Goal: Task Accomplishment & Management: Manage account settings

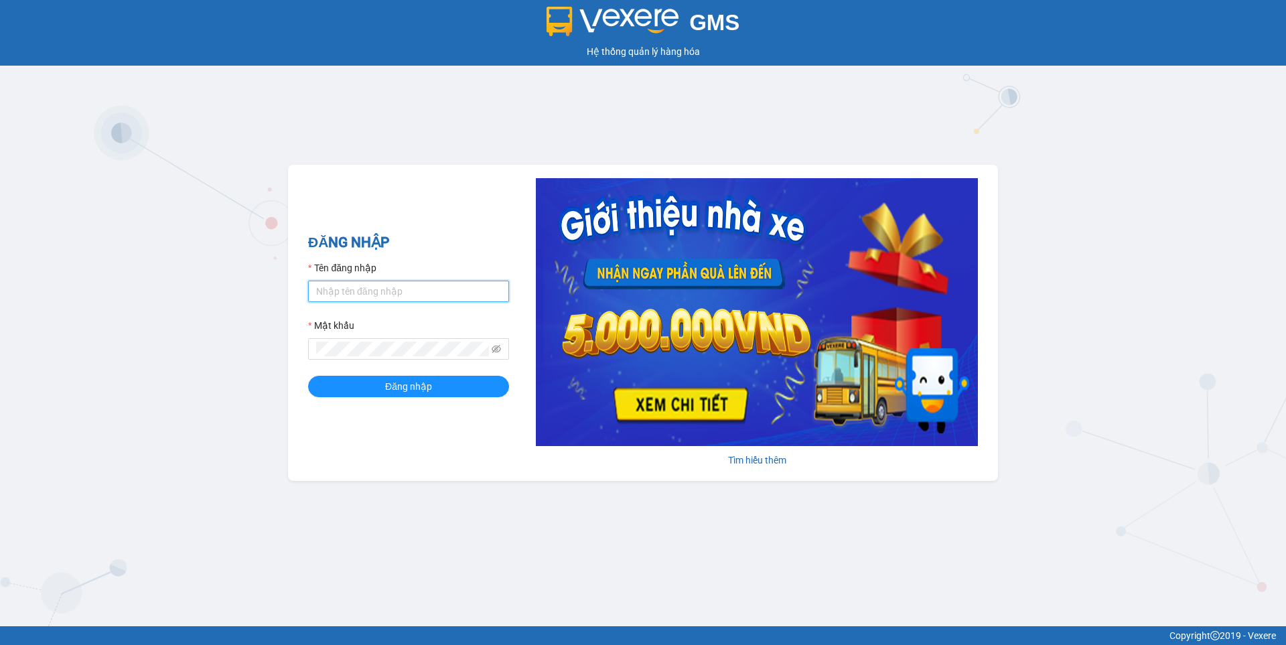
click at [372, 281] on input "Tên đăng nhập" at bounding box center [408, 291] width 201 height 21
type input "nguyen1.beha"
click at [308, 376] on button "Đăng nhập" at bounding box center [408, 386] width 201 height 21
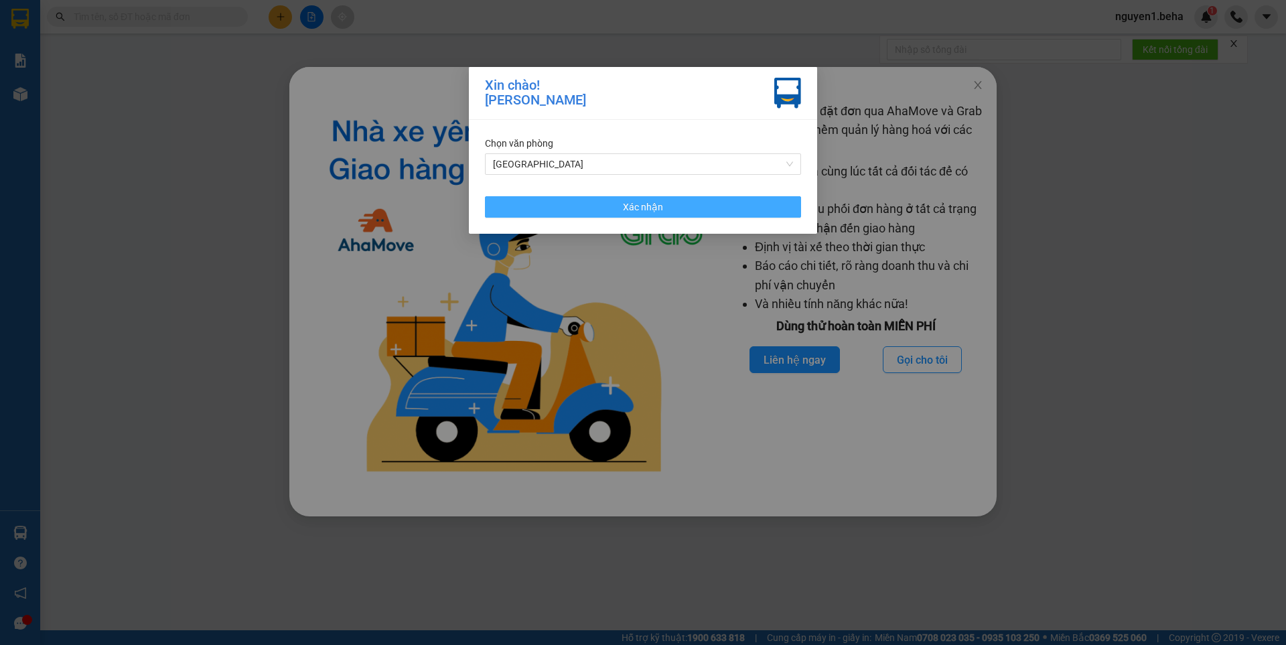
click at [644, 205] on span "Xác nhận" at bounding box center [643, 207] width 40 height 15
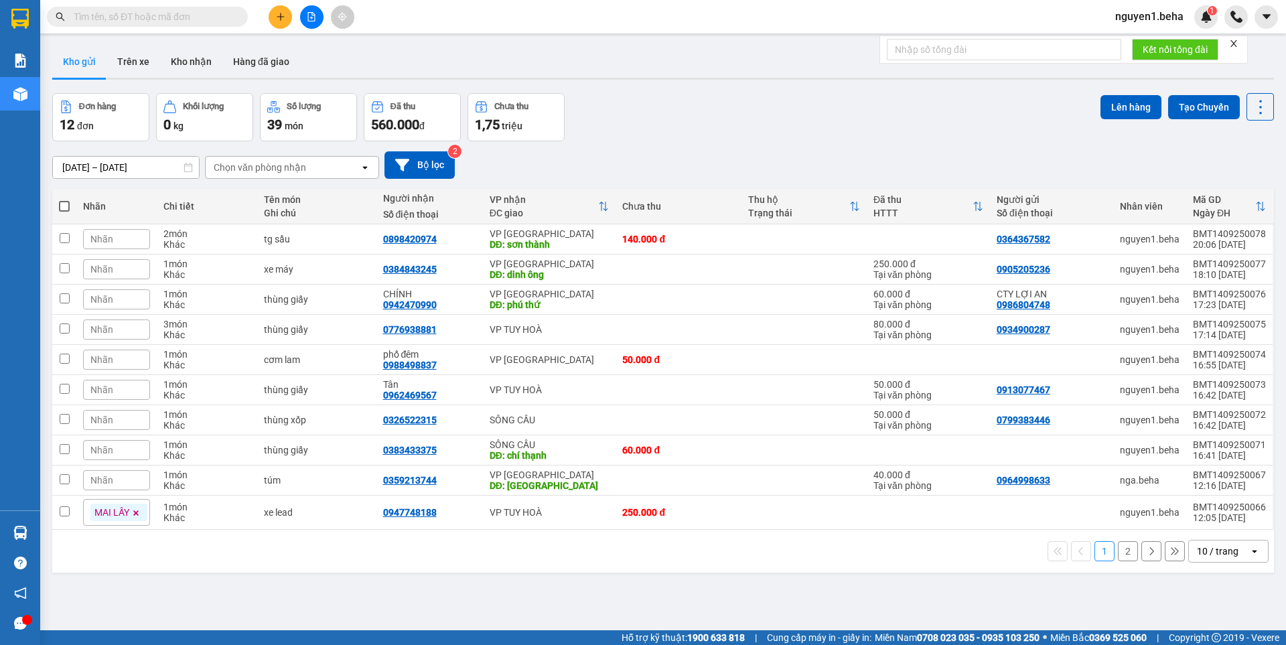
click at [1235, 44] on icon "close" at bounding box center [1233, 43] width 9 height 9
click at [125, 267] on div "Nhãn" at bounding box center [116, 269] width 67 height 20
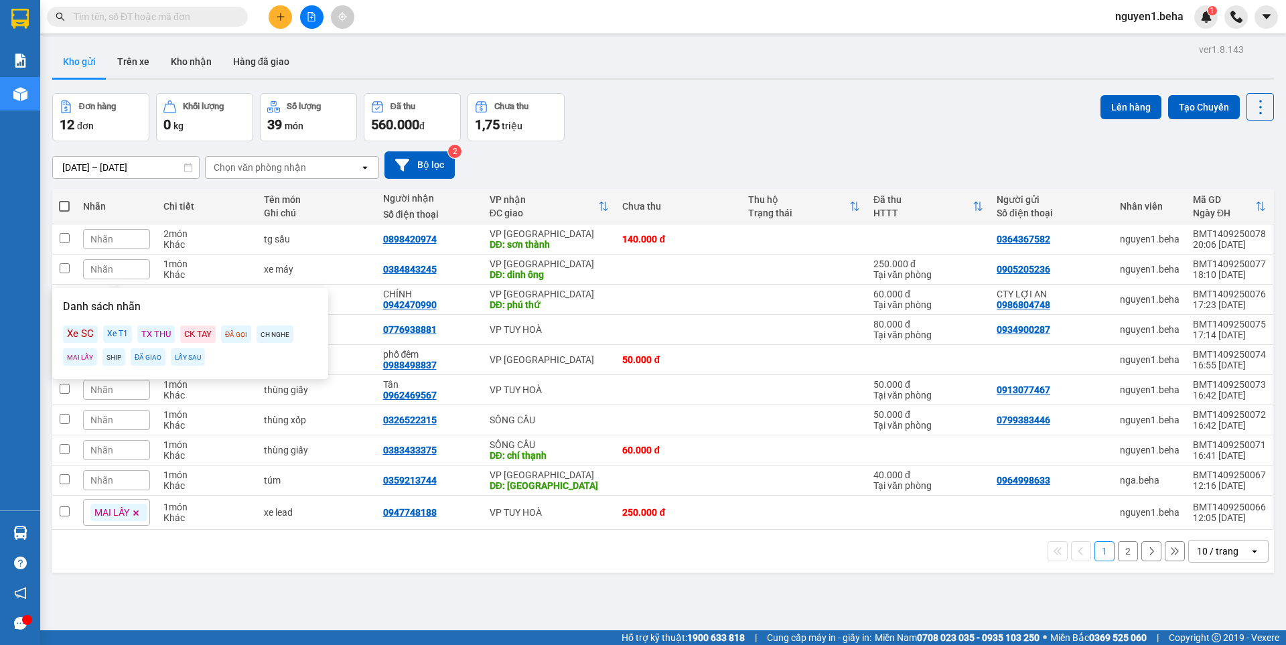
click at [78, 358] on div "MAI LẤY" at bounding box center [80, 356] width 34 height 17
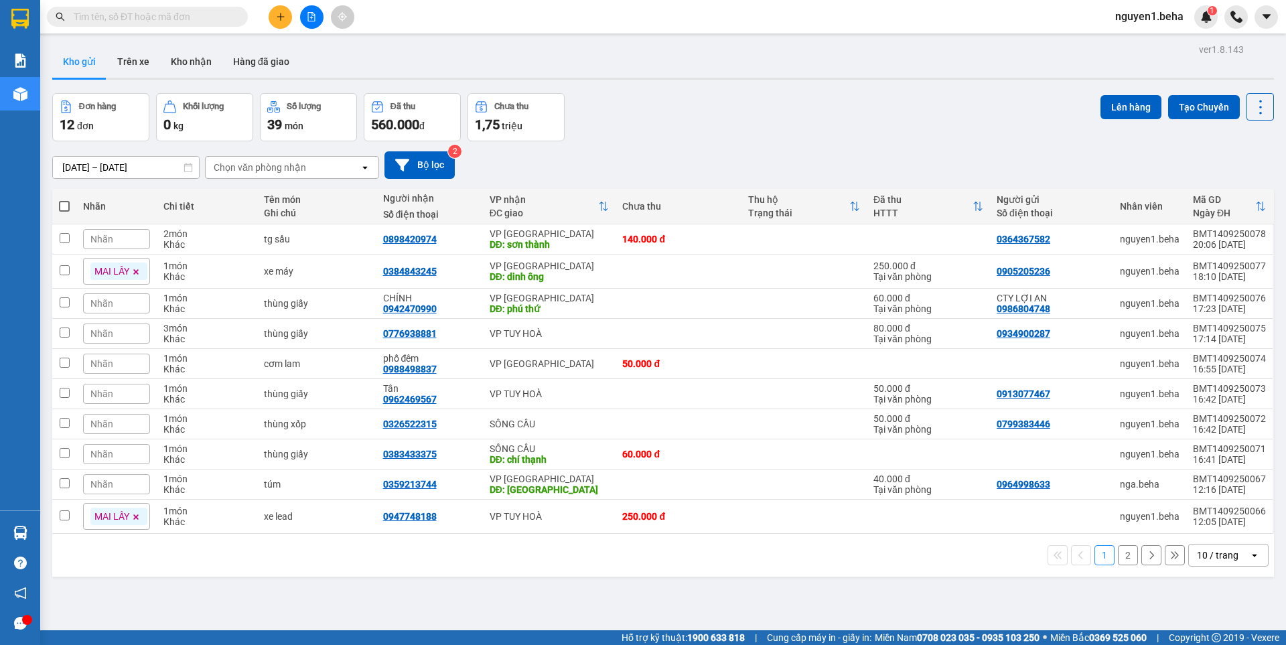
click at [652, 121] on div "Đơn hàng 12 đơn Khối lượng 0 kg Số lượng 39 món Đã thu 560.000 đ Chưa thu 1,75 …" at bounding box center [663, 117] width 1222 height 48
click at [1118, 563] on button "2" at bounding box center [1128, 555] width 20 height 20
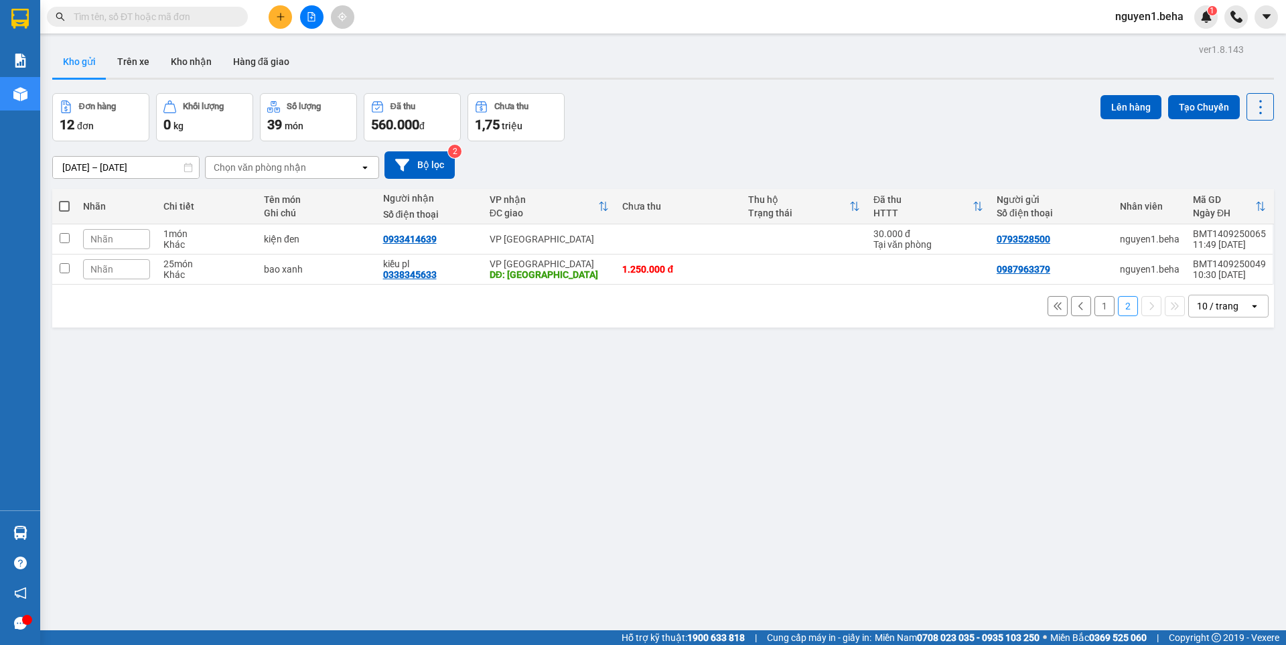
click at [1096, 305] on button "1" at bounding box center [1104, 306] width 20 height 20
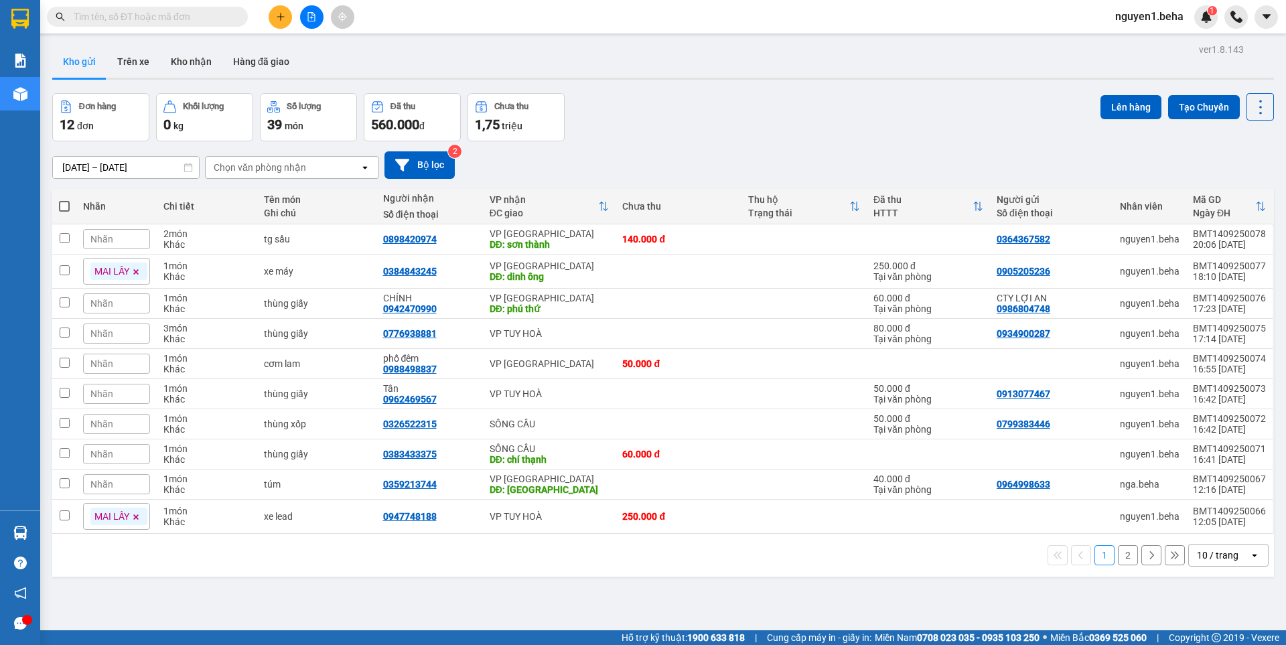
click at [270, 9] on div at bounding box center [311, 16] width 100 height 23
click at [287, 13] on button at bounding box center [280, 16] width 23 height 23
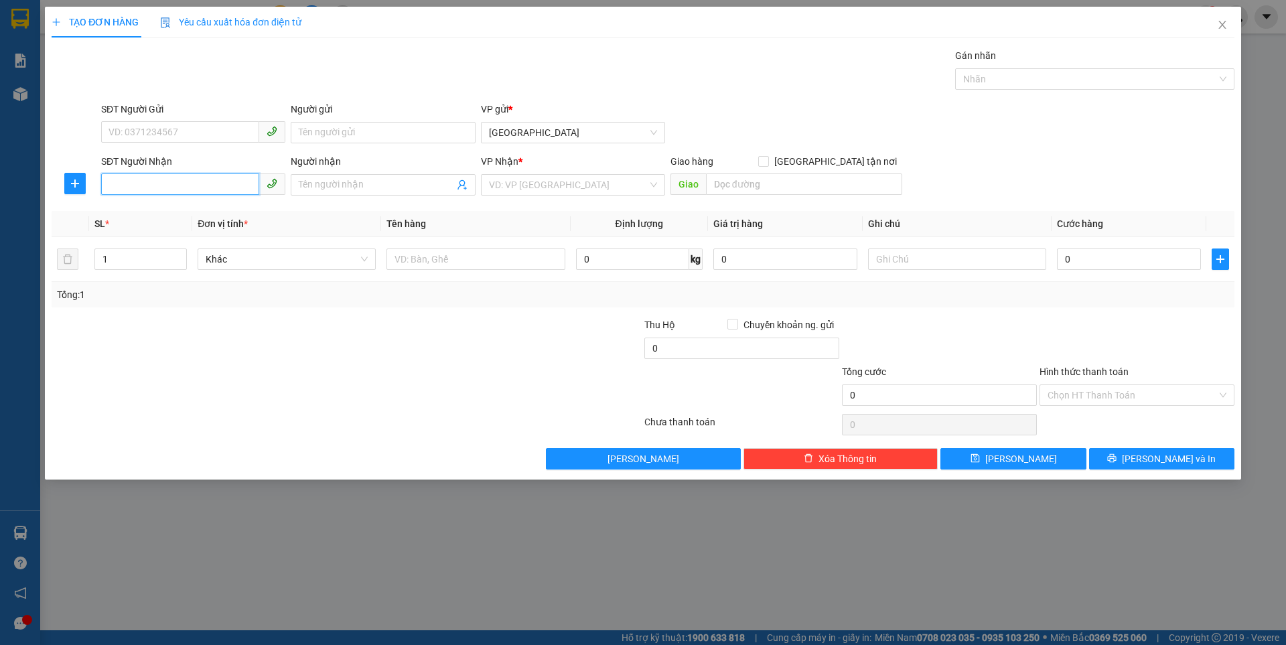
click at [185, 186] on input "SĐT Người Nhận" at bounding box center [180, 183] width 158 height 21
type input "0977646539"
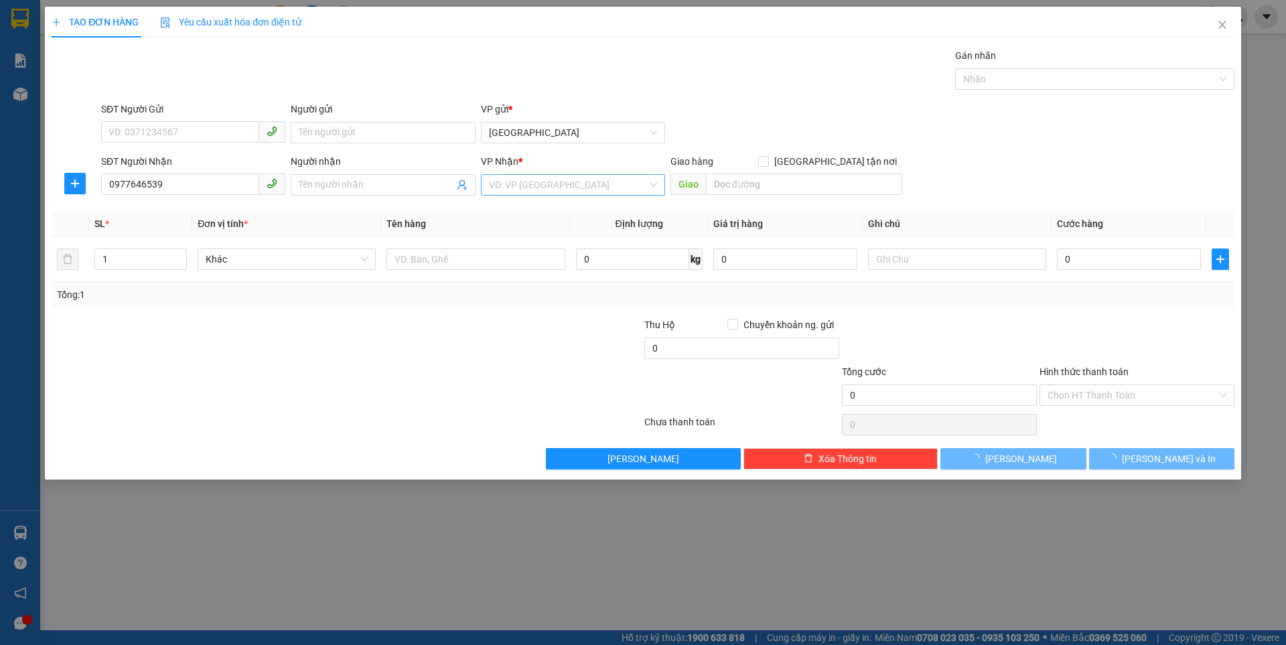
drag, startPoint x: 518, startPoint y: 178, endPoint x: 520, endPoint y: 189, distance: 10.9
click at [518, 177] on input "search" at bounding box center [568, 185] width 159 height 20
click at [514, 208] on div "VP [GEOGRAPHIC_DATA]" at bounding box center [573, 211] width 168 height 15
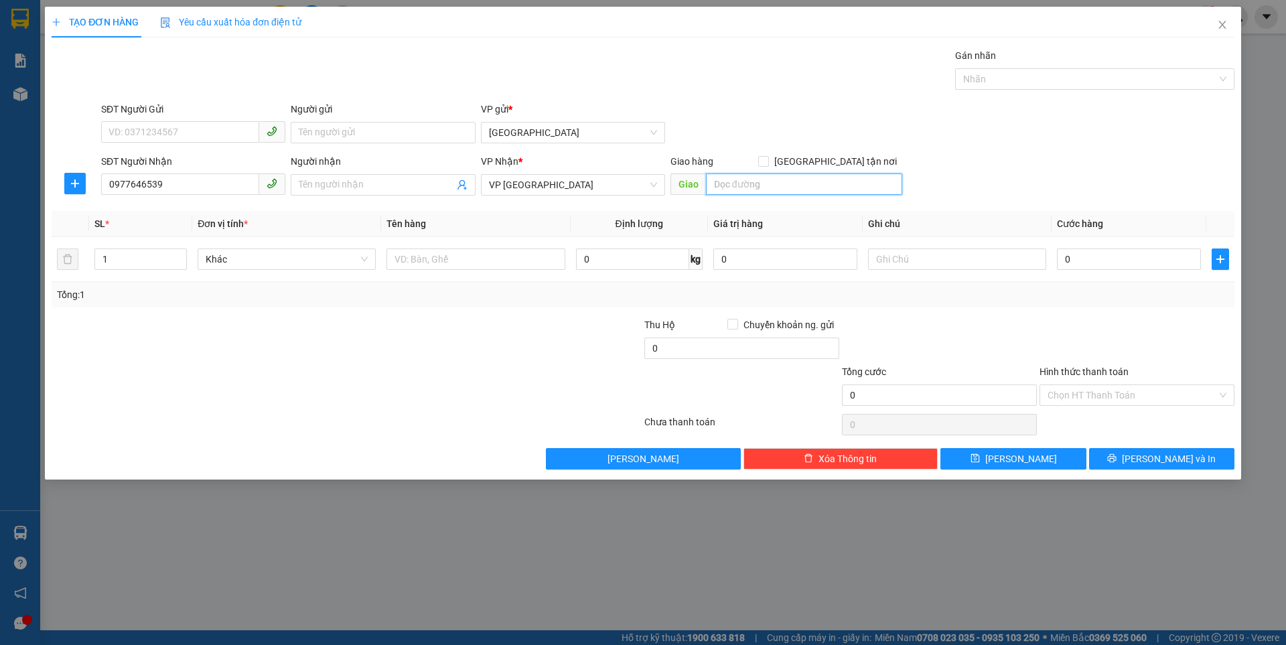
click at [753, 182] on input "search" at bounding box center [804, 183] width 196 height 21
type input "s"
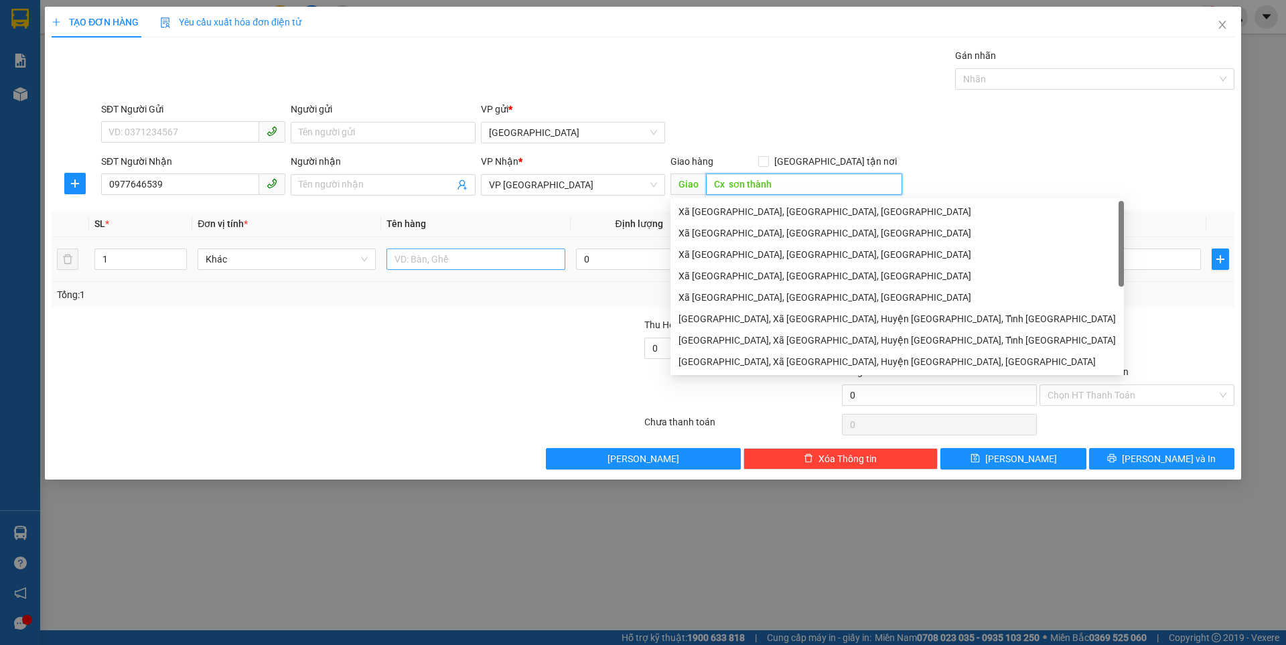
type input "Cx sơn thành"
click at [430, 263] on input "text" at bounding box center [475, 258] width 178 height 21
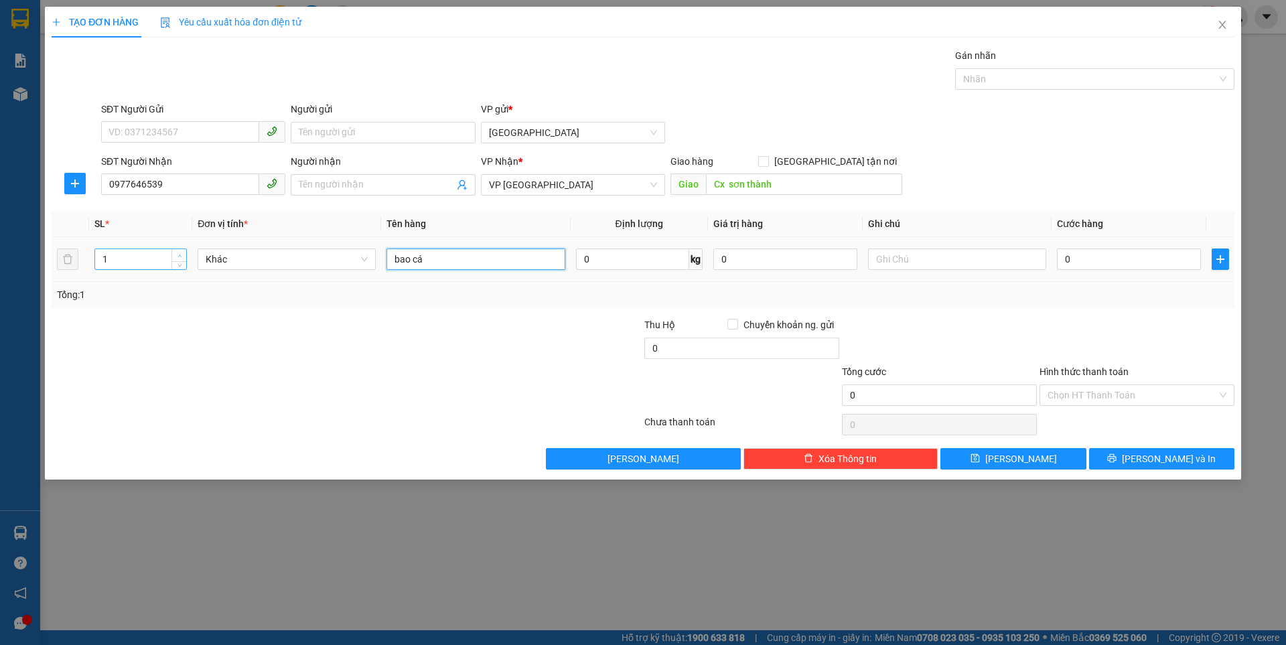
type input "bao cá"
click at [175, 255] on span "Increase Value" at bounding box center [178, 255] width 15 height 12
type input "3"
click at [175, 255] on span "Increase Value" at bounding box center [178, 255] width 15 height 12
click at [1119, 252] on input "0" at bounding box center [1129, 258] width 144 height 21
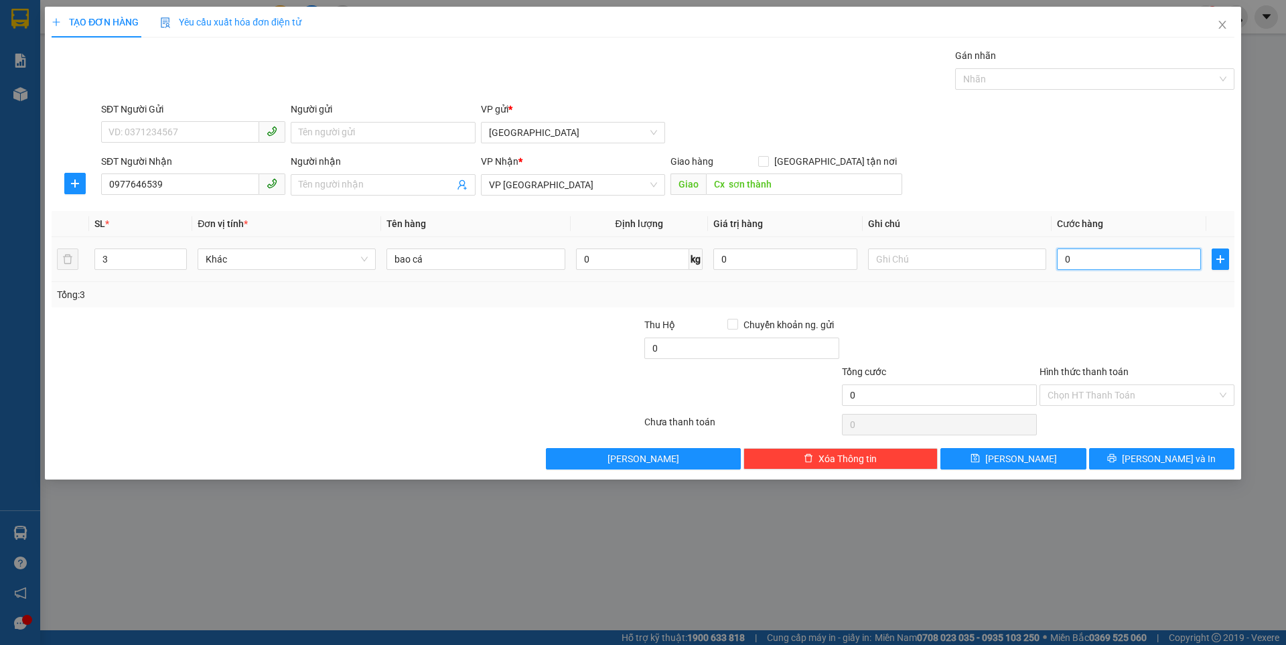
type input "1"
type input "12"
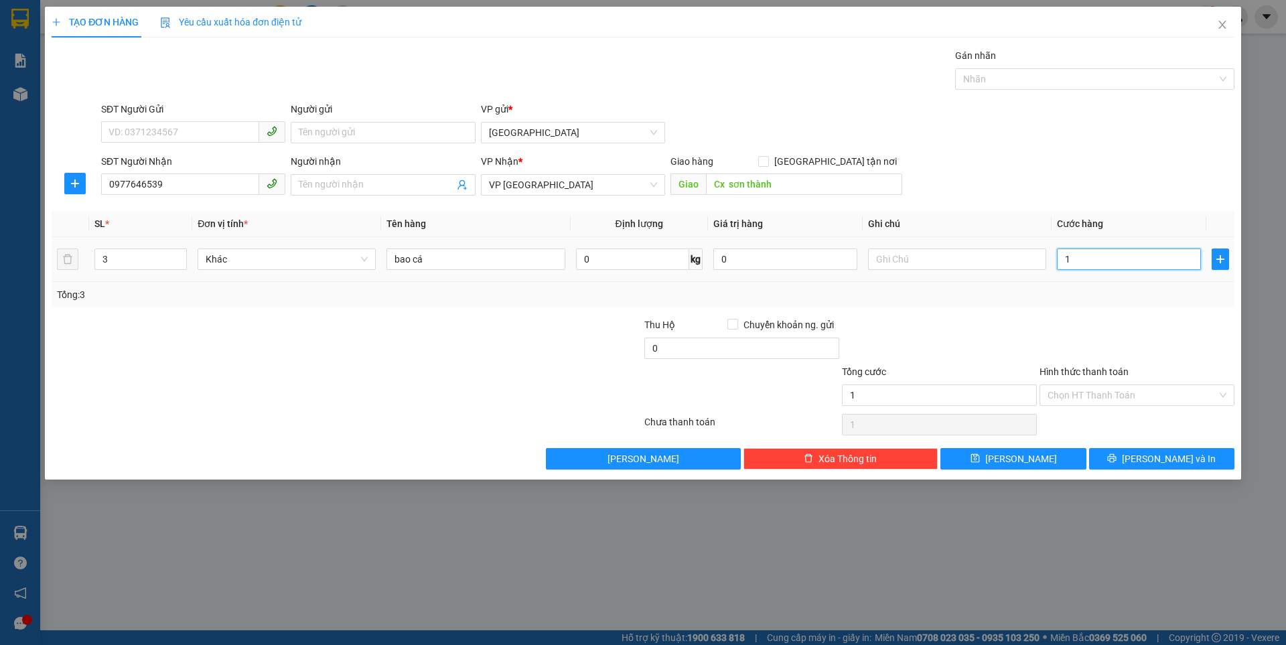
type input "12"
type input "120"
type input "120.000"
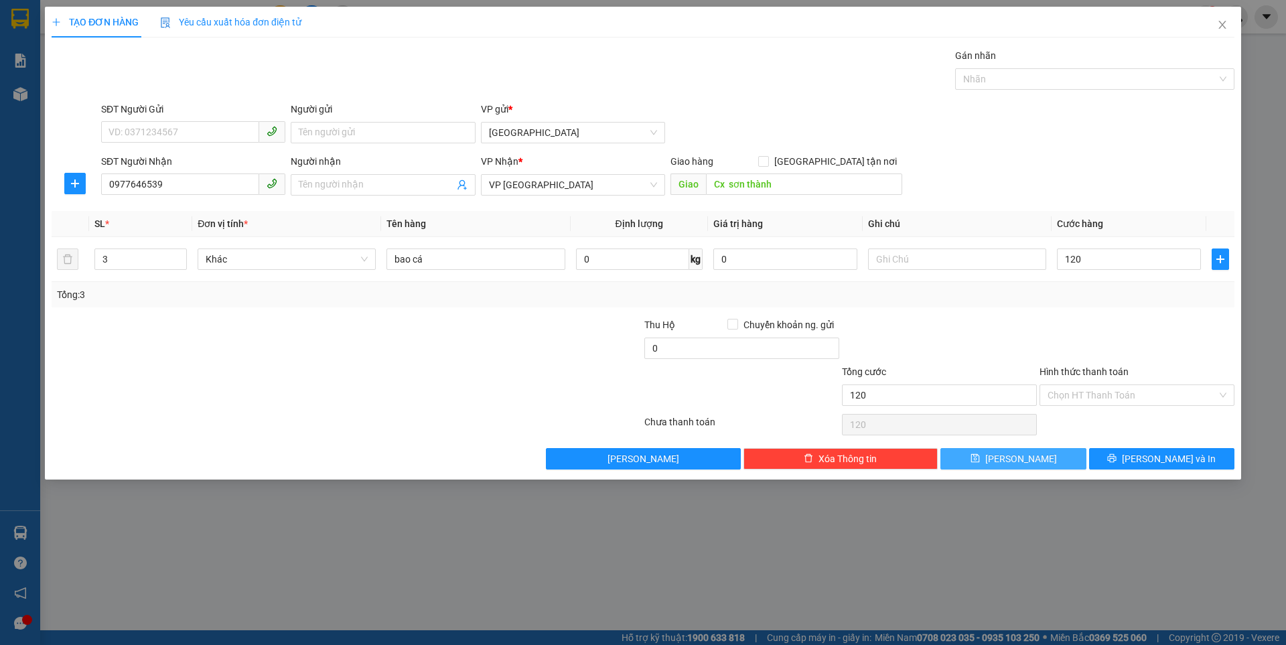
type input "120.000"
click at [1005, 465] on button "[PERSON_NAME]" at bounding box center [1012, 458] width 145 height 21
type input "1"
type input "0"
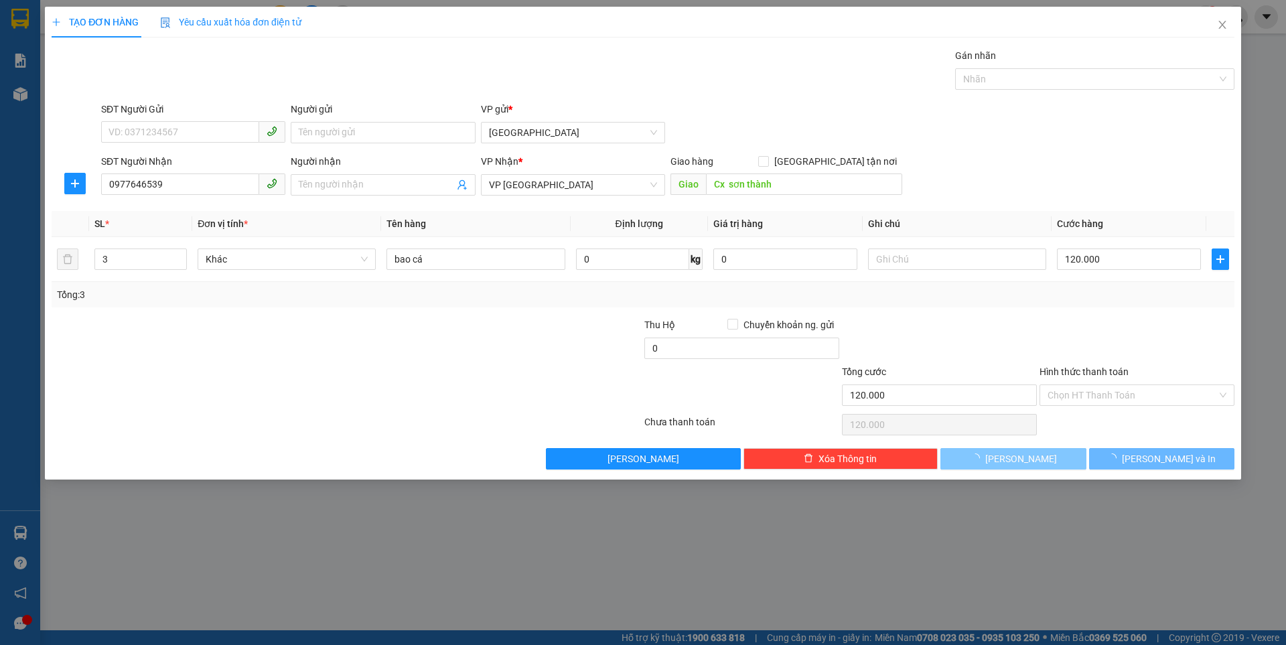
type input "0"
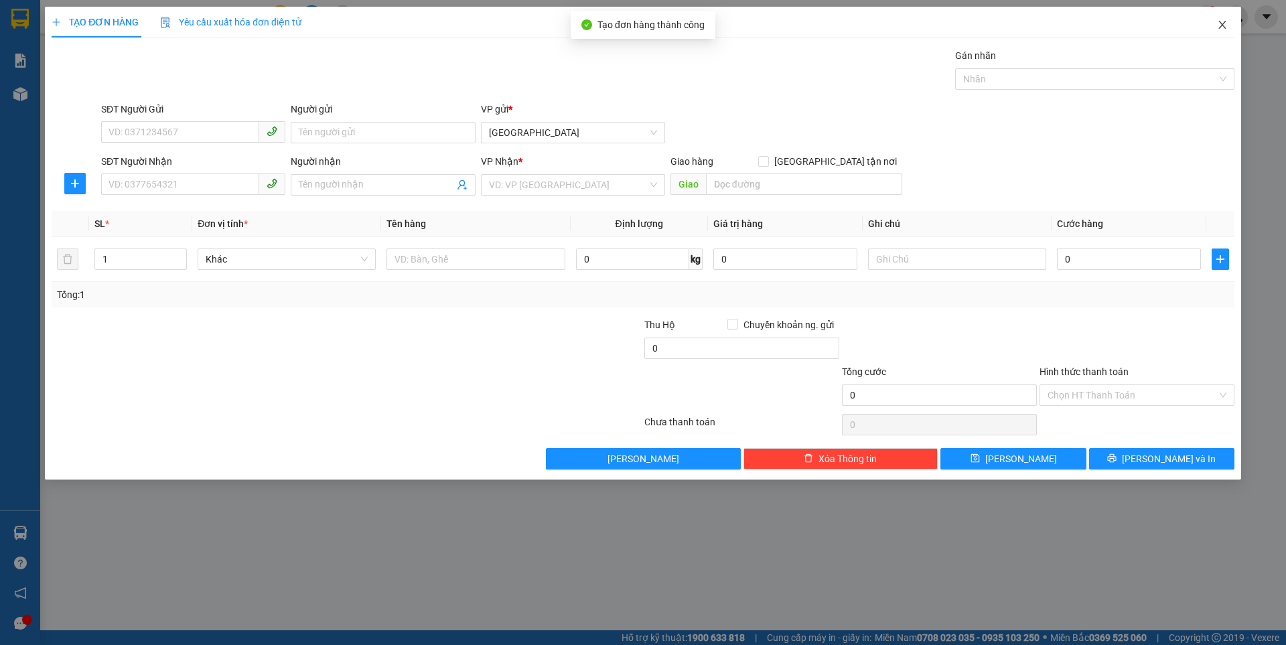
click at [1224, 23] on icon "close" at bounding box center [1222, 24] width 11 height 11
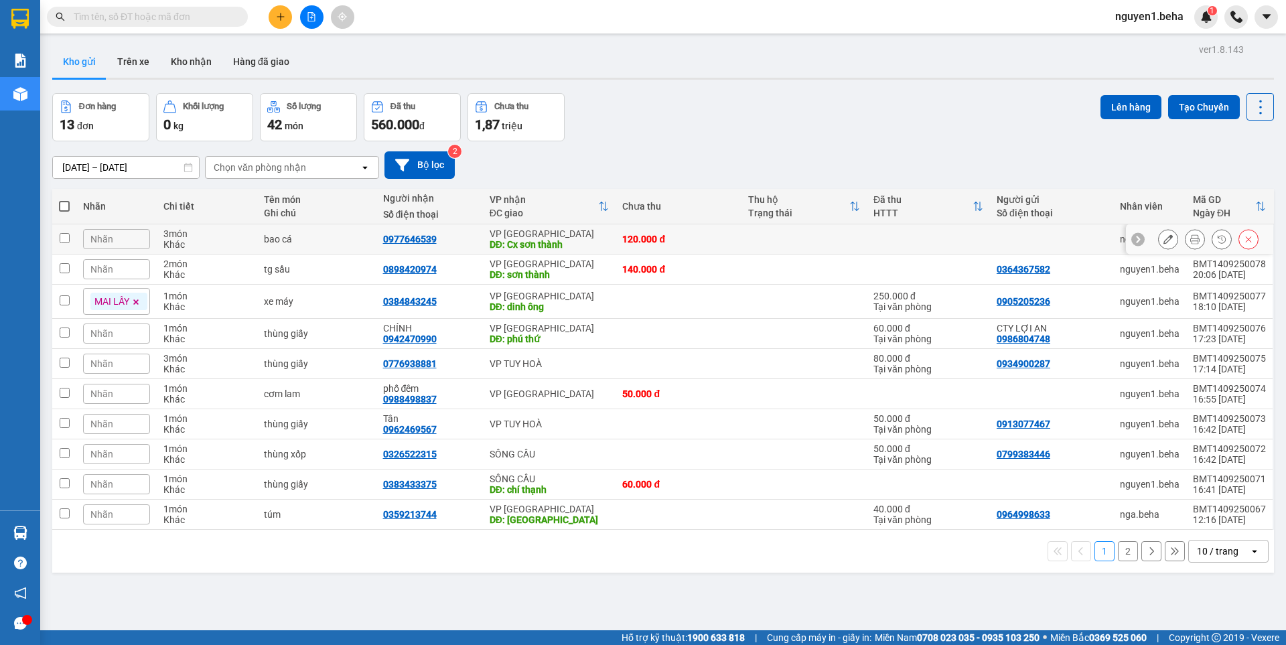
click at [1163, 242] on icon at bounding box center [1167, 238] width 9 height 9
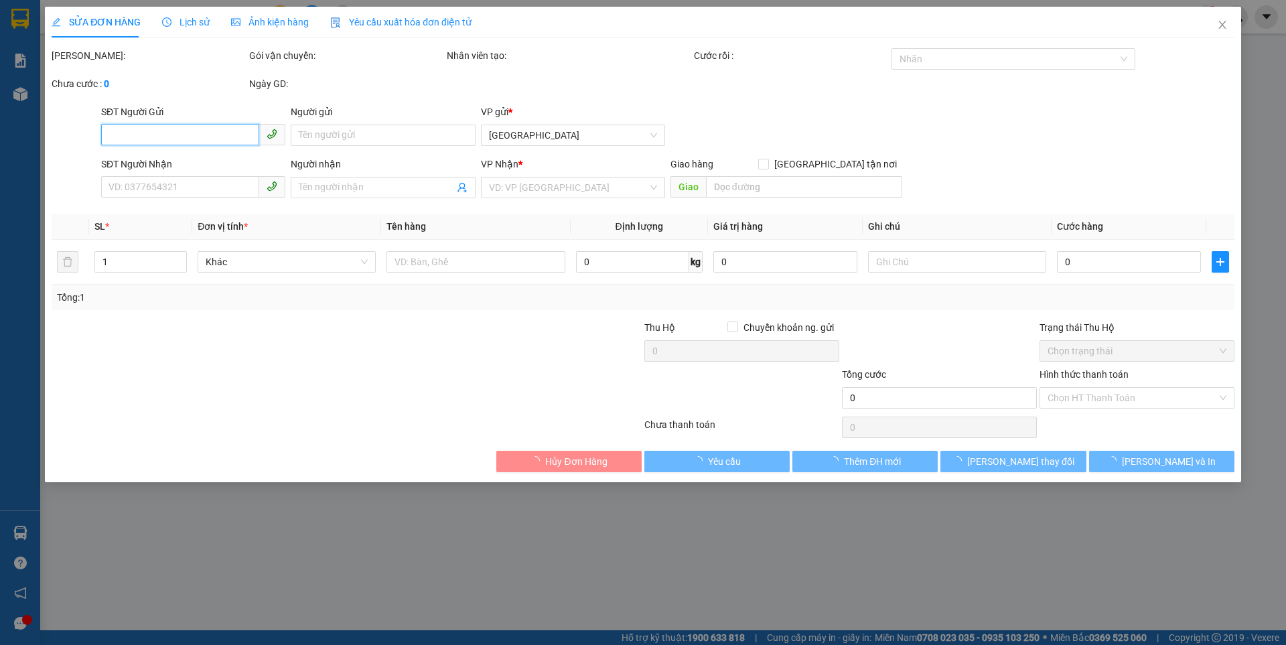
type input "0977646539"
type input "Cx sơn thành"
type input "120.000"
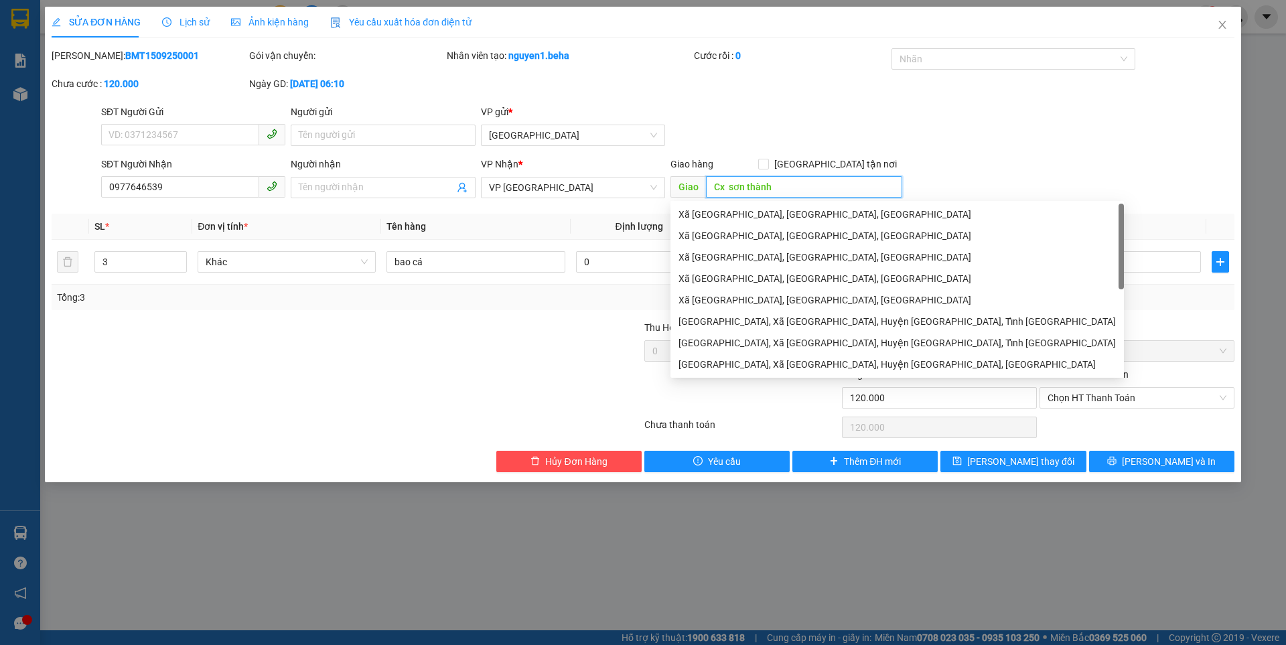
drag, startPoint x: 779, startPoint y: 184, endPoint x: 702, endPoint y: 182, distance: 77.0
click at [702, 182] on span "Giao Cx sơn thành" at bounding box center [786, 186] width 232 height 21
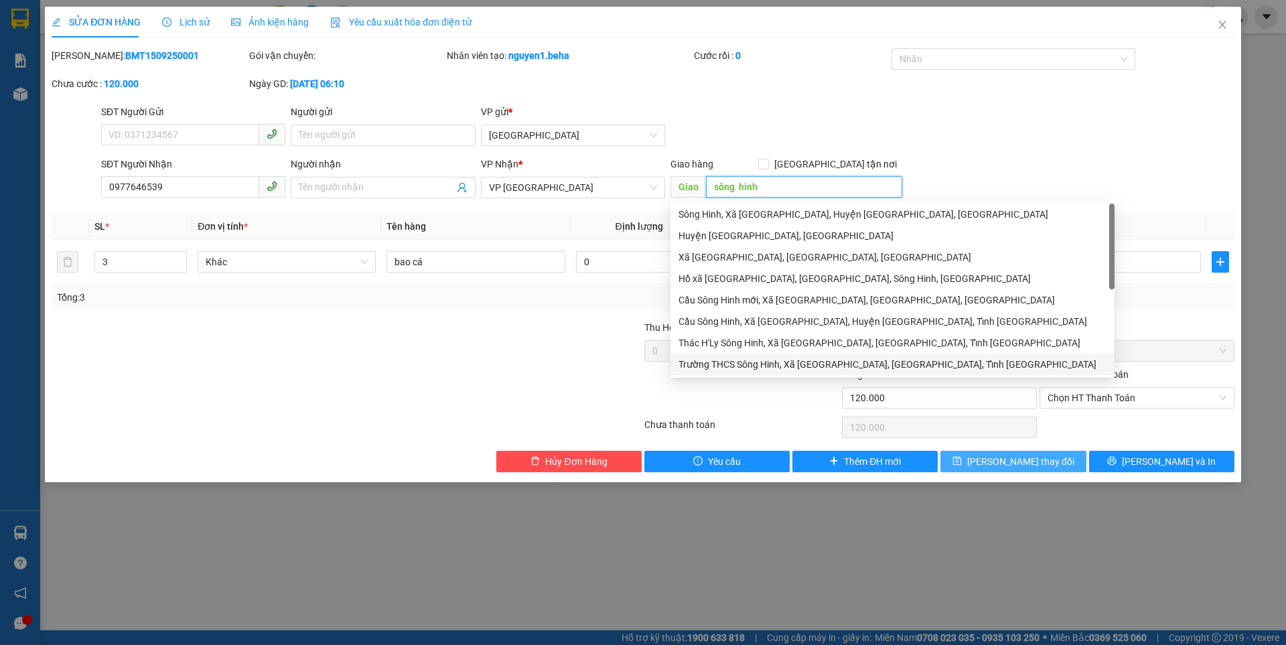
type input "sông hinh"
click at [999, 457] on span "[PERSON_NAME] thay đổi" at bounding box center [1020, 461] width 107 height 15
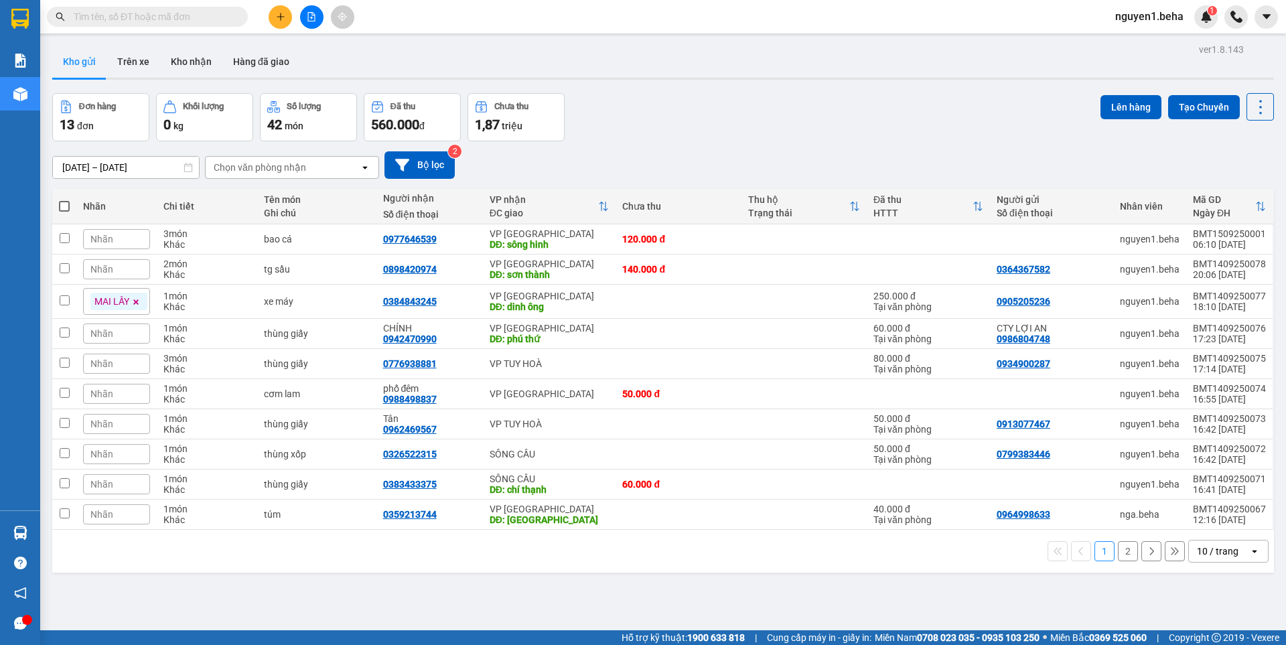
click at [276, 13] on icon "plus" at bounding box center [280, 16] width 9 height 9
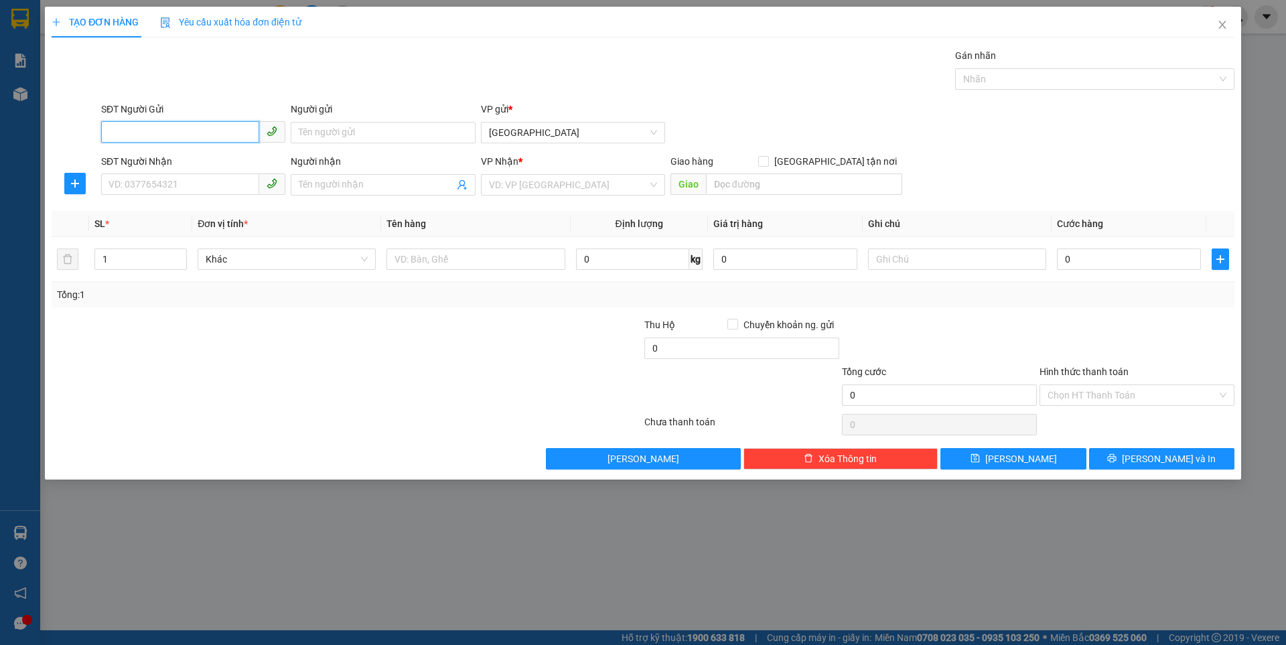
click at [181, 126] on input "SĐT Người Gửi" at bounding box center [180, 131] width 158 height 21
type input "0907786"
drag, startPoint x: 159, startPoint y: 133, endPoint x: 95, endPoint y: 135, distance: 63.7
click at [84, 135] on div "SĐT Người Gửi 0907786 0907786 Người gửi Tên người gửi VP gửi * [GEOGRAPHIC_DATA]" at bounding box center [642, 125] width 1185 height 47
click at [182, 182] on input "SĐT Người Nhận" at bounding box center [180, 183] width 158 height 21
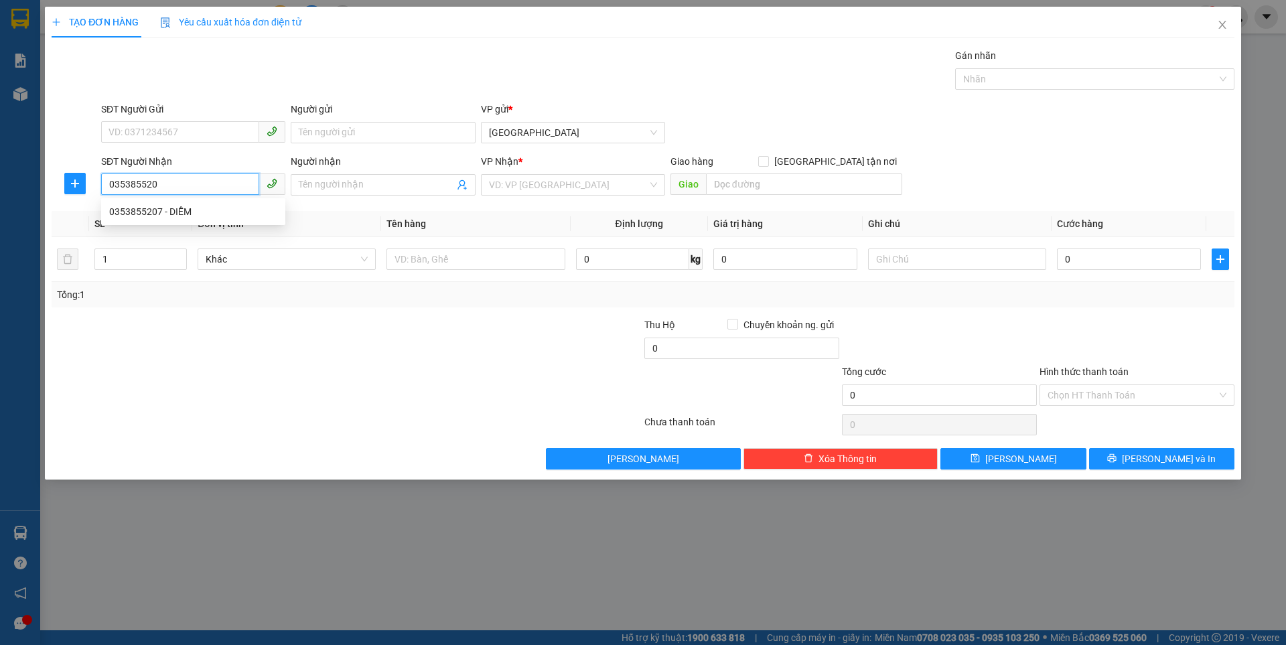
type input "0353855207"
click at [173, 213] on div "0353855207 - DIỄM" at bounding box center [193, 211] width 168 height 15
type input "DIỄM"
type input "0353855207"
click at [201, 134] on input "SĐT Người Gửi" at bounding box center [180, 131] width 158 height 21
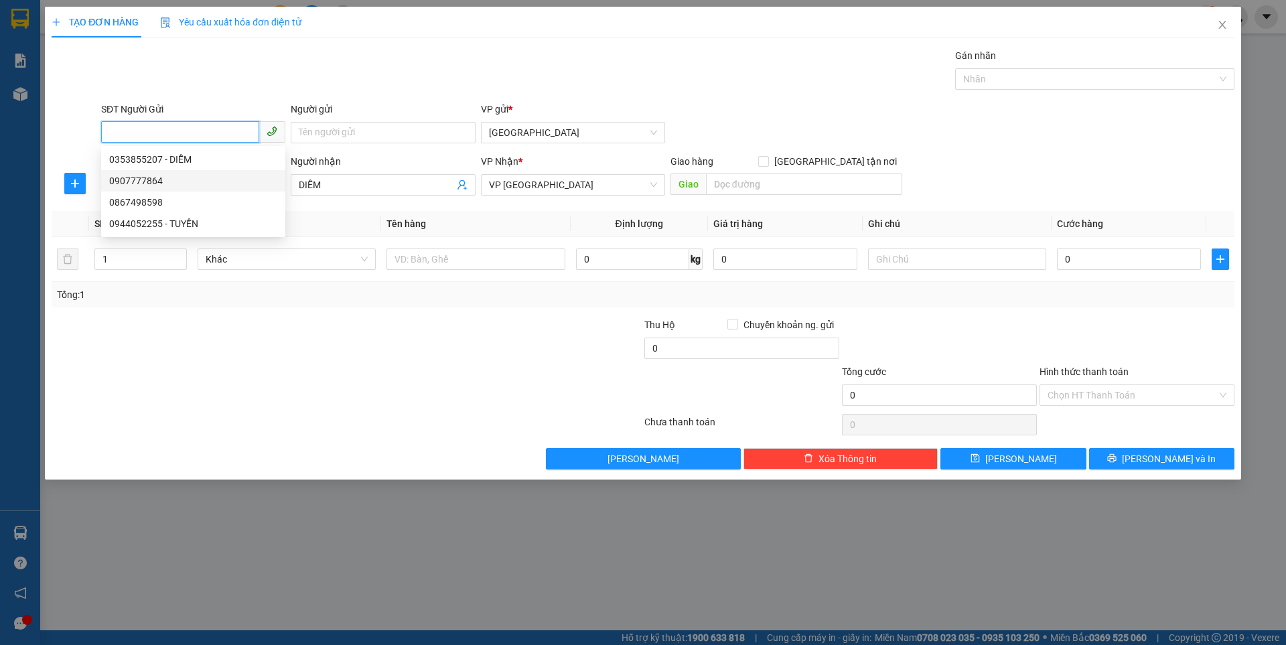
click at [147, 181] on div "0907777864" at bounding box center [193, 180] width 168 height 15
type input "0907777864"
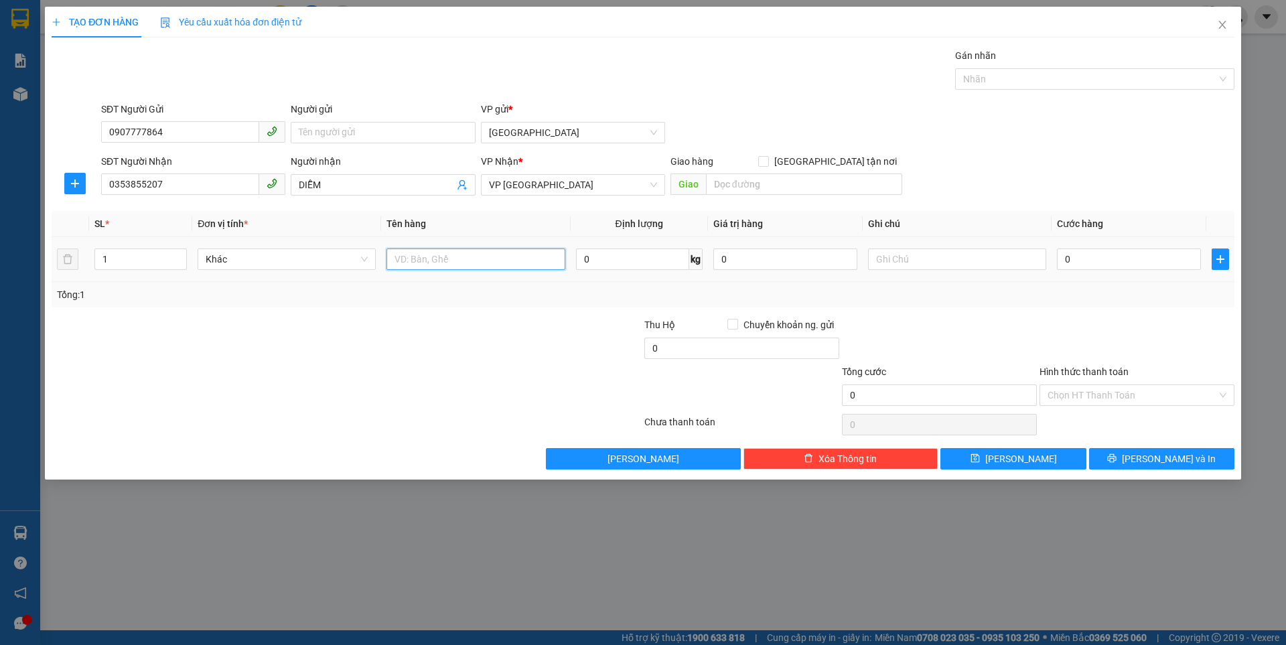
click at [421, 259] on input "text" at bounding box center [475, 258] width 178 height 21
type input "thùng xốp"
click at [1125, 263] on input "0" at bounding box center [1129, 258] width 144 height 21
type input "5"
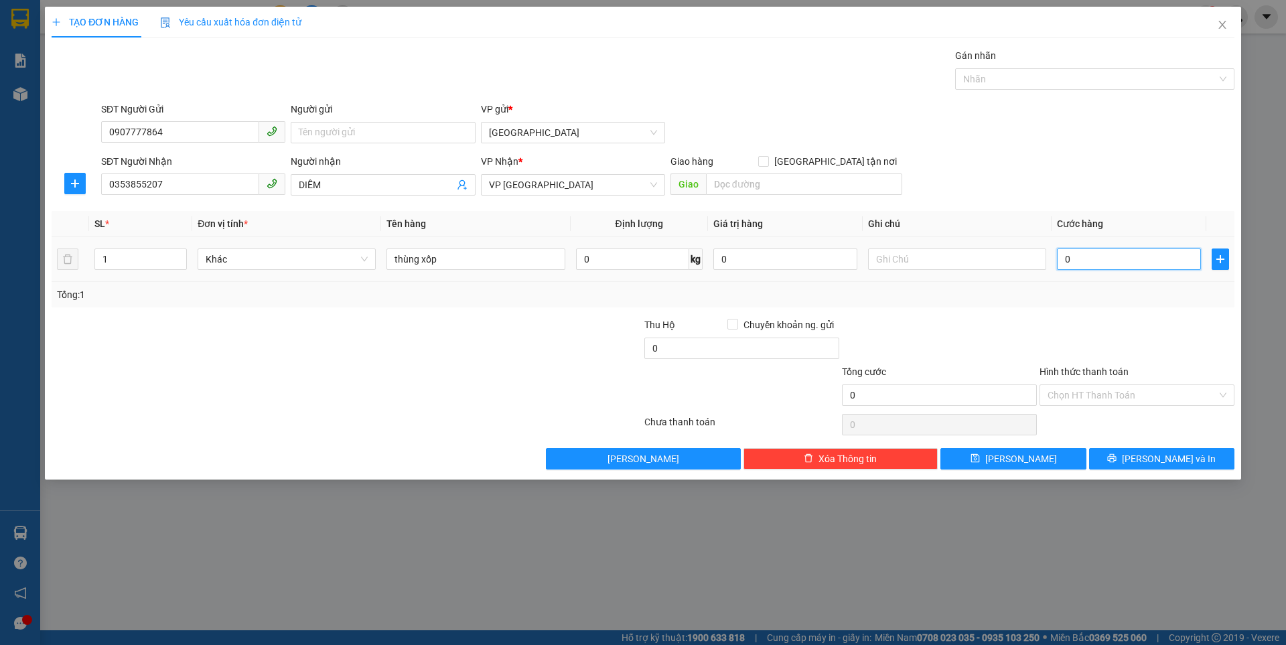
type input "5"
type input "50"
type input "50.000"
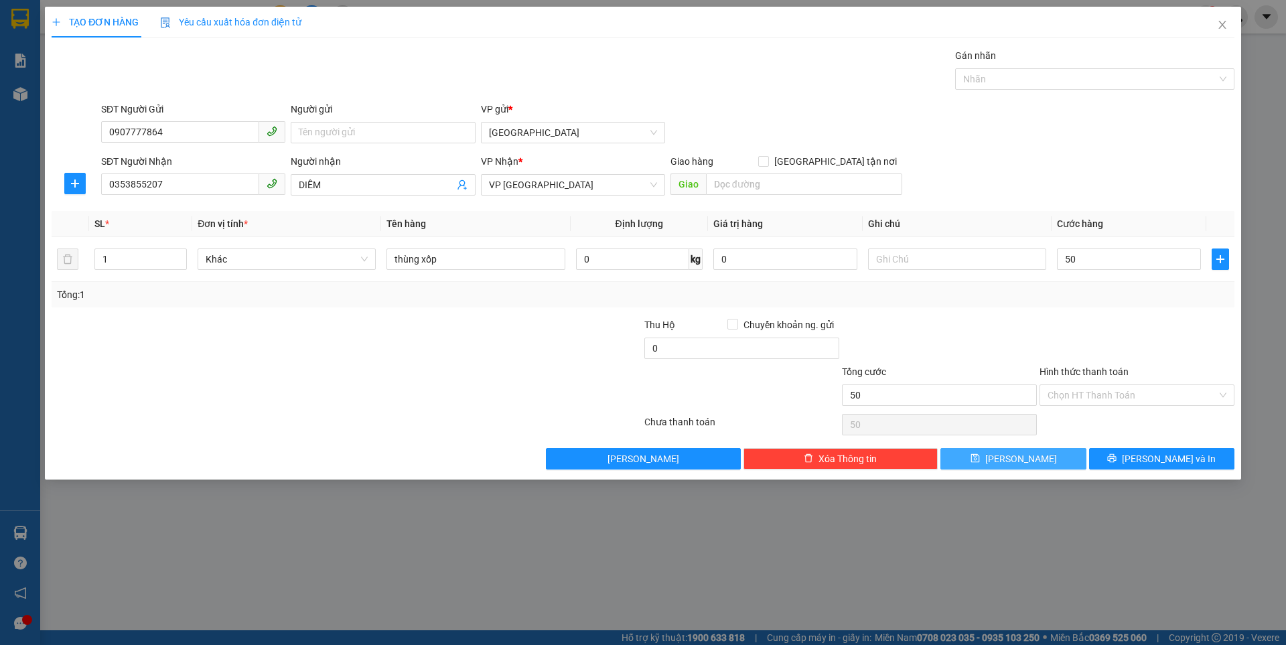
type input "50.000"
click at [980, 460] on icon "save" at bounding box center [974, 457] width 9 height 9
type input "0"
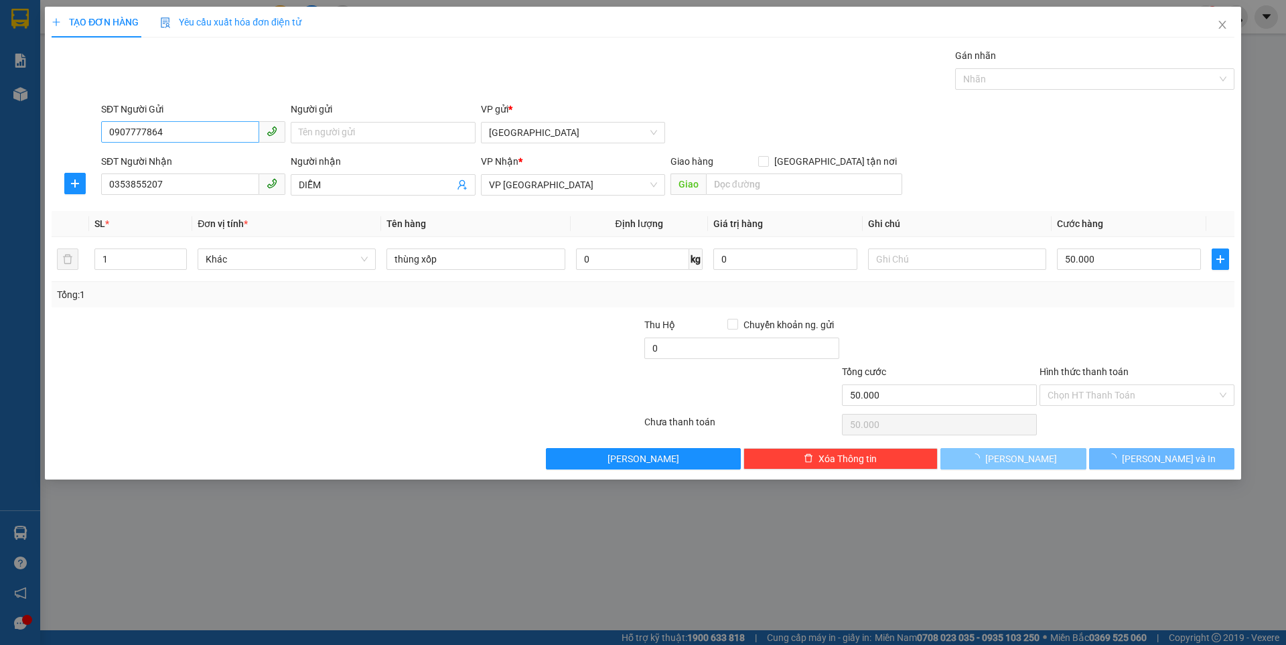
type input "0"
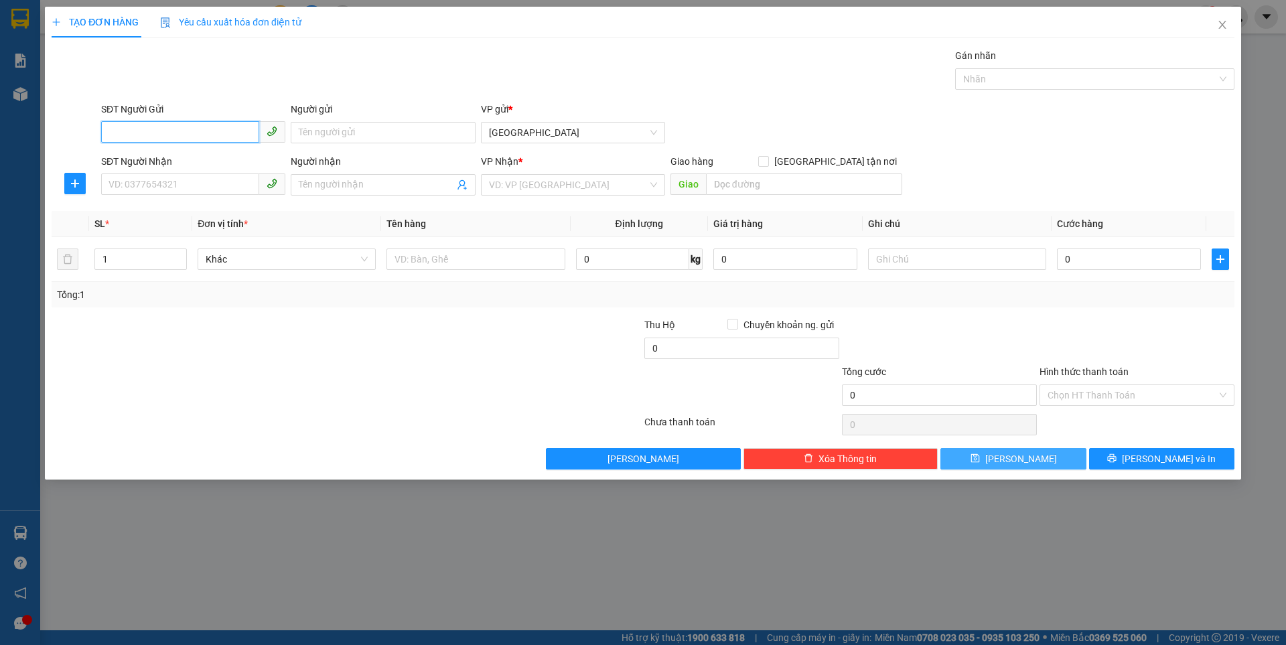
click at [185, 135] on input "SĐT Người Gửi" at bounding box center [180, 131] width 158 height 21
click at [155, 155] on div "0918570205" at bounding box center [193, 159] width 168 height 15
type input "0918570205"
click at [175, 188] on input "SĐT Người Nhận" at bounding box center [180, 183] width 158 height 21
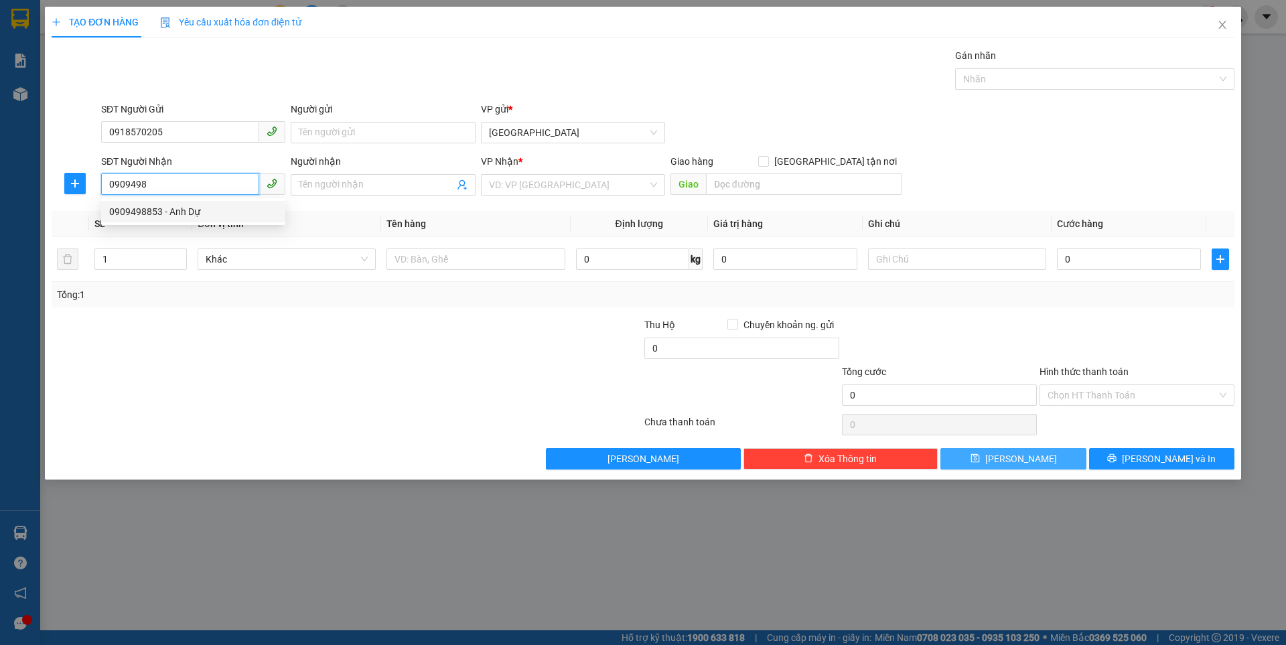
click at [171, 211] on div "0909498853 - Anh Dự" at bounding box center [193, 211] width 168 height 15
type input "0909498853"
type input "Anh Dự"
type input "0909498853"
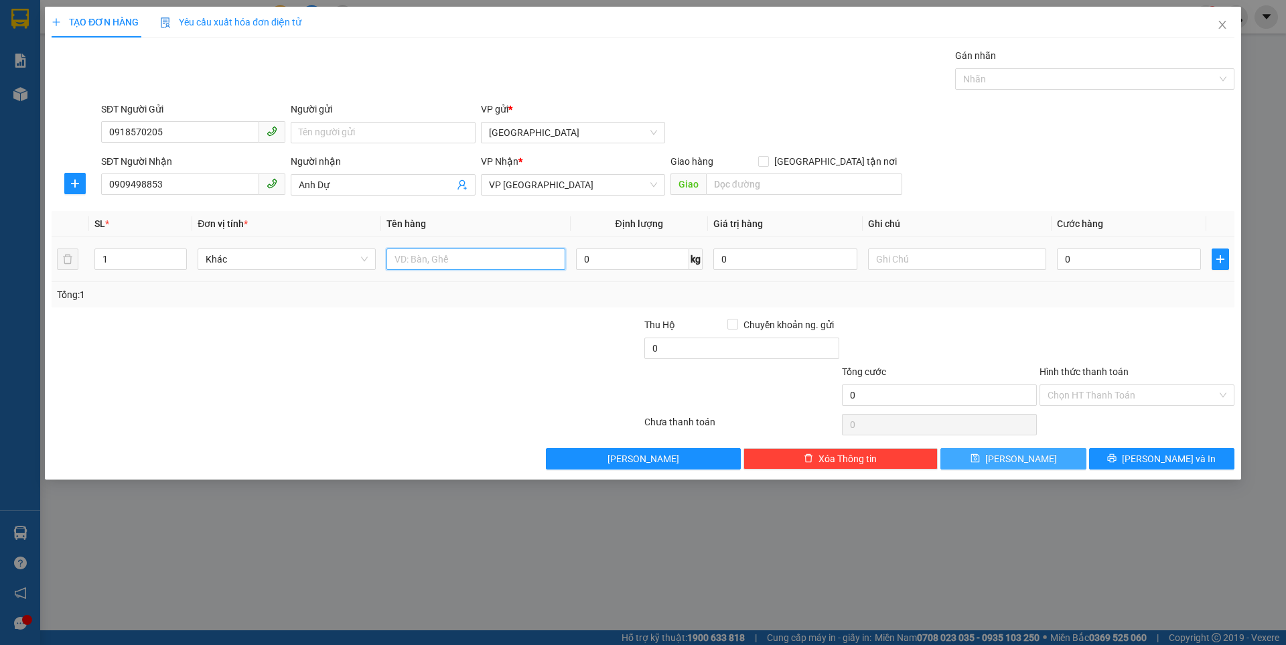
click at [438, 264] on input "text" at bounding box center [475, 258] width 178 height 21
type input "kiện đen"
click at [1114, 259] on input "0" at bounding box center [1129, 258] width 144 height 21
type input "7"
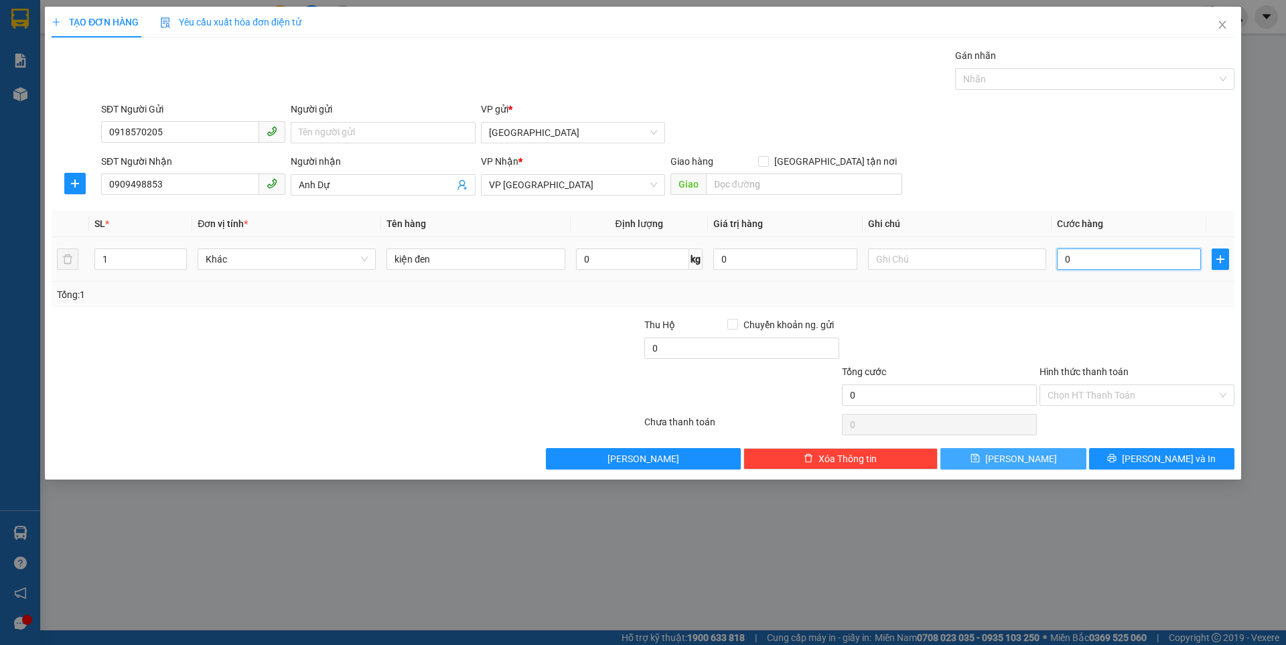
type input "7"
type input "70"
type input "70.000"
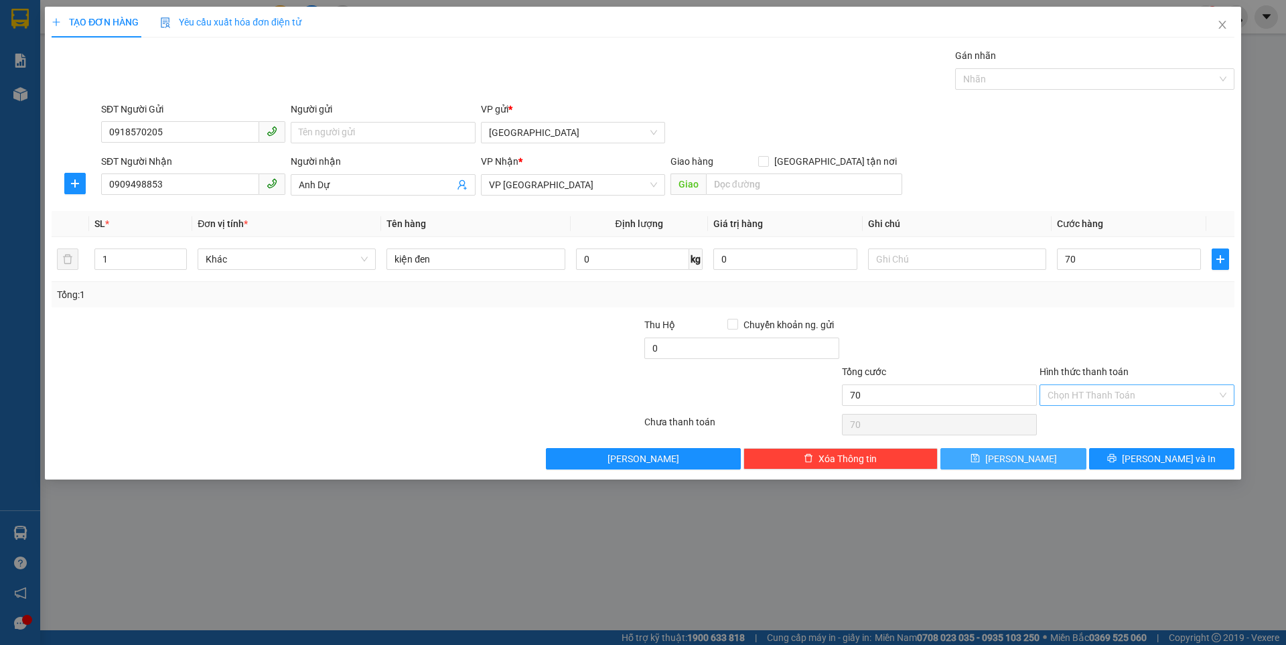
type input "70.000"
click at [1084, 388] on input "Hình thức thanh toán" at bounding box center [1132, 395] width 169 height 20
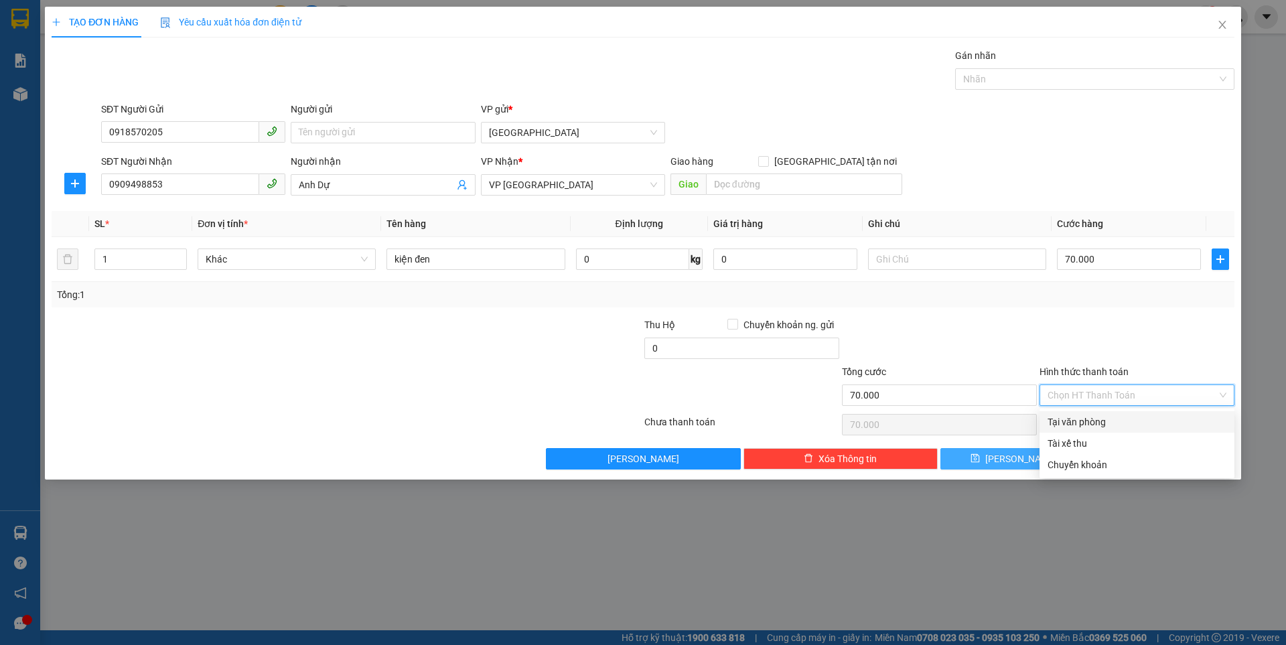
click at [1068, 423] on div "Tại văn phòng" at bounding box center [1137, 422] width 179 height 15
type input "0"
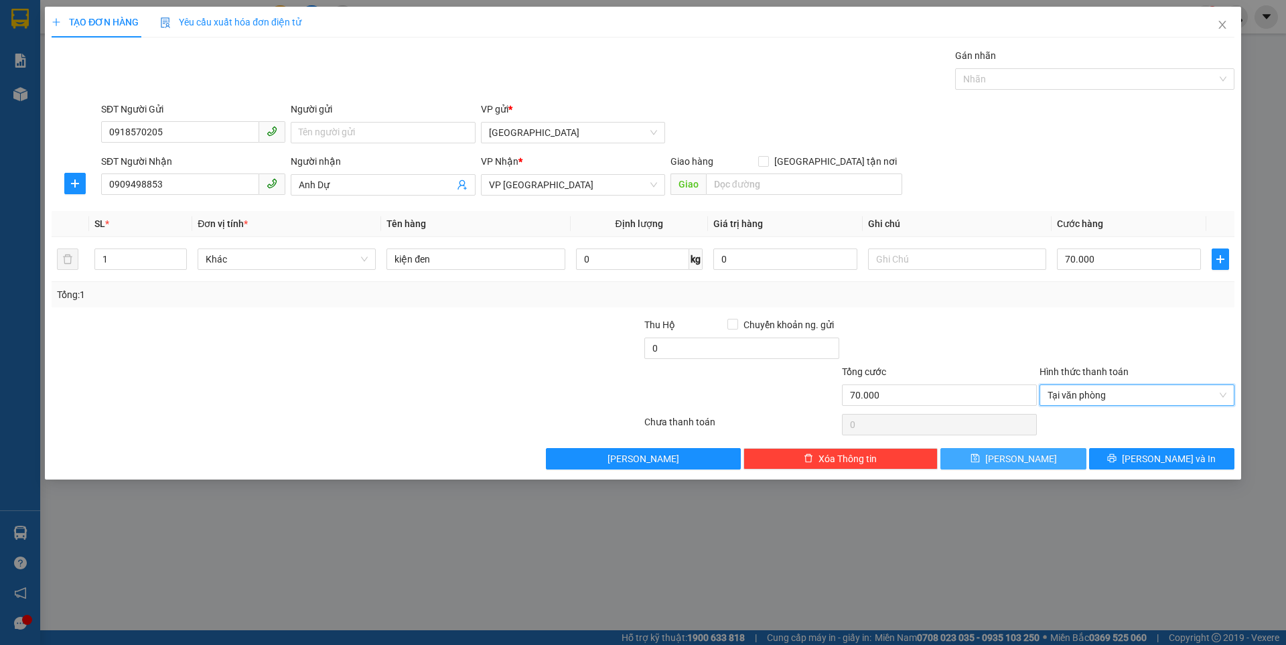
click at [1011, 460] on button "[PERSON_NAME]" at bounding box center [1012, 458] width 145 height 21
type input "0"
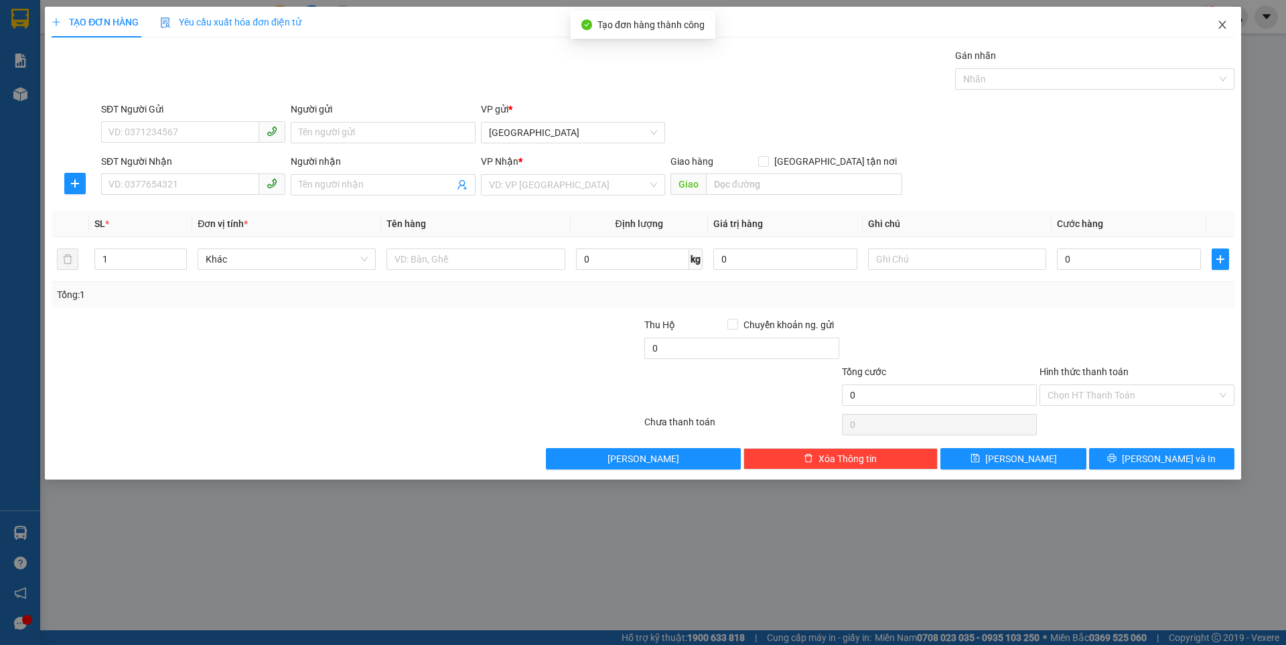
click at [1222, 25] on icon "close" at bounding box center [1221, 25] width 7 height 8
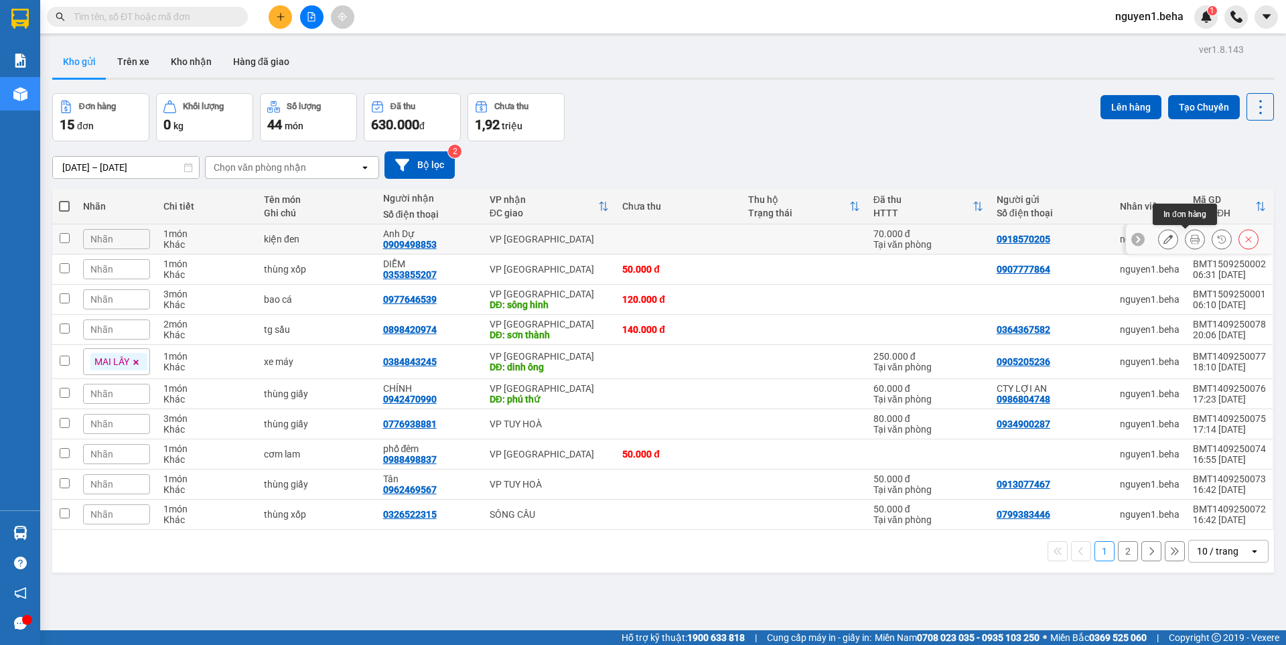
click at [1190, 242] on icon at bounding box center [1194, 238] width 9 height 9
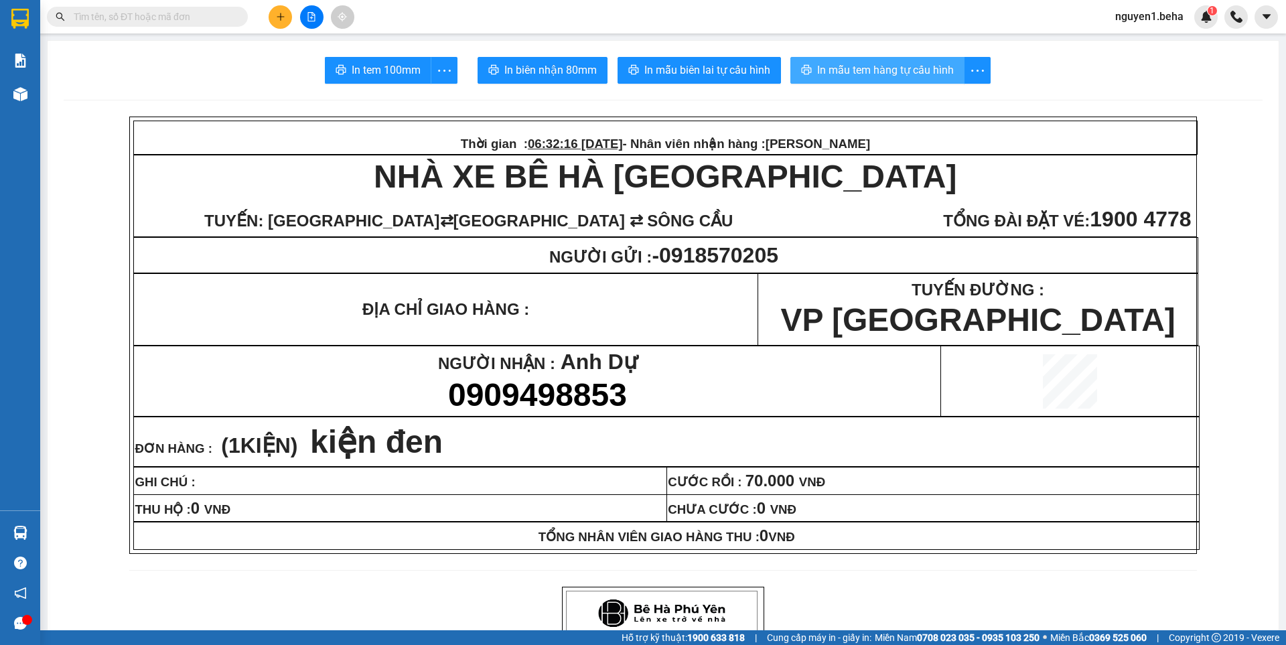
click at [899, 64] on span "In mẫu tem hàng tự cấu hình" at bounding box center [885, 70] width 137 height 17
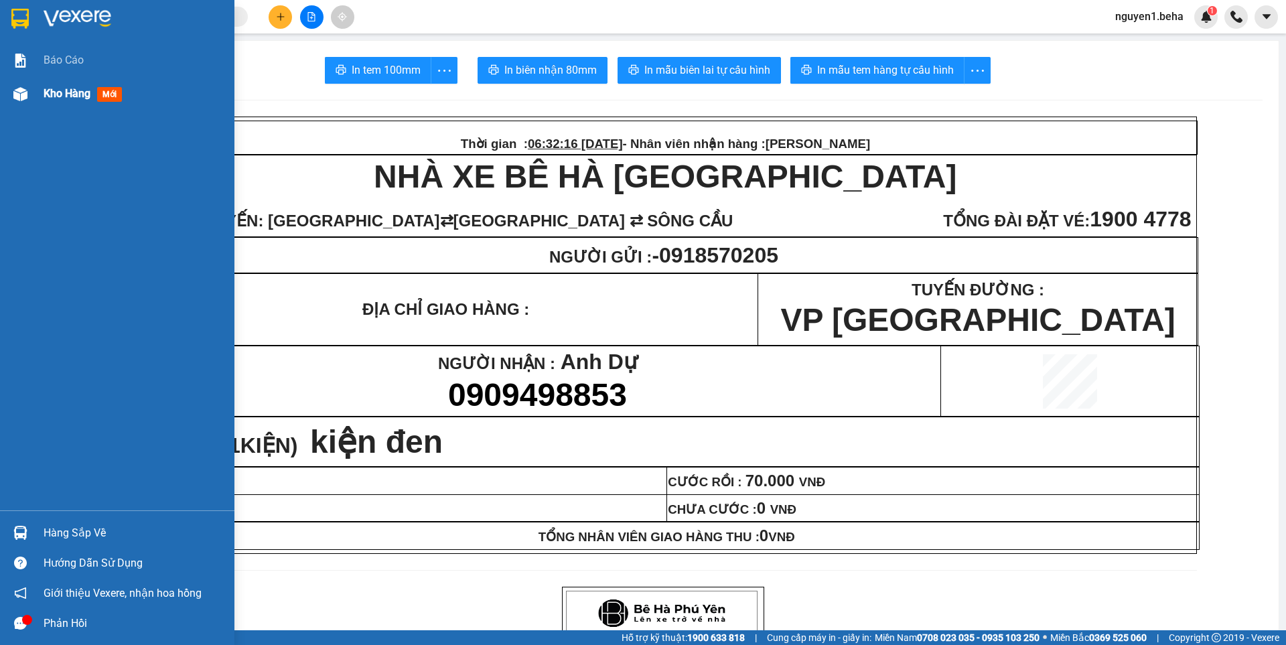
click at [24, 89] on img at bounding box center [20, 94] width 14 height 14
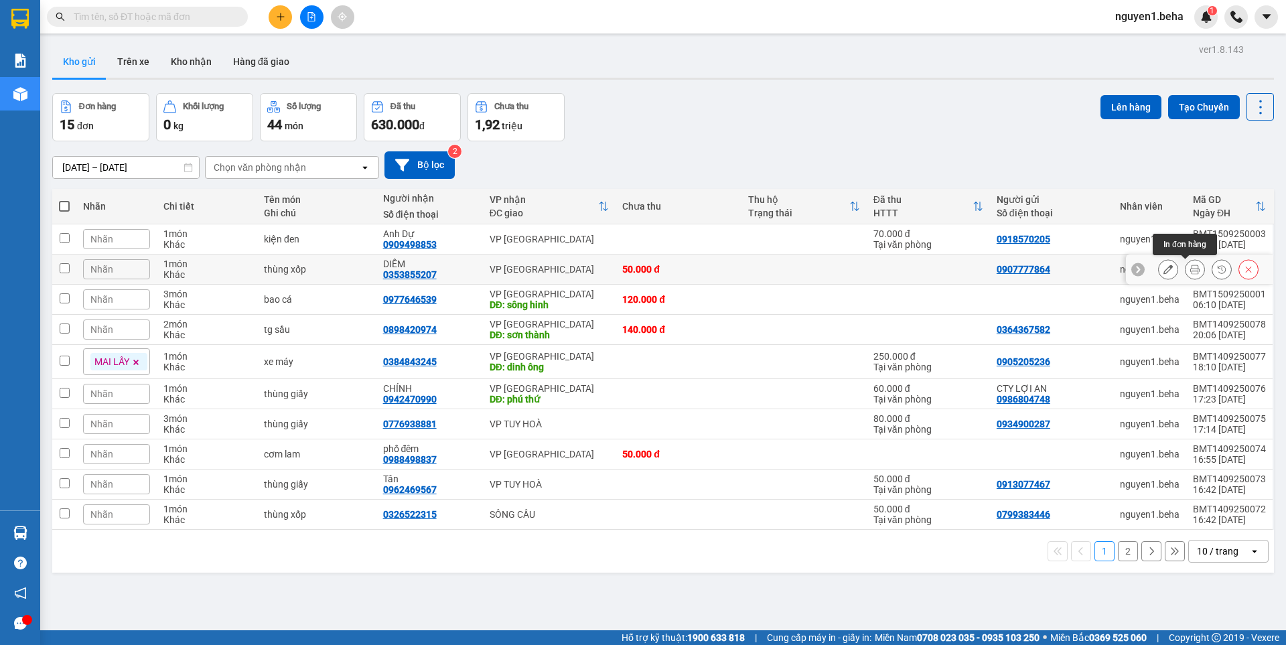
click at [1185, 272] on button at bounding box center [1194, 269] width 19 height 23
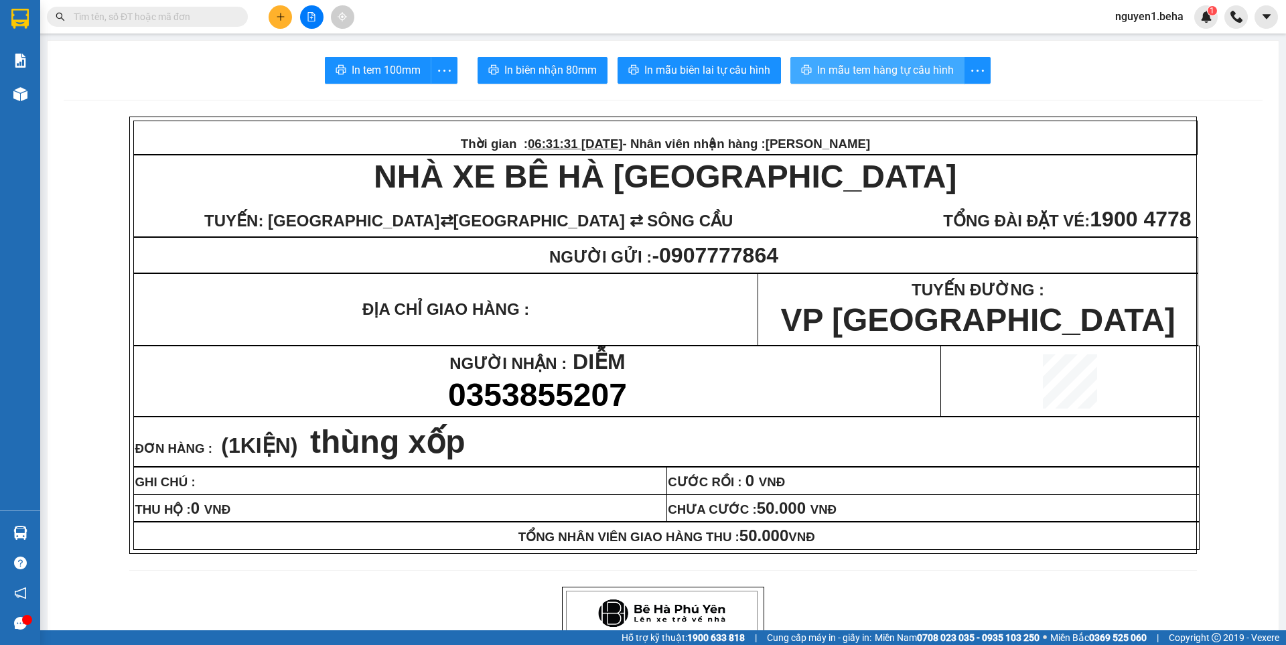
click at [869, 67] on span "In mẫu tem hàng tự cấu hình" at bounding box center [885, 70] width 137 height 17
click at [182, 16] on input "text" at bounding box center [153, 16] width 158 height 15
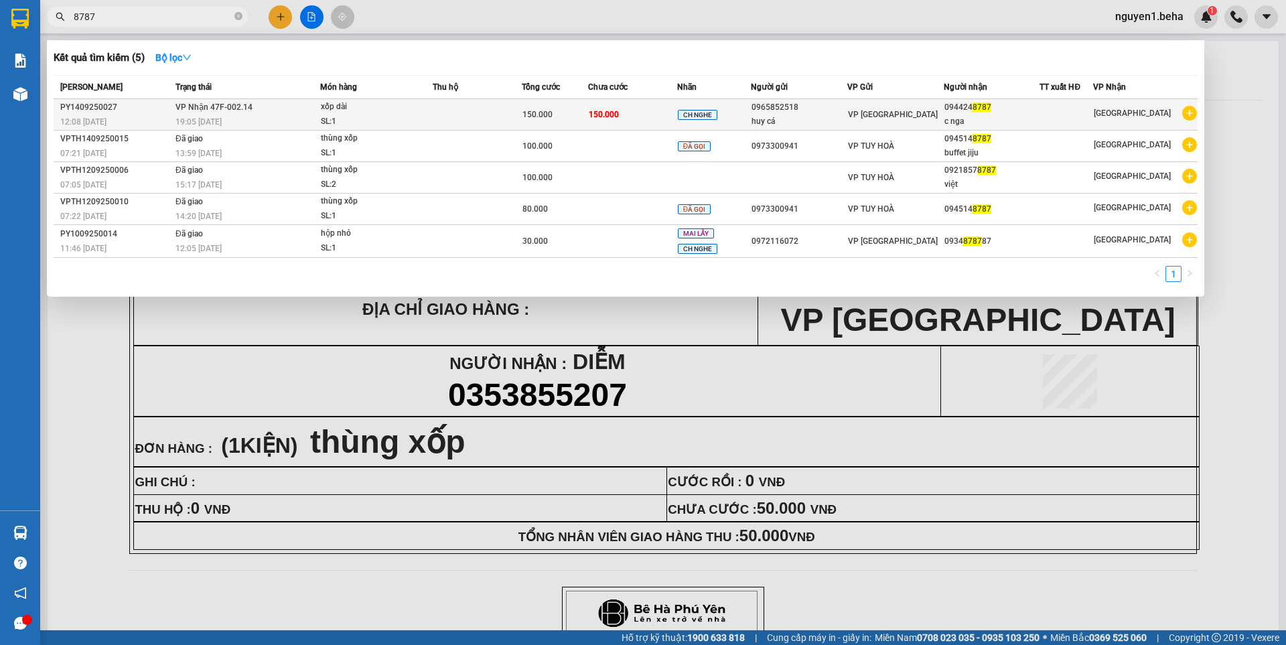
type input "8787"
click at [461, 114] on td at bounding box center [477, 114] width 89 height 31
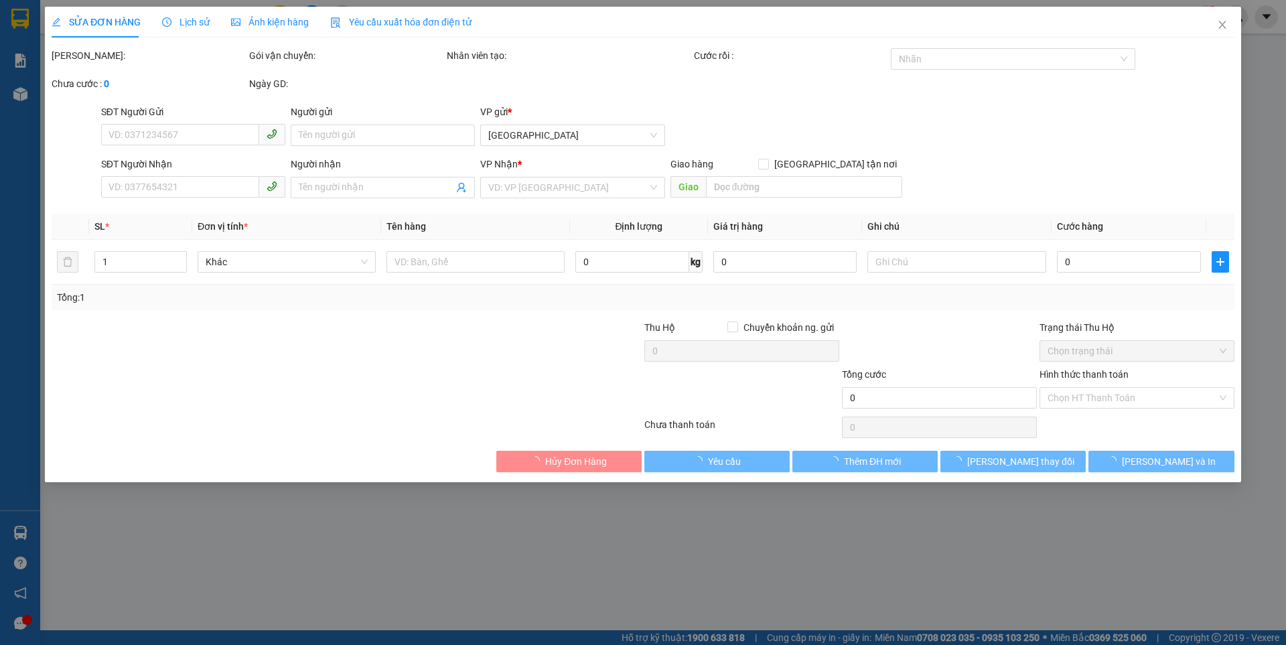
type input "0965852518"
type input "huy cá"
type input "0944248787"
type input "c nga"
type input "150.000"
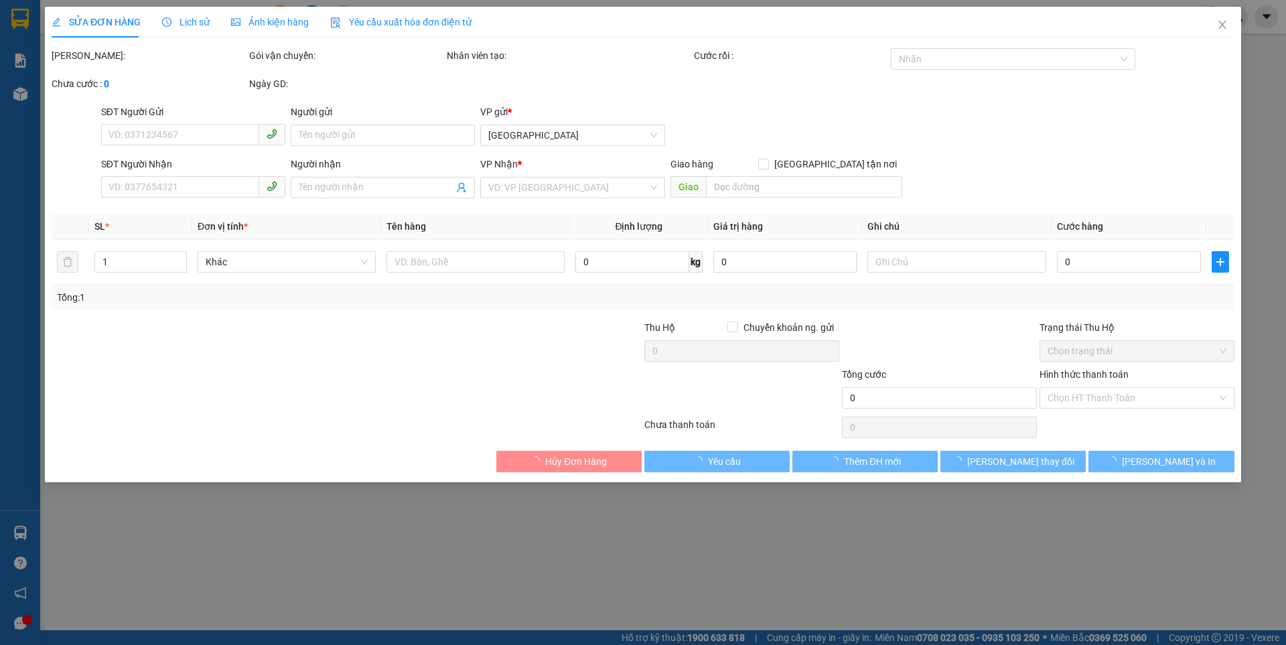
type input "150.000"
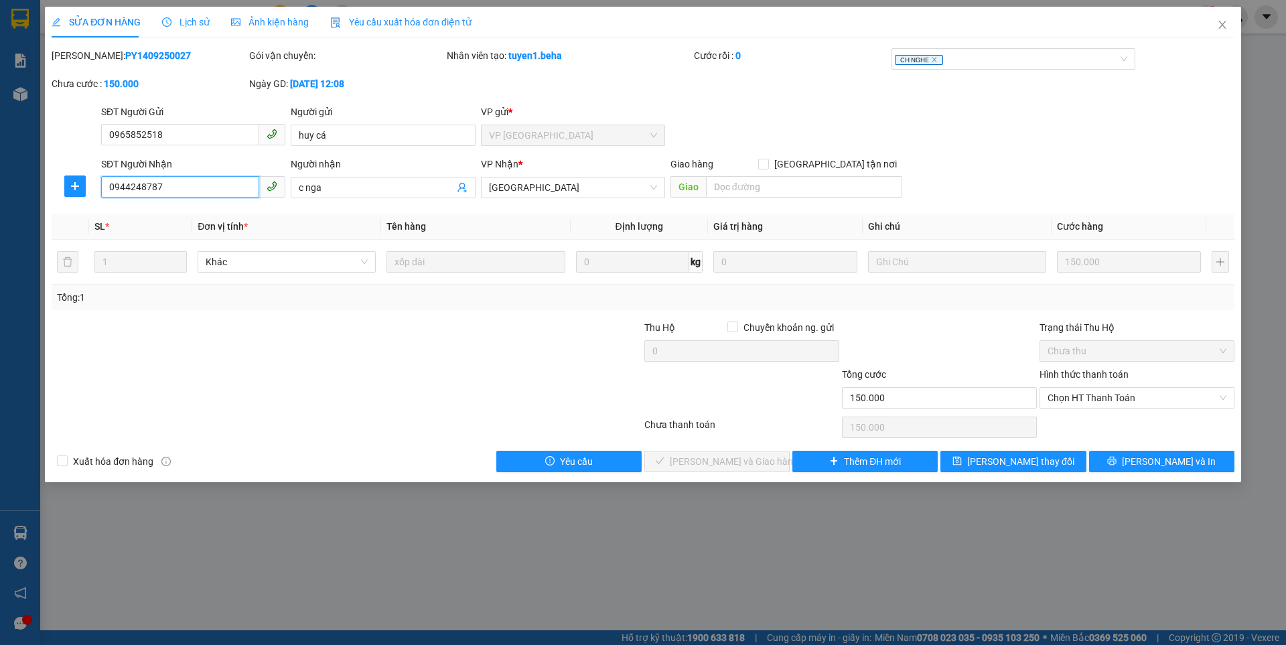
drag, startPoint x: 170, startPoint y: 188, endPoint x: 128, endPoint y: 187, distance: 42.2
click at [100, 188] on div "SĐT Người Nhận 0944248787 0944248787" at bounding box center [193, 180] width 190 height 47
click at [1218, 23] on icon "close" at bounding box center [1222, 24] width 11 height 11
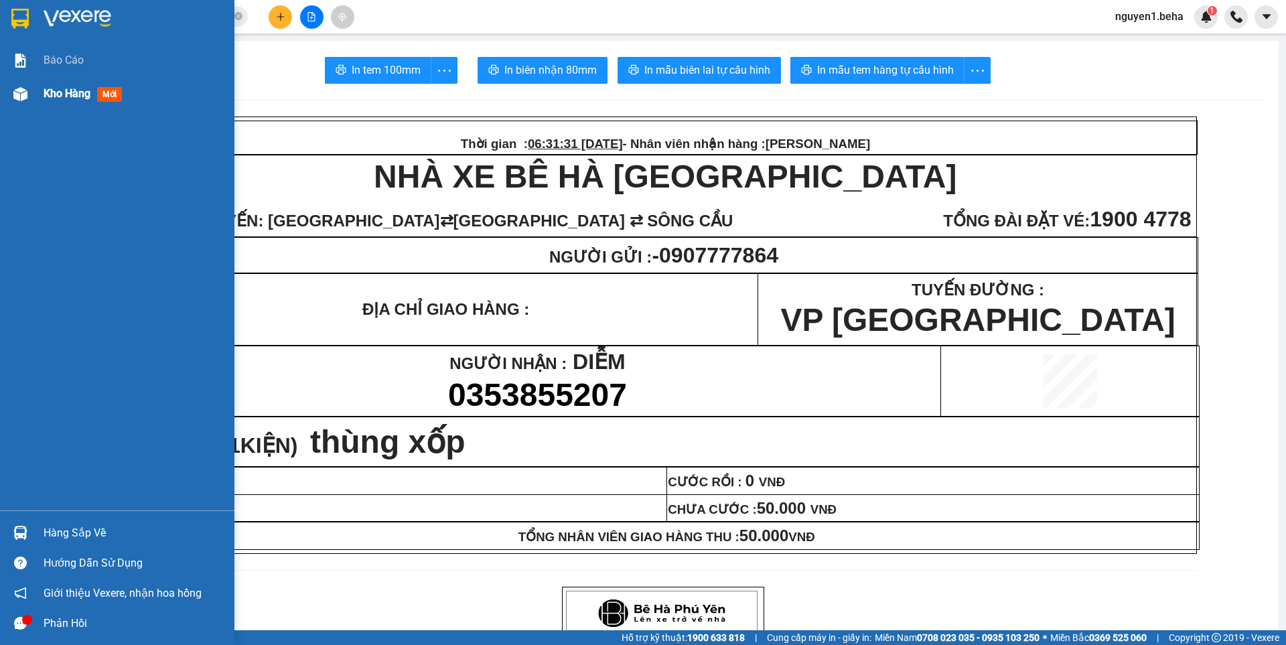
click at [15, 100] on img at bounding box center [20, 94] width 14 height 14
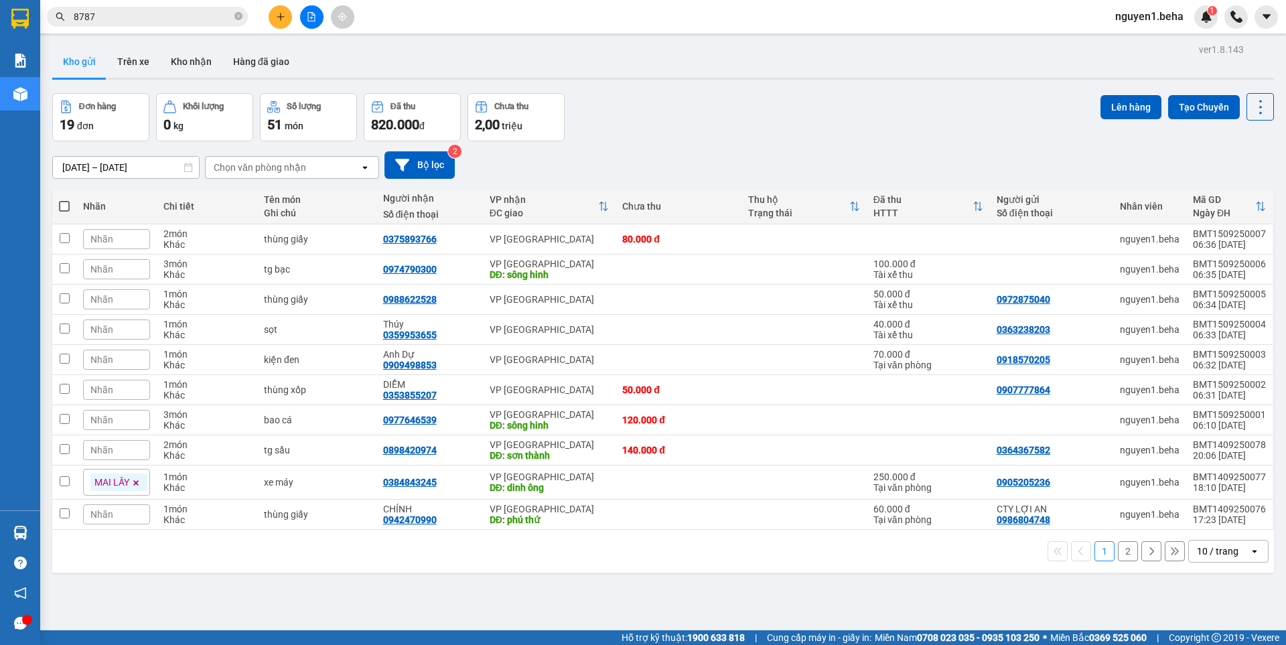
drag, startPoint x: 1117, startPoint y: 553, endPoint x: 1112, endPoint y: 546, distance: 8.7
click at [1118, 553] on button "2" at bounding box center [1128, 551] width 20 height 20
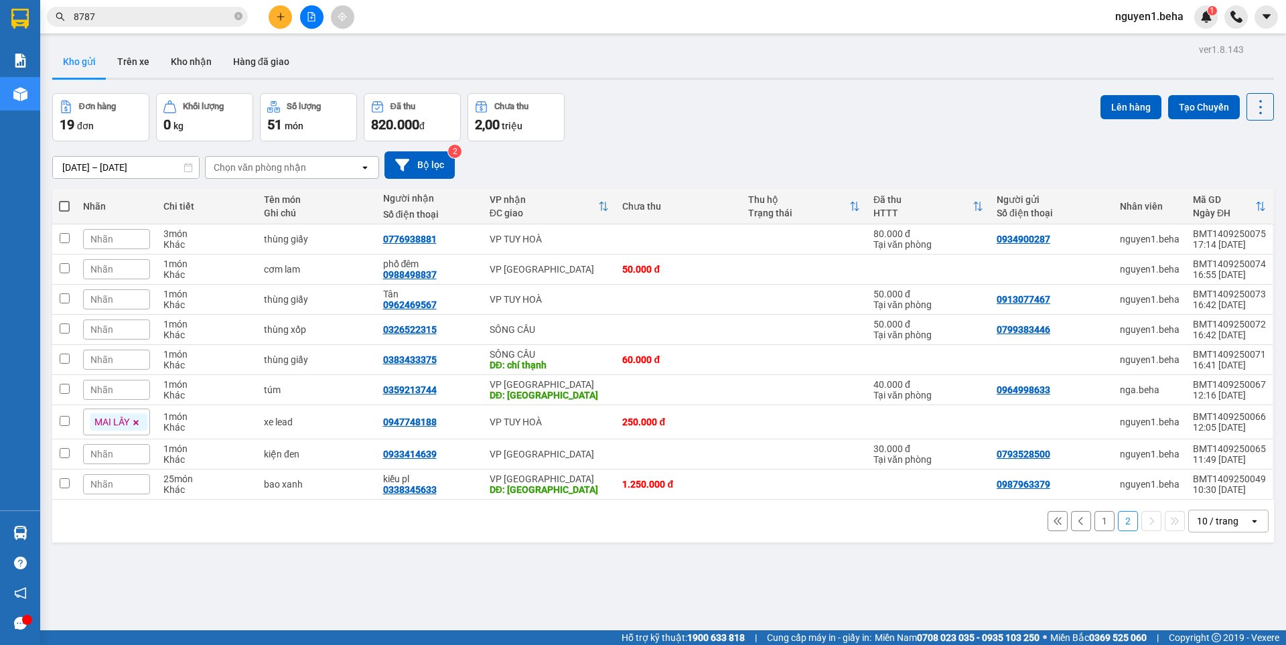
click at [111, 363] on span "Nhãn" at bounding box center [101, 359] width 23 height 11
click at [73, 424] on div "Xe SC" at bounding box center [80, 424] width 35 height 17
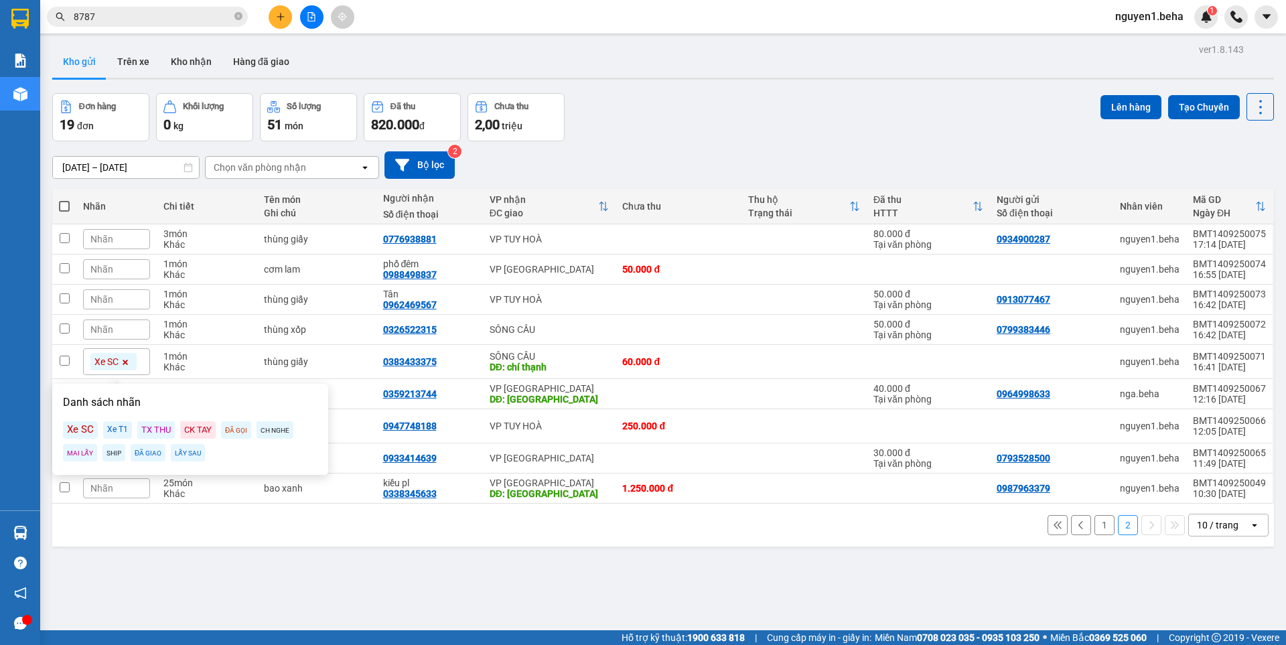
click at [339, 539] on div "1 2 10 / trang open" at bounding box center [663, 525] width 1222 height 43
click at [1094, 525] on button "1" at bounding box center [1104, 525] width 20 height 20
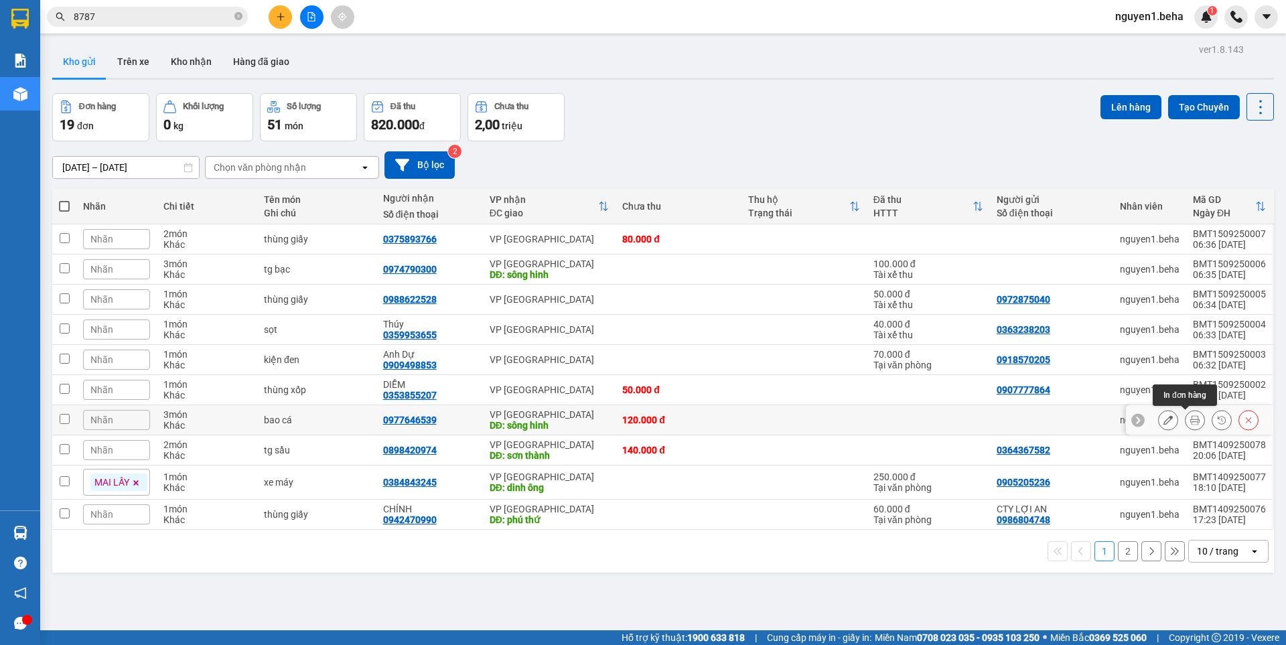
click at [1190, 417] on icon at bounding box center [1194, 419] width 9 height 9
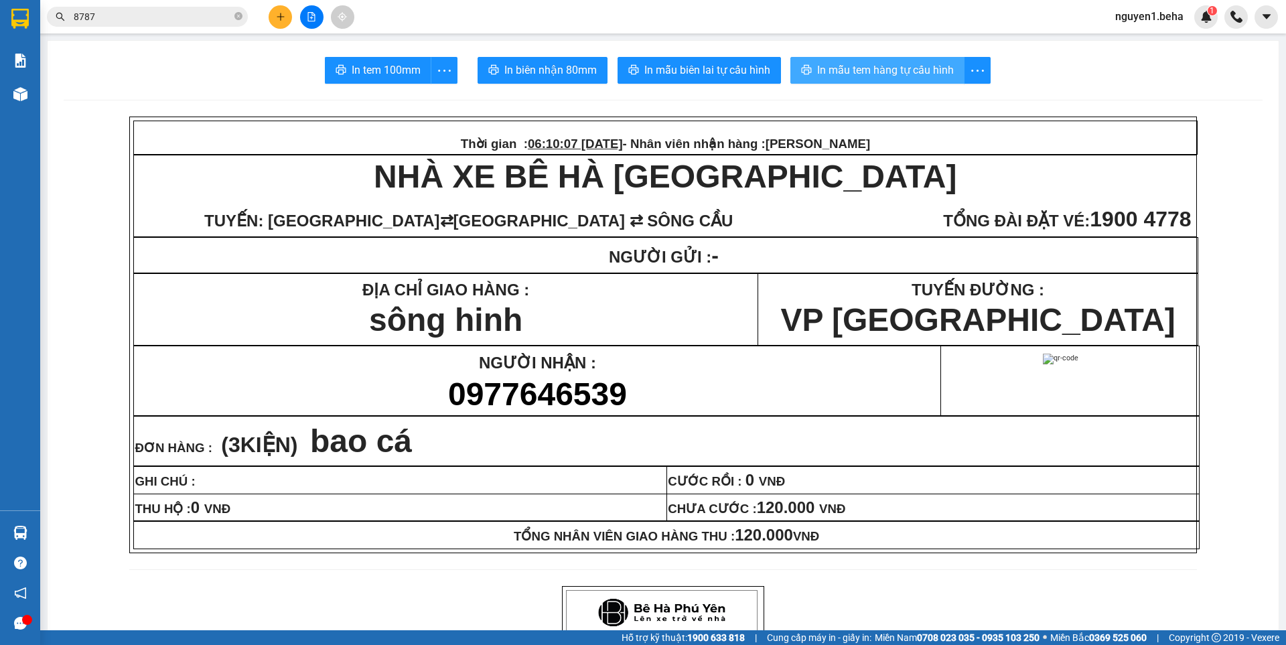
click at [902, 69] on span "In mẫu tem hàng tự cấu hình" at bounding box center [885, 70] width 137 height 17
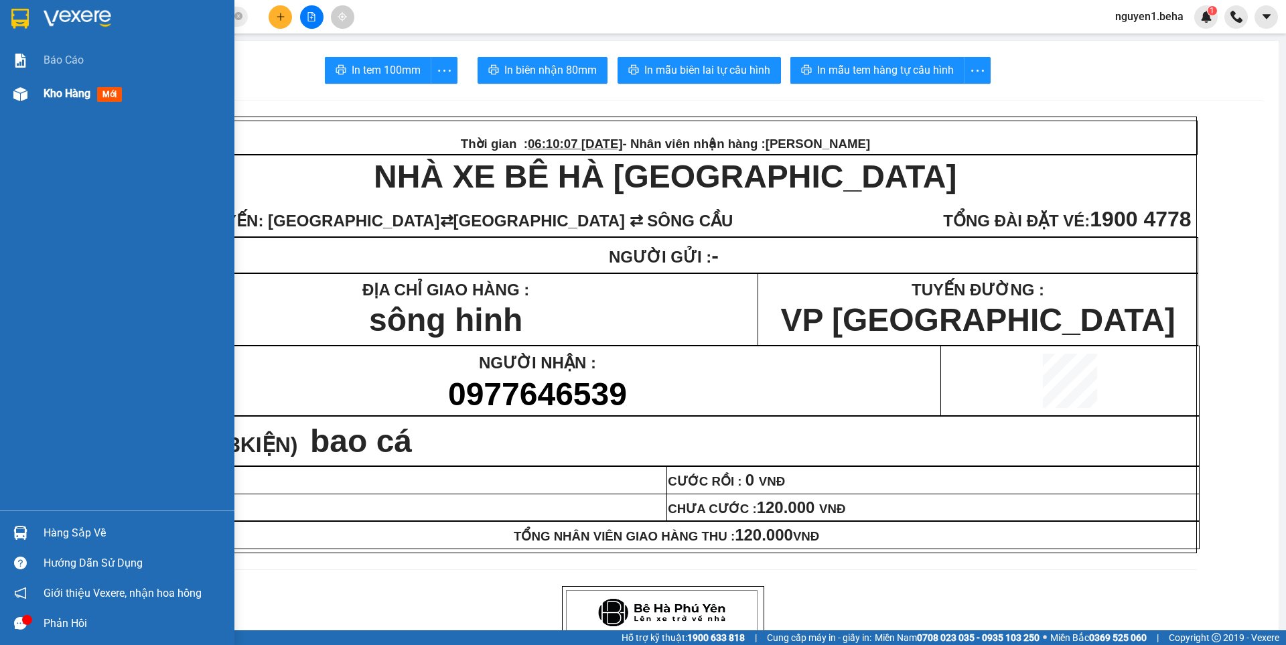
click at [18, 94] on img at bounding box center [20, 94] width 14 height 14
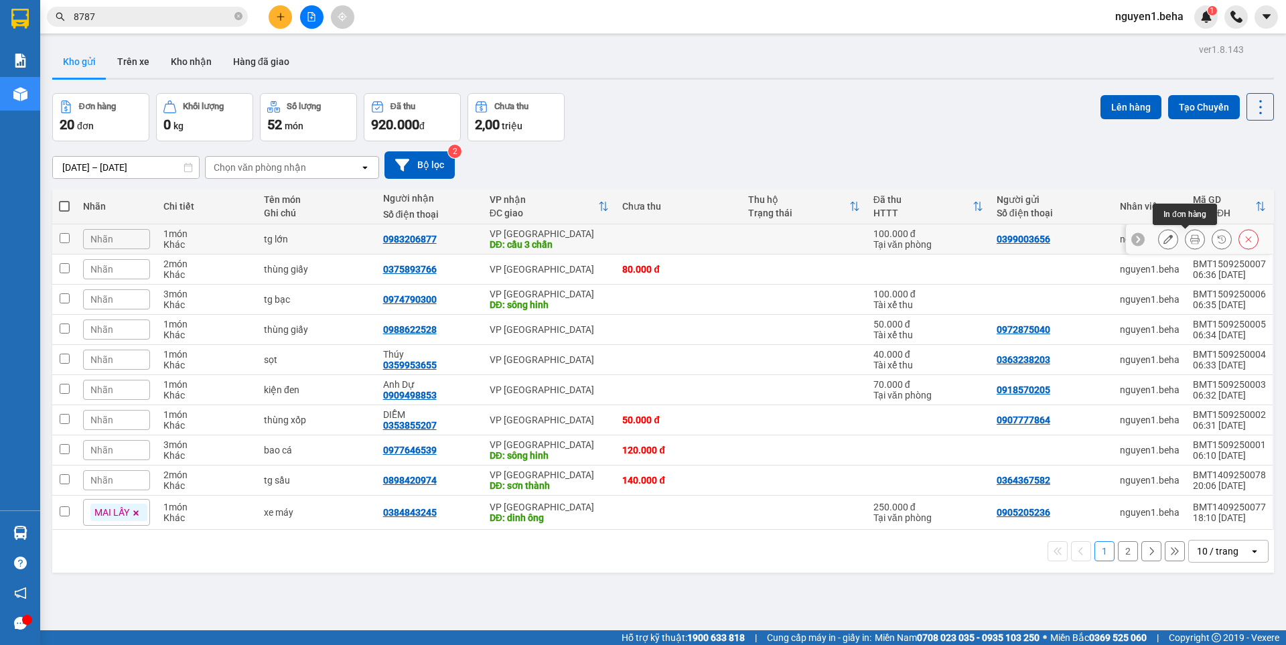
click at [1185, 240] on button at bounding box center [1194, 239] width 19 height 23
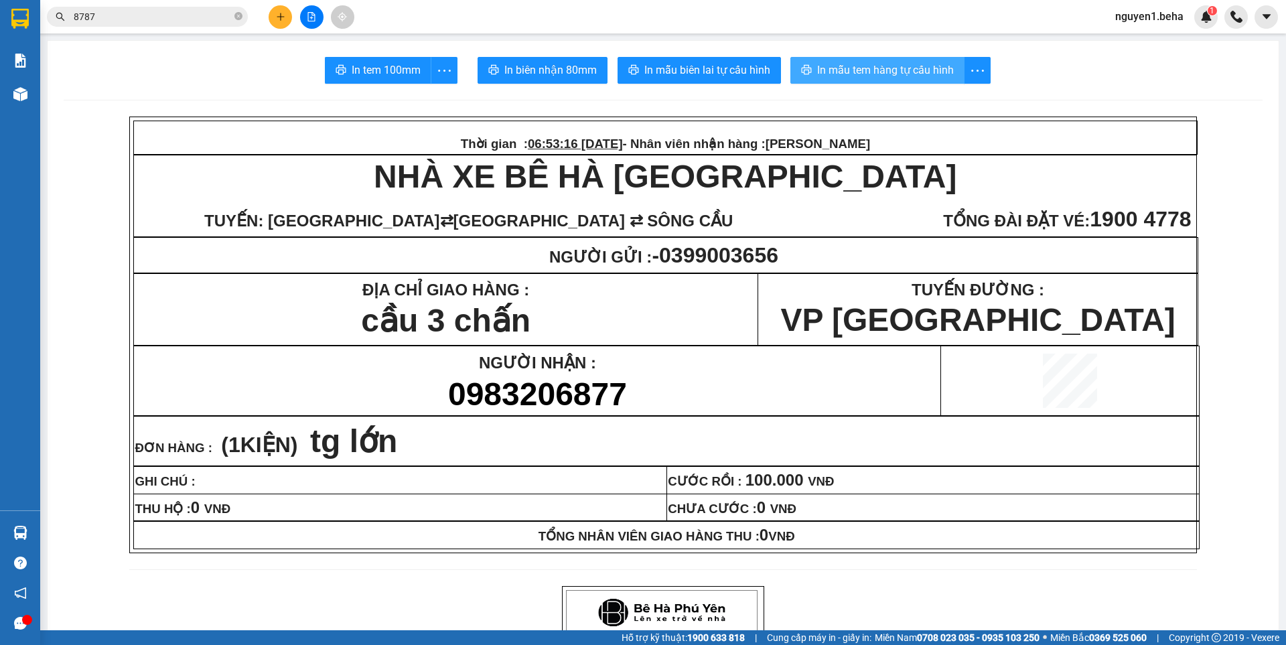
click at [887, 72] on span "In mẫu tem hàng tự cấu hình" at bounding box center [885, 70] width 137 height 17
click at [134, 18] on input "8787" at bounding box center [153, 16] width 158 height 15
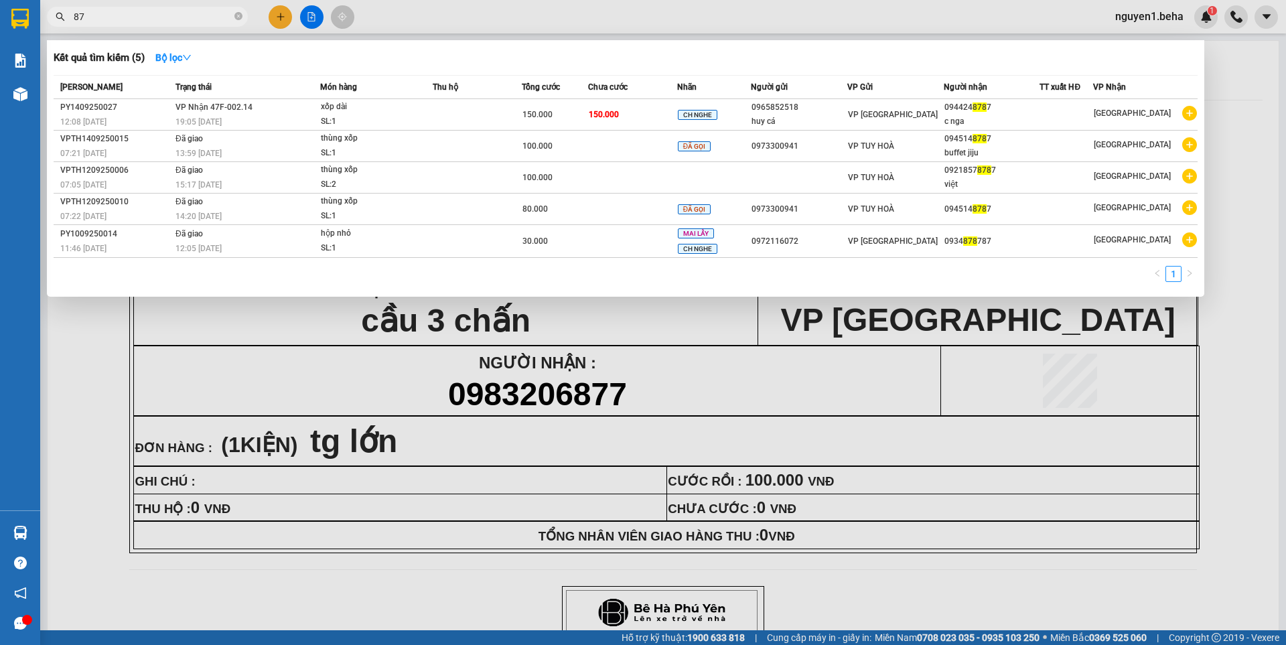
type input "8"
type input "6877"
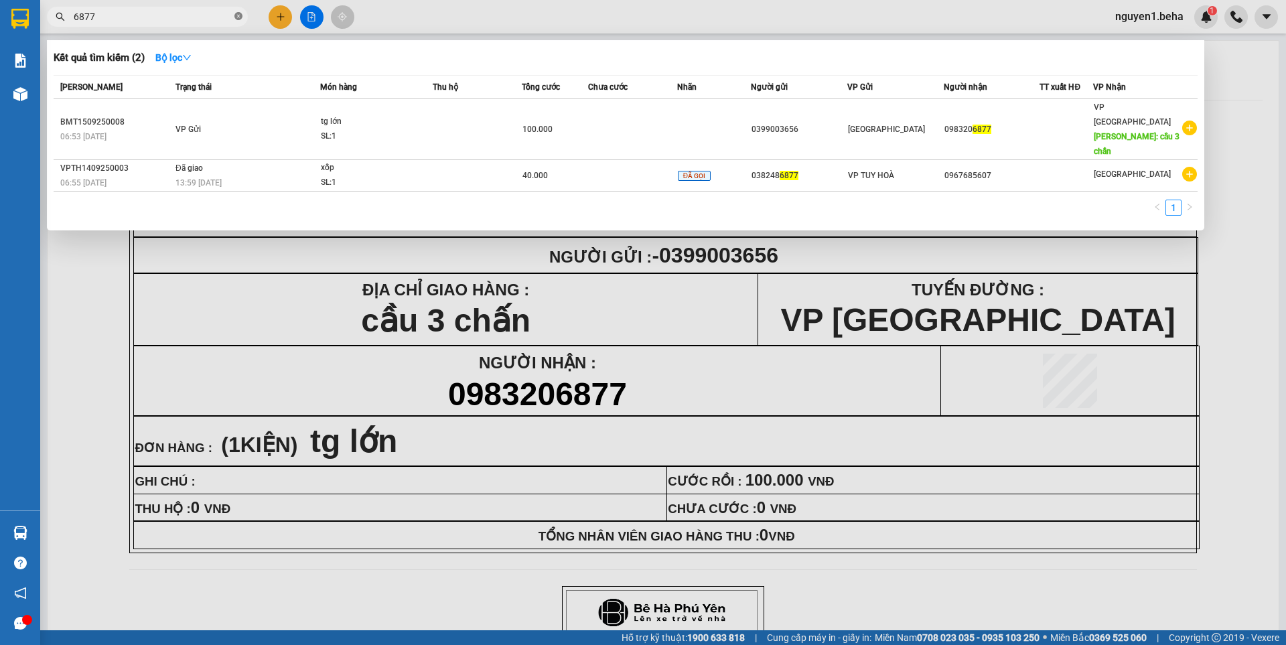
click at [237, 17] on icon "close-circle" at bounding box center [238, 16] width 8 height 8
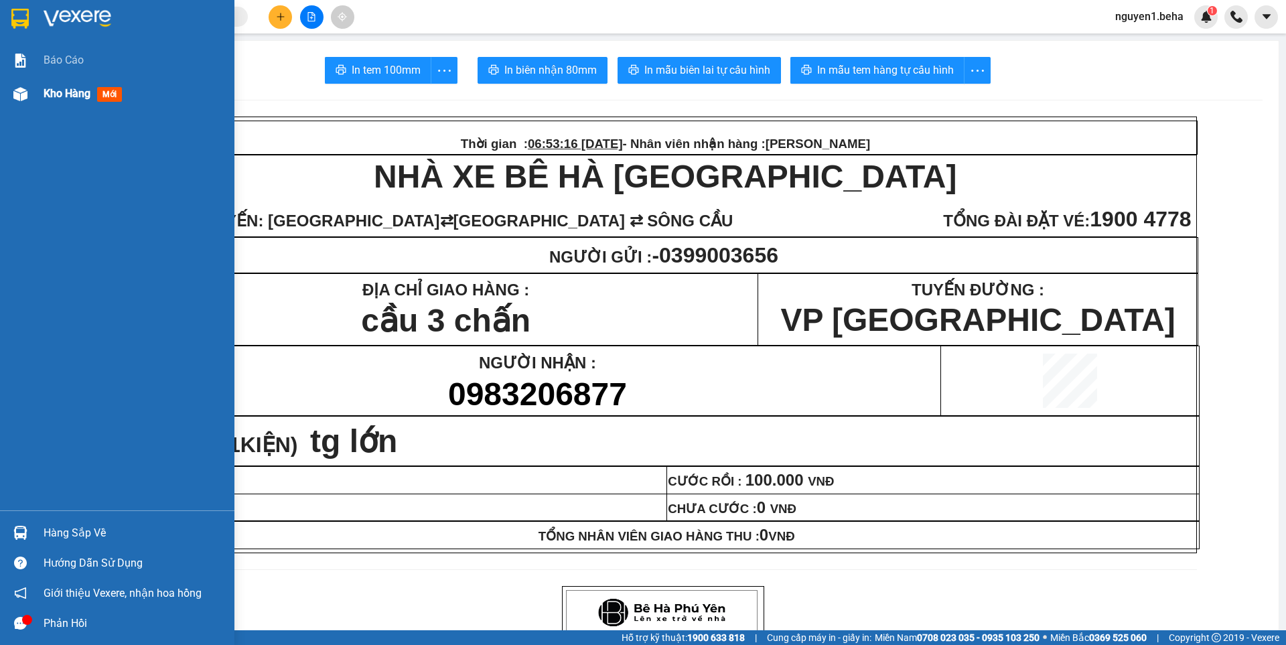
click at [23, 94] on img at bounding box center [20, 94] width 14 height 14
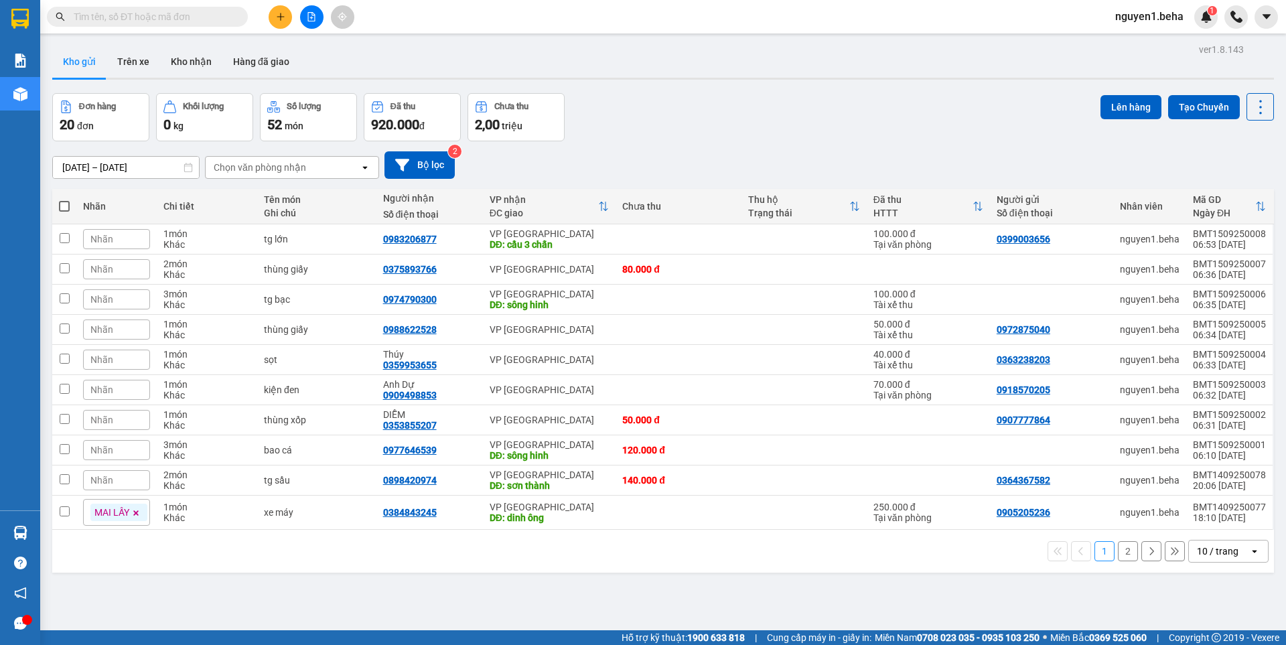
click at [64, 202] on span at bounding box center [64, 206] width 11 height 11
click at [64, 200] on input "checkbox" at bounding box center [64, 200] width 0 height 0
checkbox input "true"
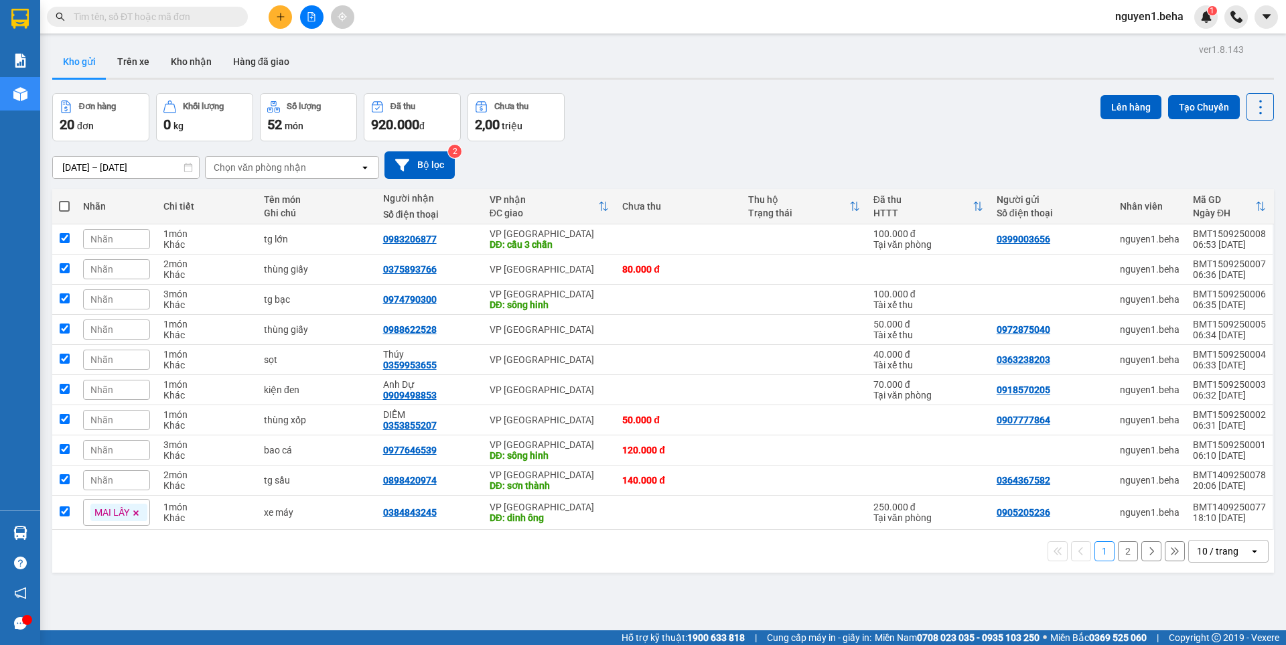
checkbox input "true"
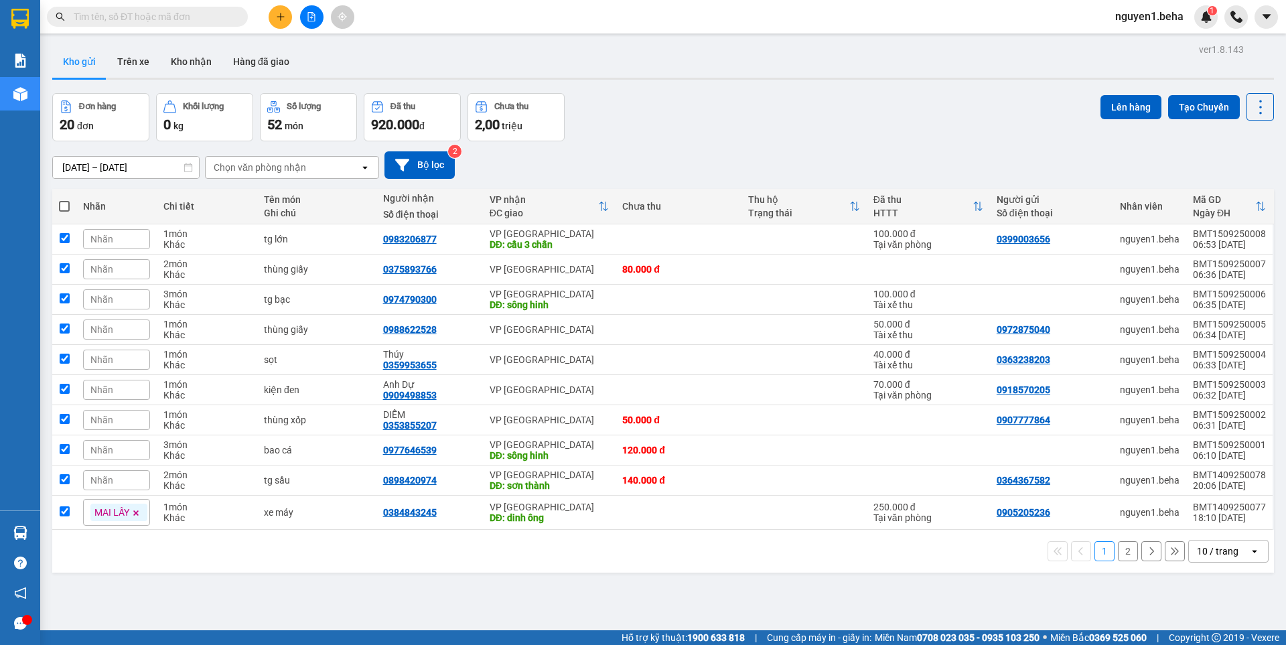
checkbox input "true"
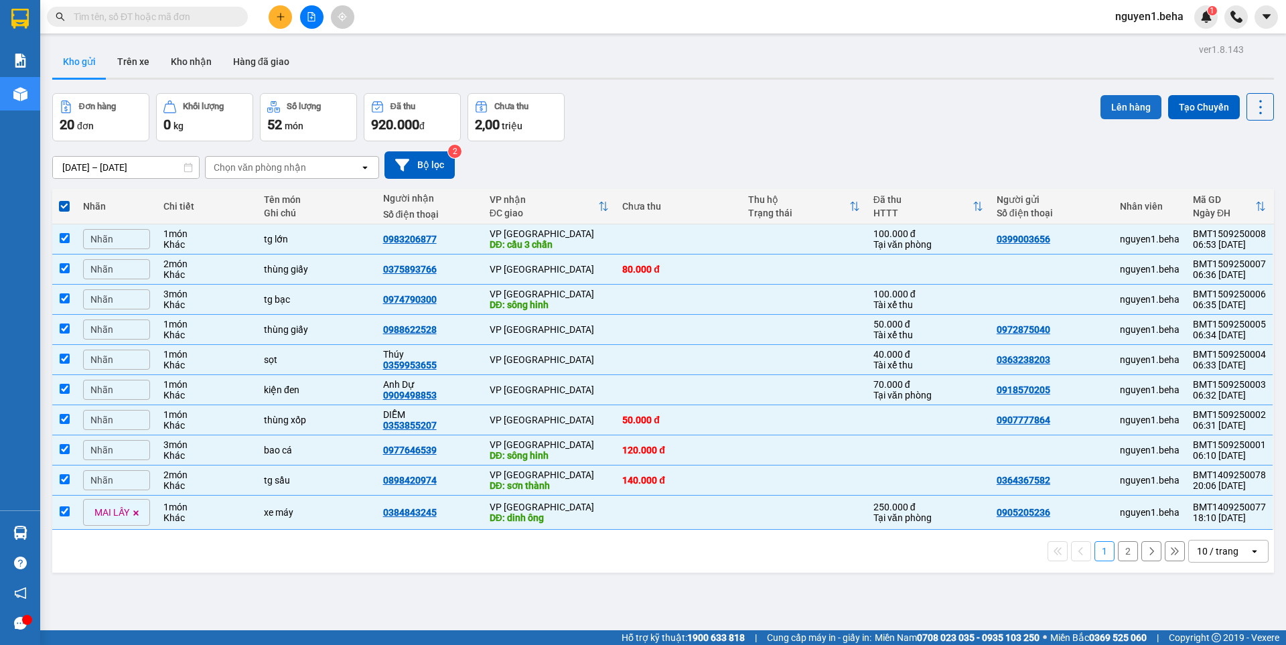
click at [1114, 111] on button "Lên hàng" at bounding box center [1130, 107] width 61 height 24
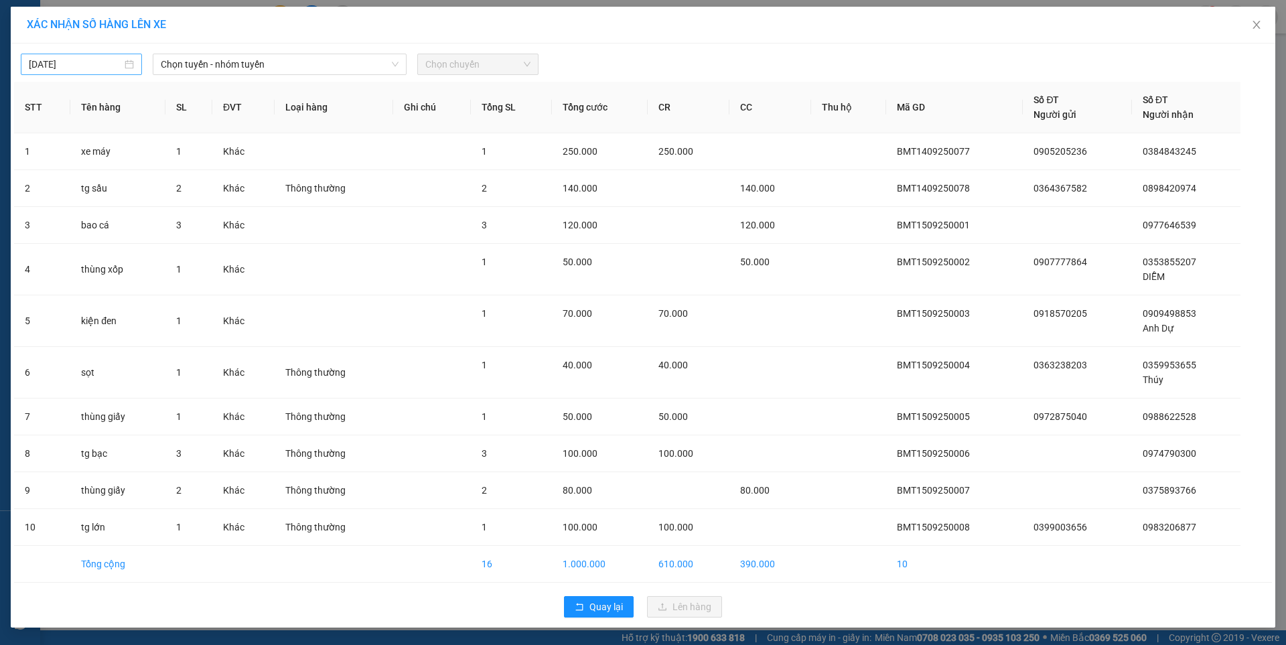
click at [125, 60] on div "[DATE]" at bounding box center [81, 64] width 105 height 15
click at [281, 58] on span "Chọn tuyến - nhóm tuyến" at bounding box center [280, 64] width 238 height 20
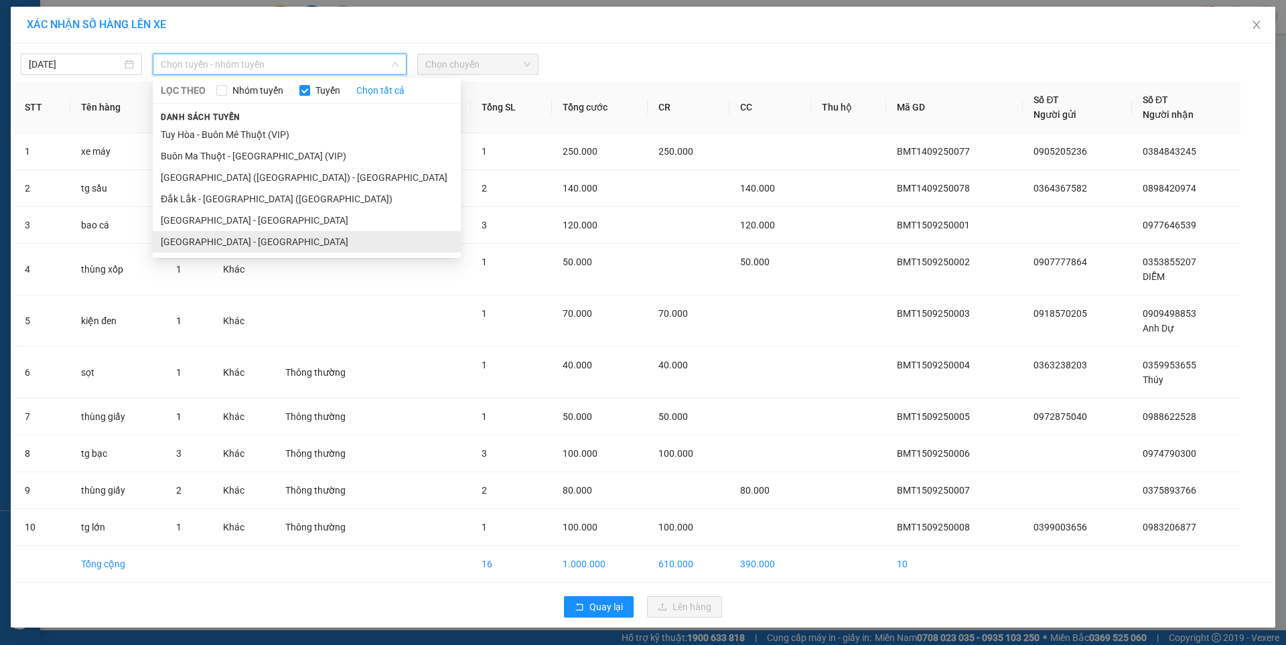
click at [218, 244] on li "[GEOGRAPHIC_DATA] - [GEOGRAPHIC_DATA]" at bounding box center [307, 241] width 308 height 21
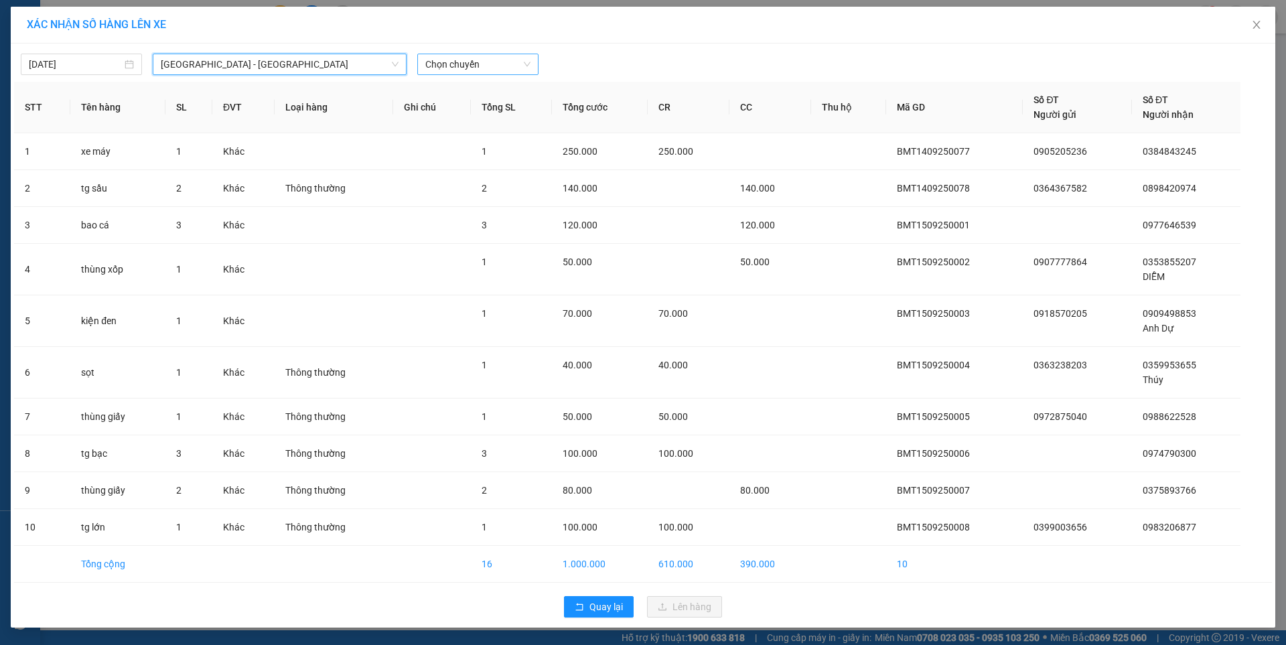
click at [459, 62] on span "Chọn chuyến" at bounding box center [477, 64] width 105 height 20
click at [495, 115] on div "07:00 - 47F-002.14" at bounding box center [477, 112] width 104 height 15
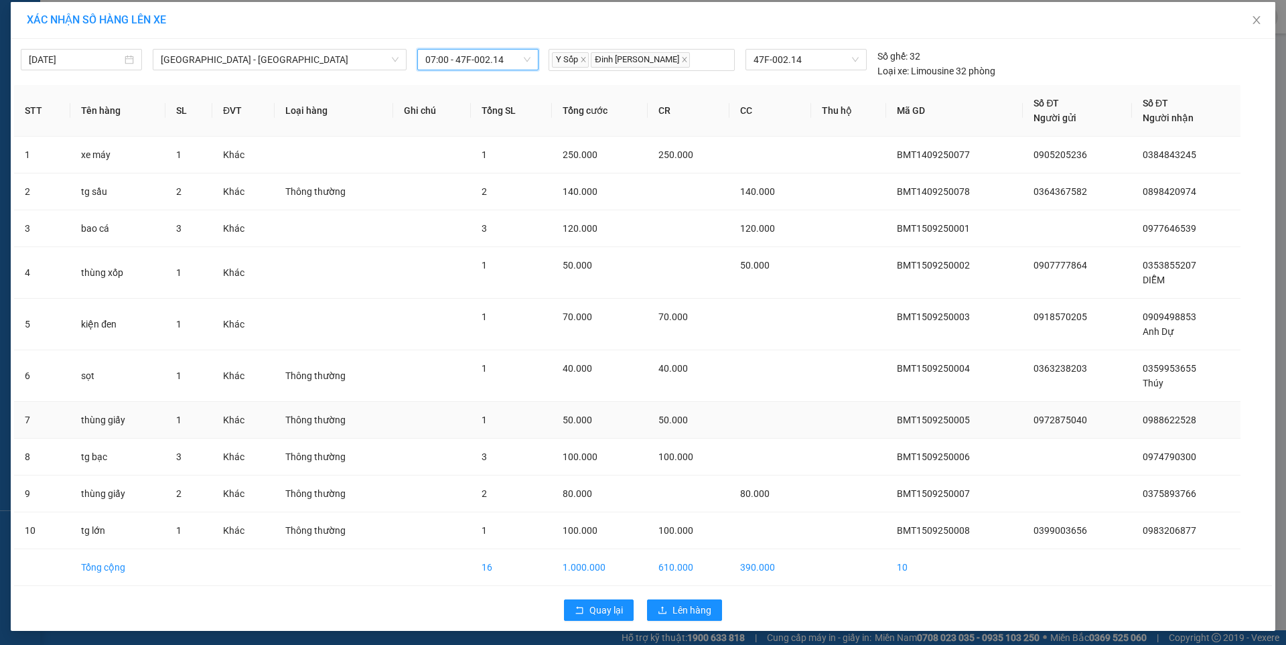
scroll to position [7, 0]
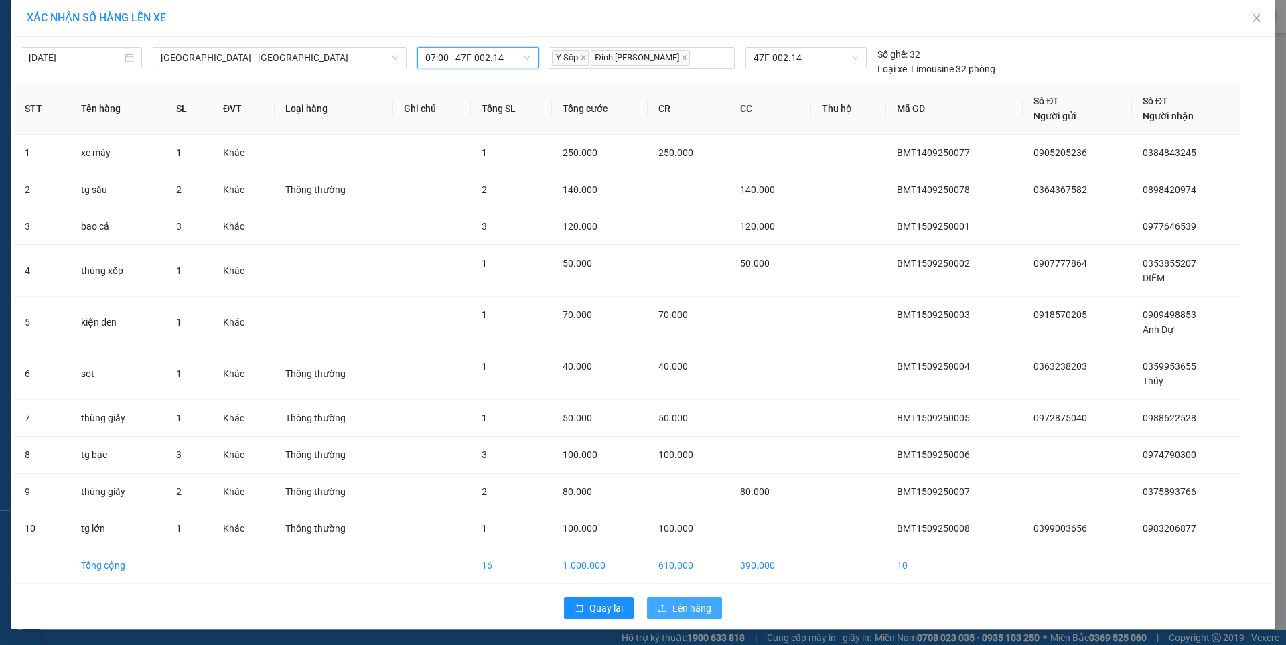
click at [688, 606] on span "Lên hàng" at bounding box center [691, 608] width 39 height 15
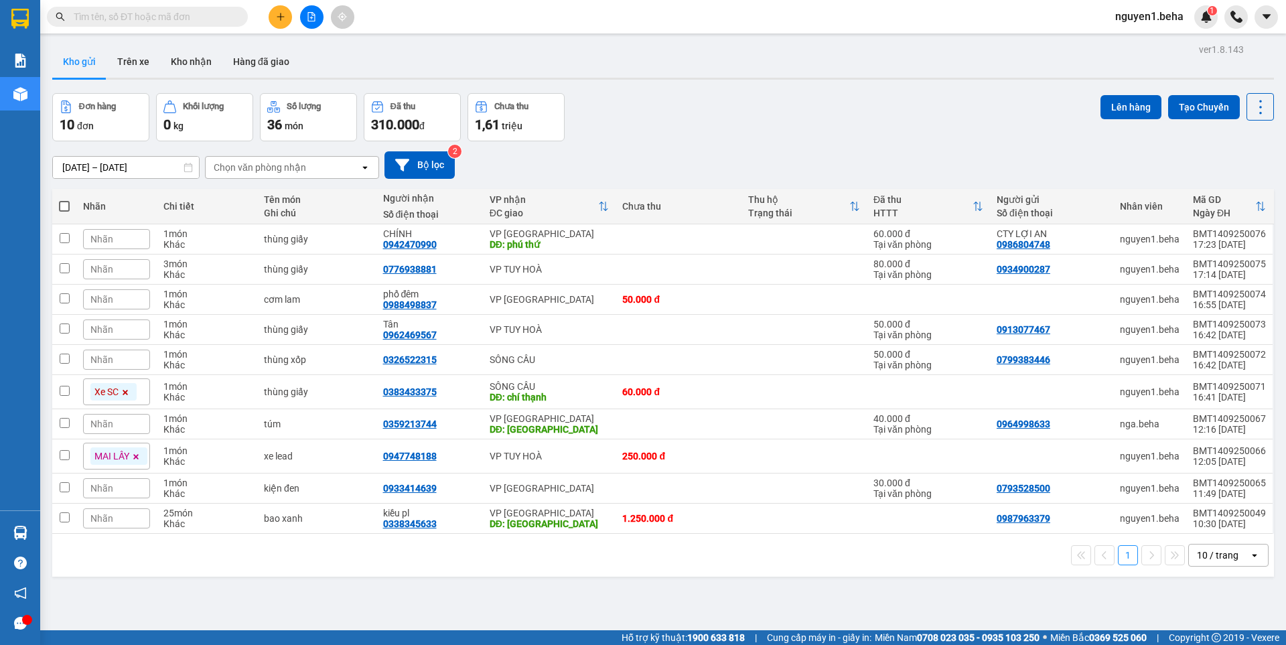
click at [61, 206] on span at bounding box center [64, 206] width 11 height 11
click at [64, 200] on input "checkbox" at bounding box center [64, 200] width 0 height 0
checkbox input "true"
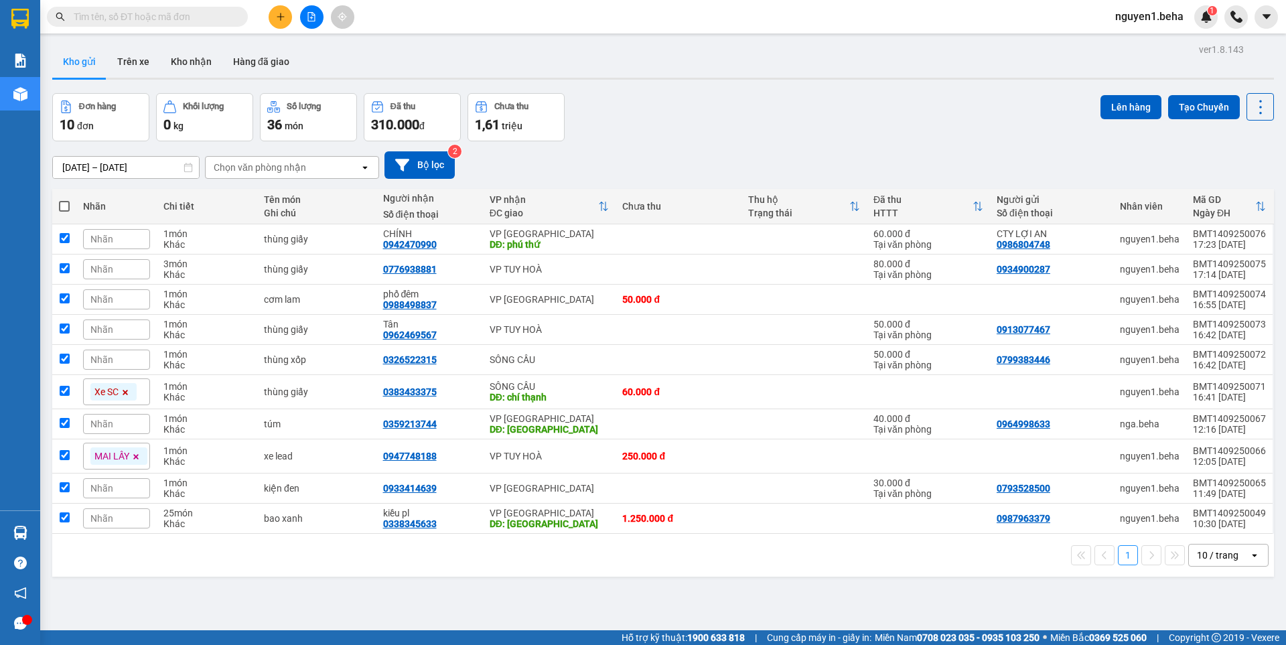
checkbox input "true"
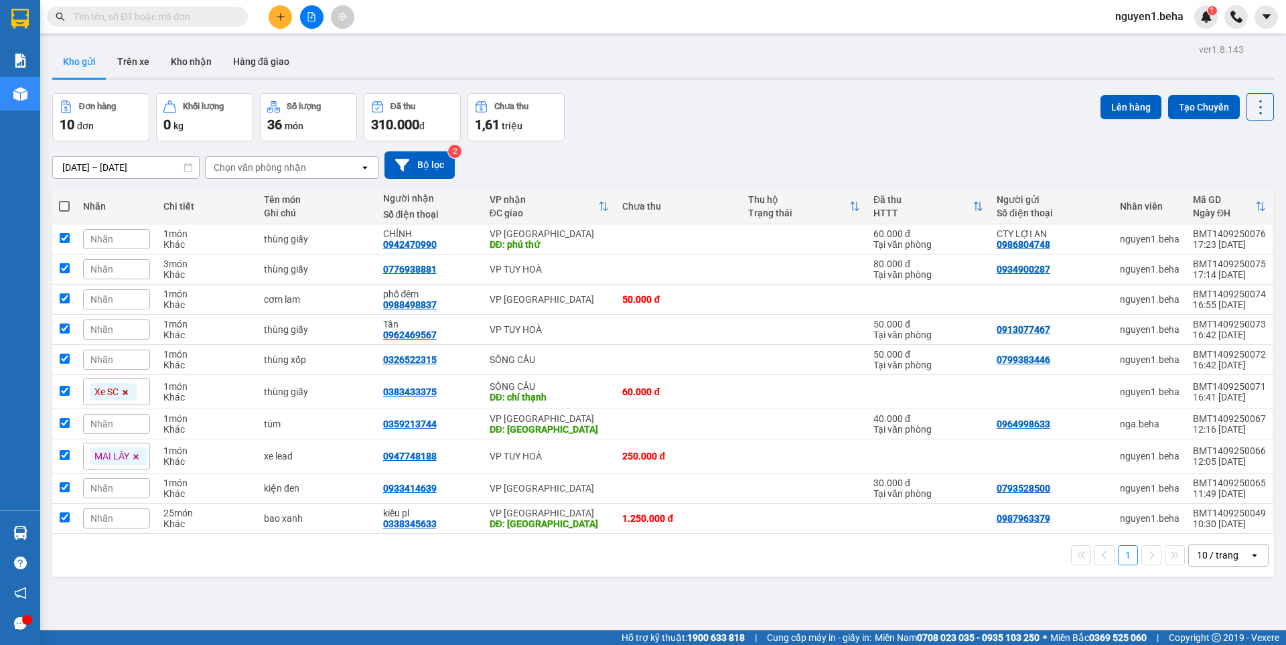
checkbox input "true"
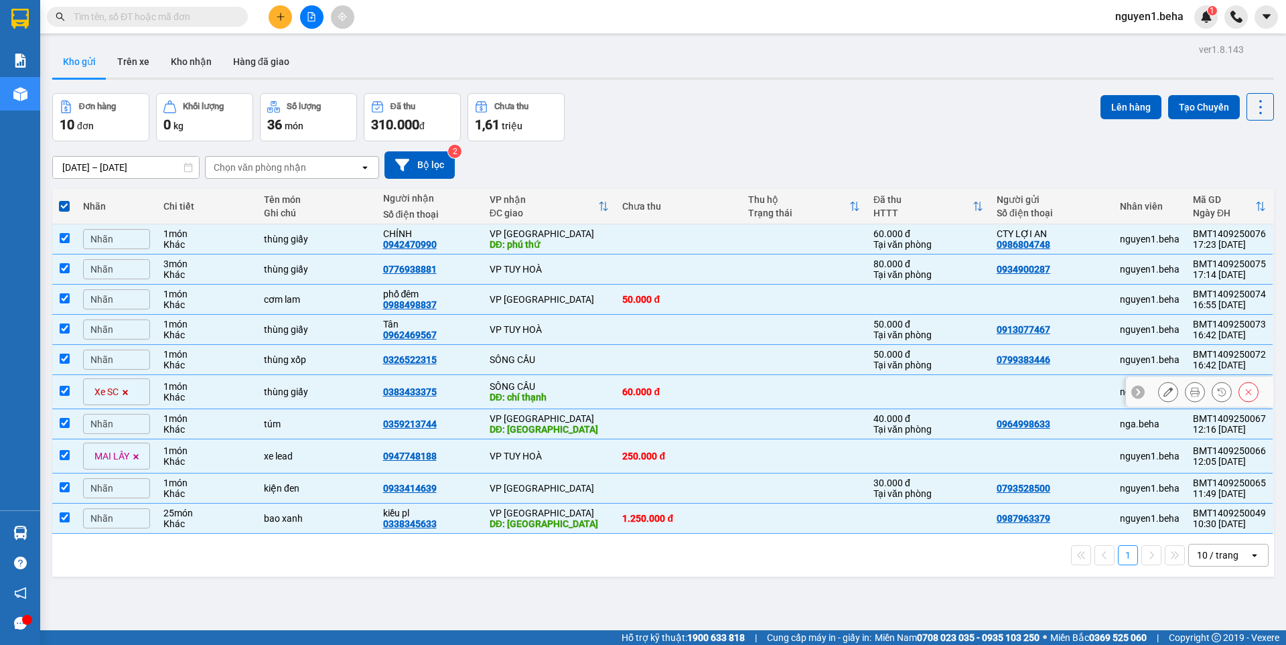
click at [64, 380] on td at bounding box center [64, 392] width 24 height 34
checkbox input "false"
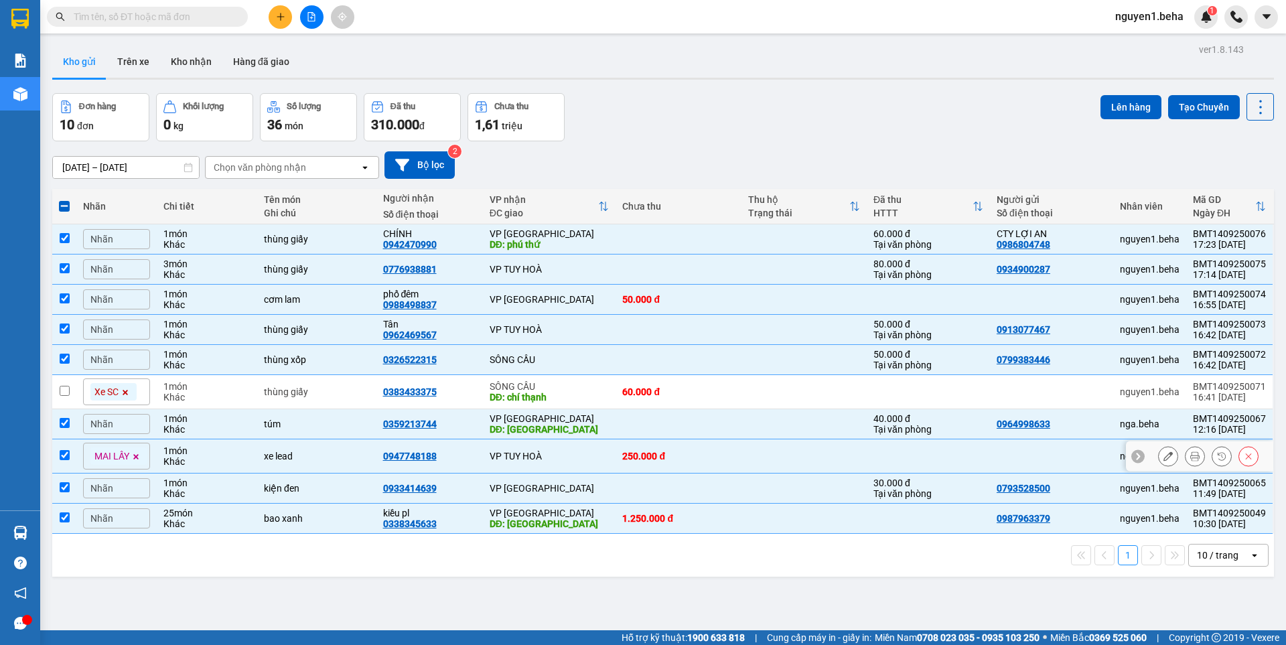
click at [65, 452] on input "checkbox" at bounding box center [65, 455] width 10 height 10
checkbox input "false"
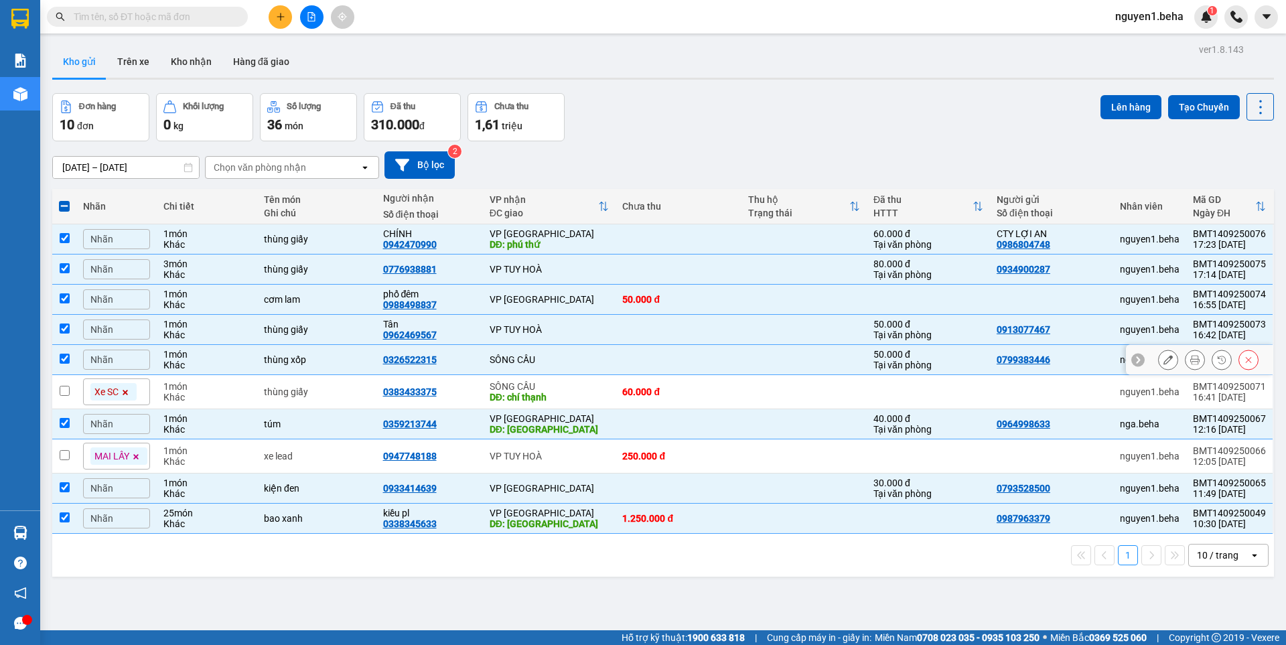
click at [70, 356] on td at bounding box center [64, 360] width 24 height 30
checkbox input "false"
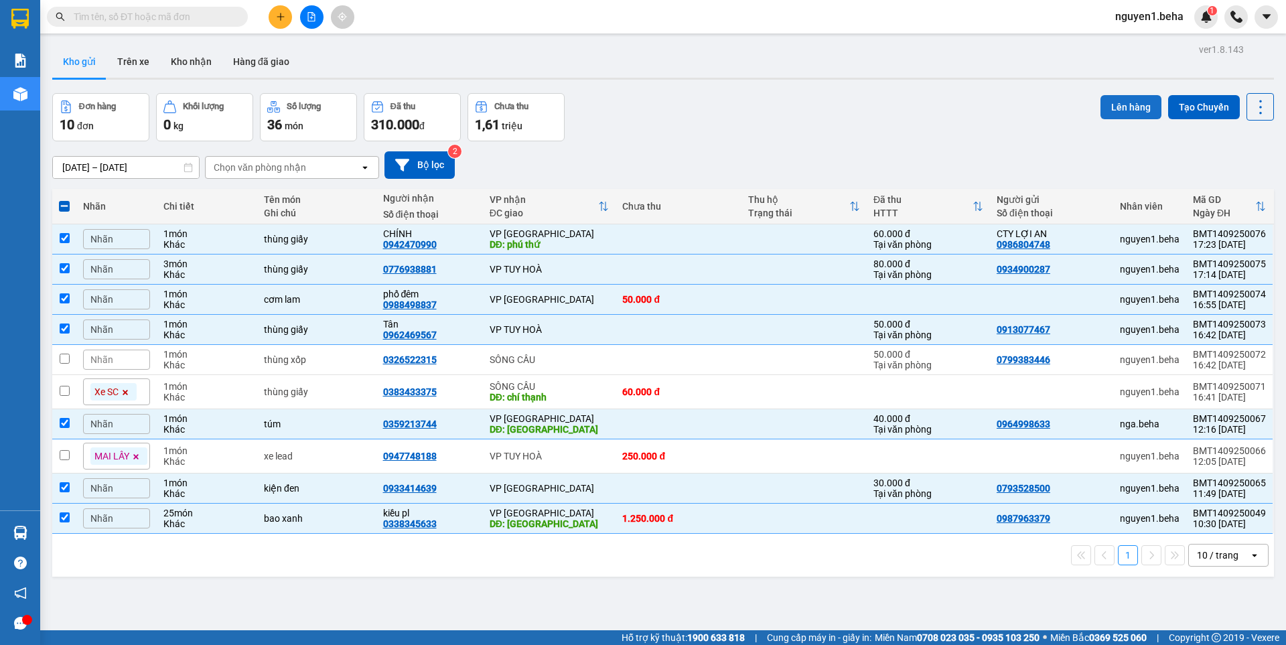
click at [1133, 106] on button "Lên hàng" at bounding box center [1130, 107] width 61 height 24
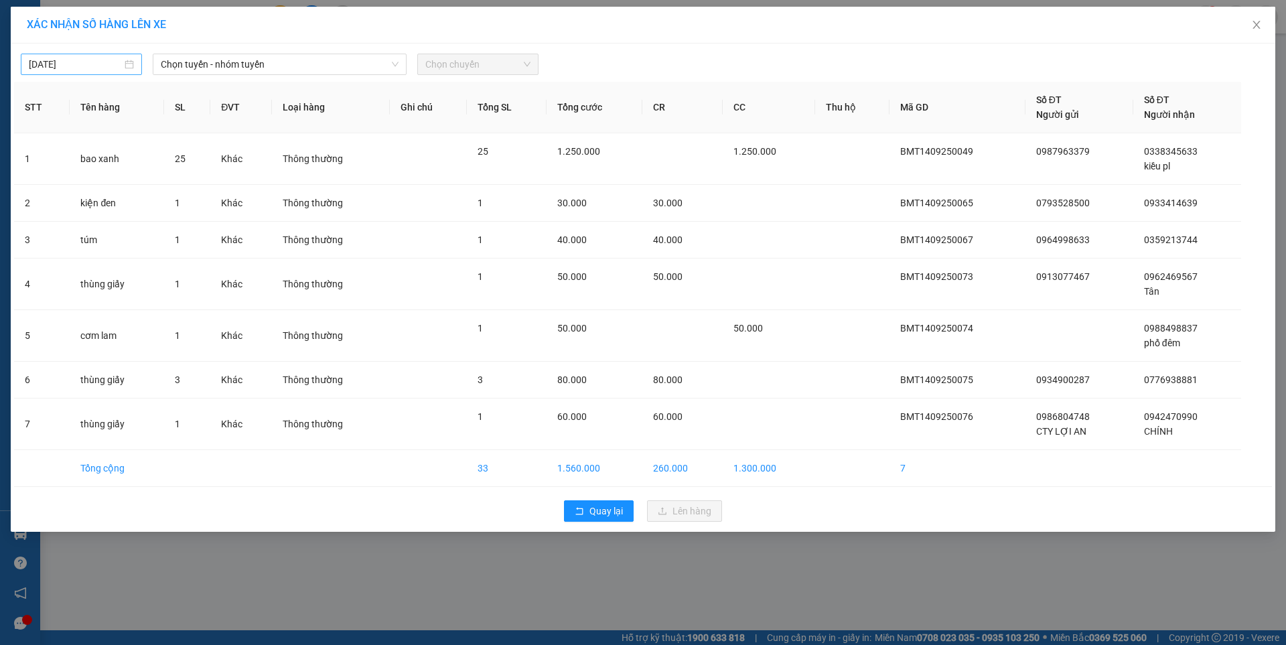
click at [83, 64] on input "[DATE]" at bounding box center [75, 64] width 93 height 15
click at [64, 182] on div "15" at bounding box center [65, 182] width 16 height 16
type input "[DATE]"
click at [241, 60] on span "Chọn tuyến - nhóm tuyến" at bounding box center [280, 64] width 238 height 20
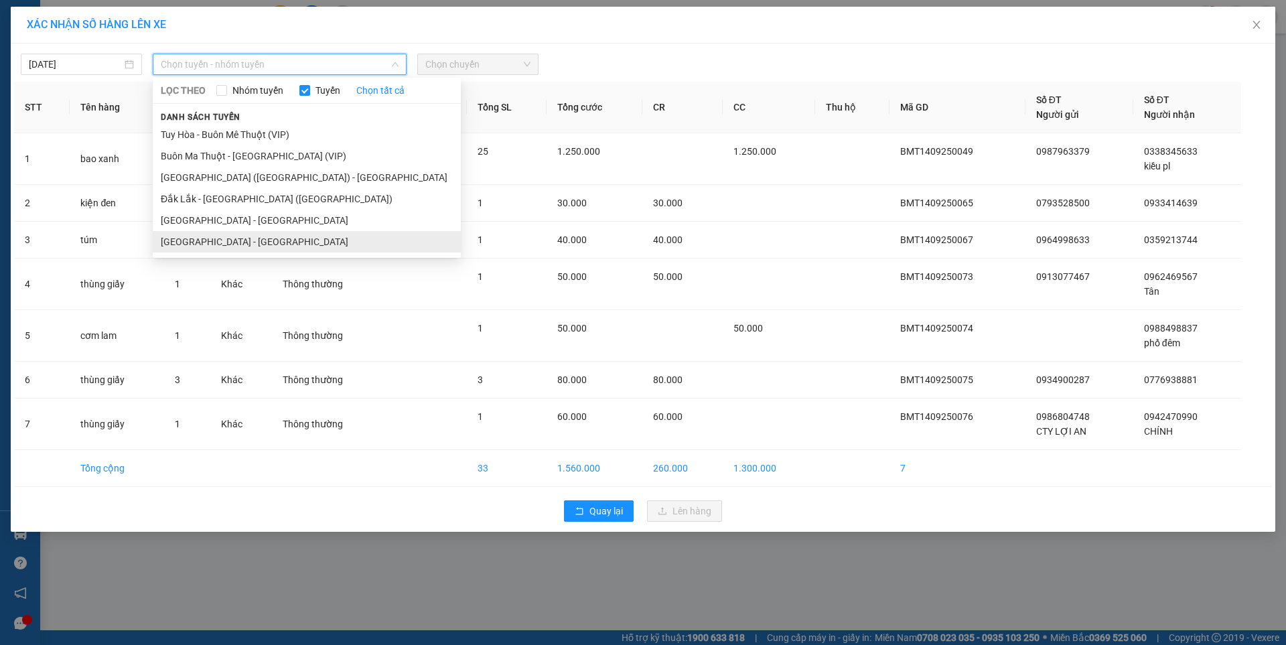
click at [201, 239] on li "[GEOGRAPHIC_DATA] - [GEOGRAPHIC_DATA]" at bounding box center [307, 241] width 308 height 21
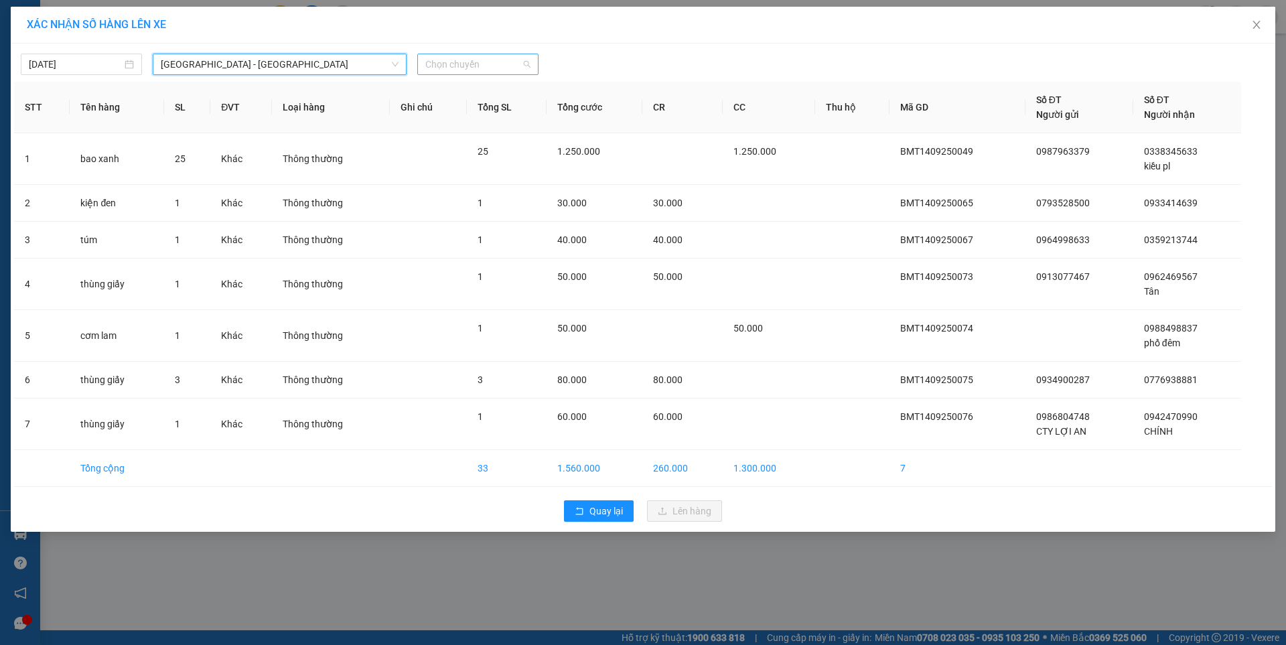
click at [470, 60] on span "Chọn chuyến" at bounding box center [477, 64] width 105 height 20
click at [496, 112] on div "07:00 - 47F-002.14" at bounding box center [477, 112] width 104 height 15
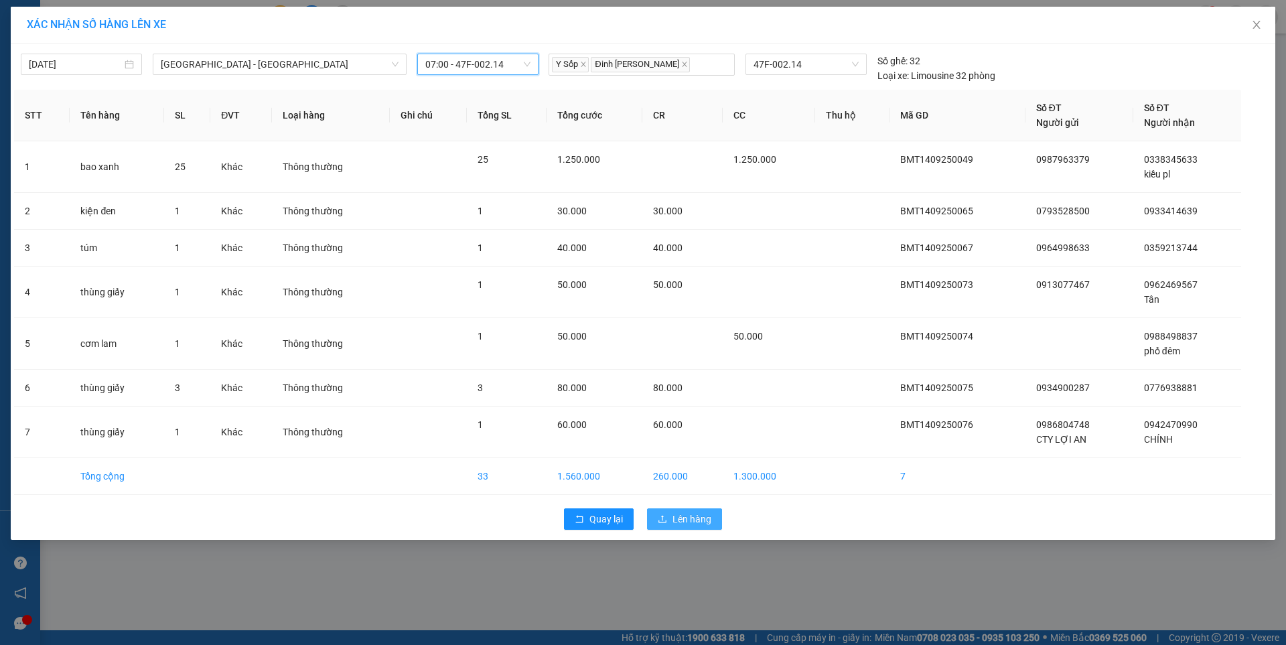
click at [672, 520] on span "Lên hàng" at bounding box center [691, 519] width 39 height 15
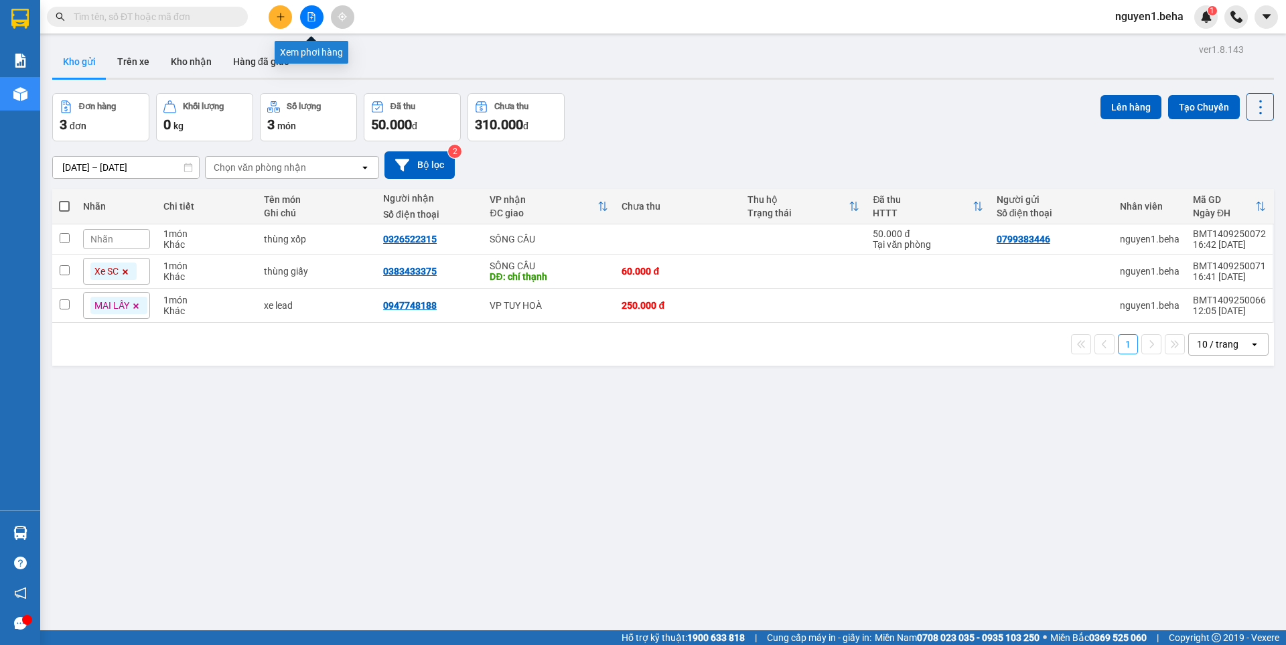
click at [309, 22] on button at bounding box center [311, 16] width 23 height 23
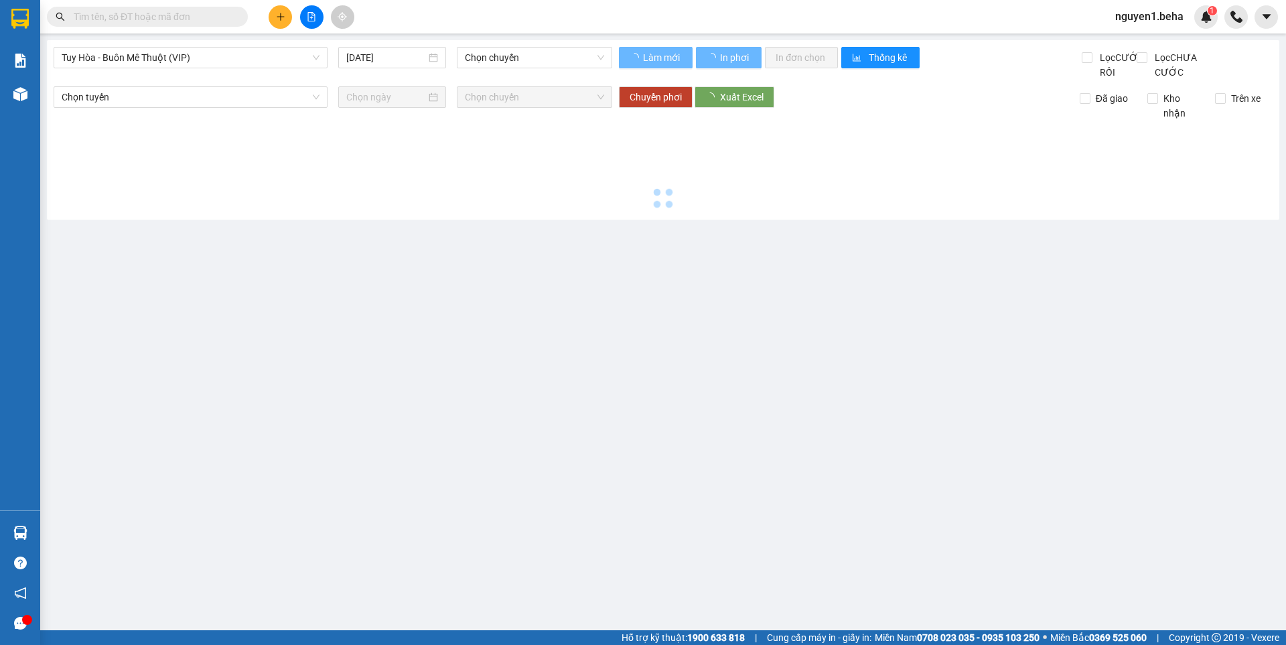
type input "[DATE]"
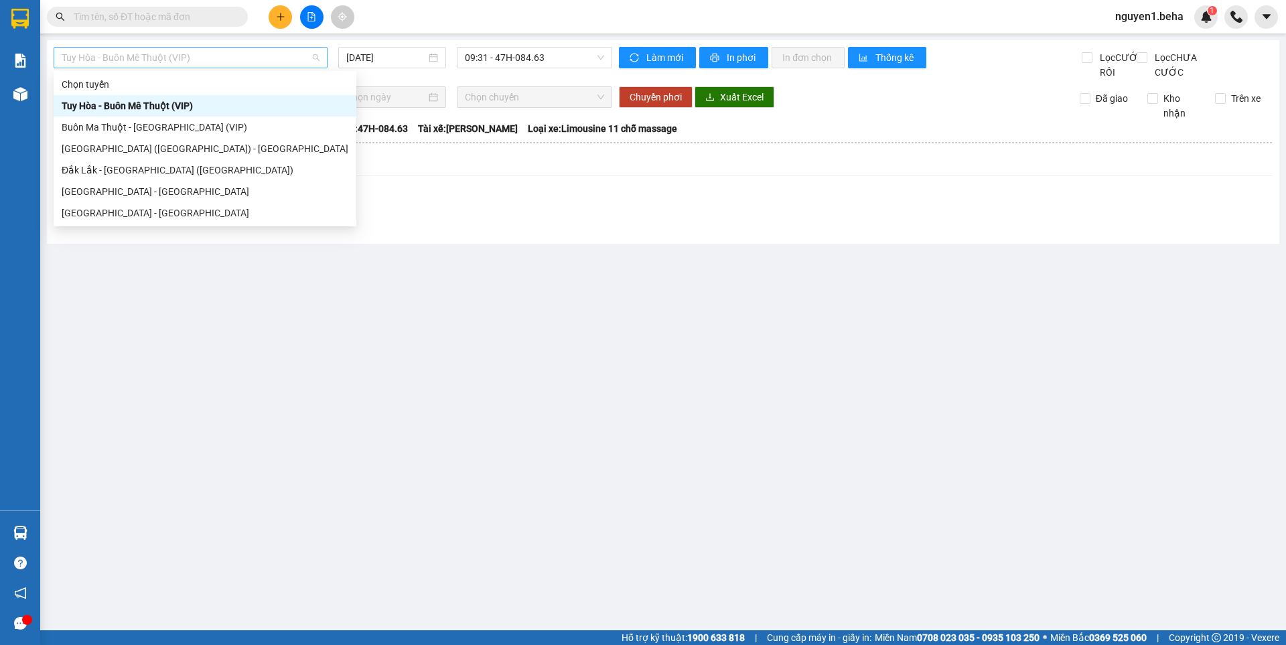
click at [214, 56] on span "Tuy Hòa - Buôn Mê Thuột (VIP)" at bounding box center [191, 58] width 258 height 20
drag, startPoint x: 144, startPoint y: 209, endPoint x: 196, endPoint y: 236, distance: 58.1
click at [143, 209] on div "[GEOGRAPHIC_DATA] - [GEOGRAPHIC_DATA]" at bounding box center [205, 213] width 287 height 15
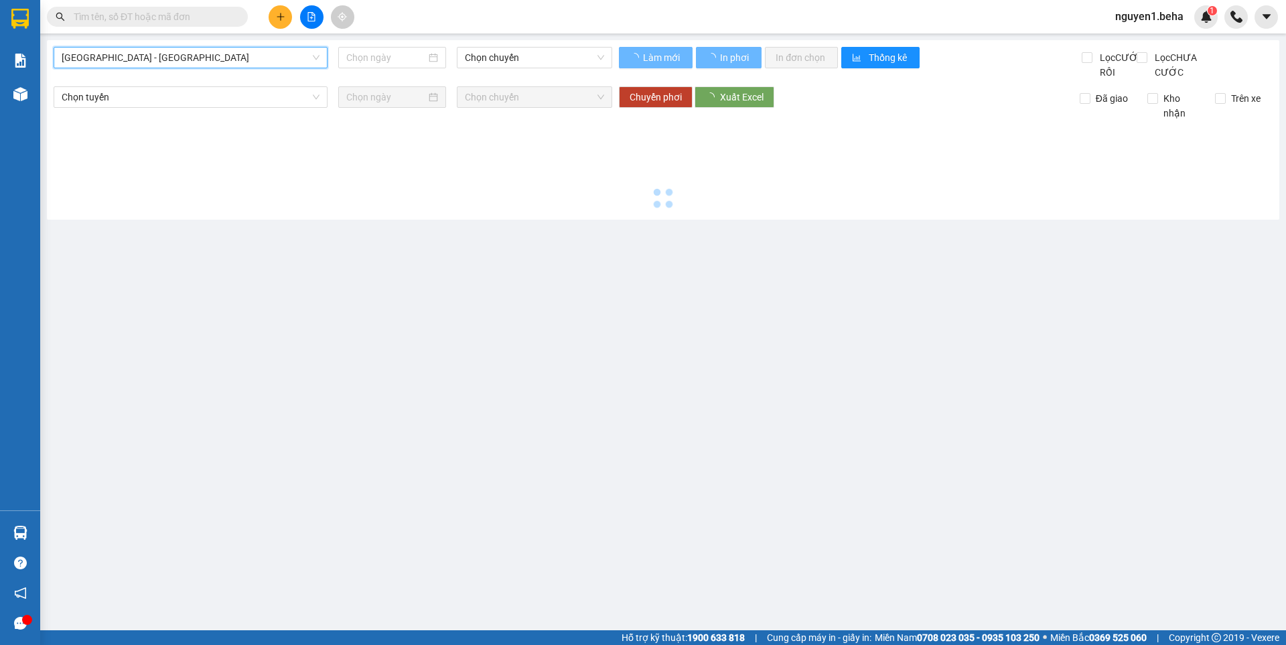
type input "[DATE]"
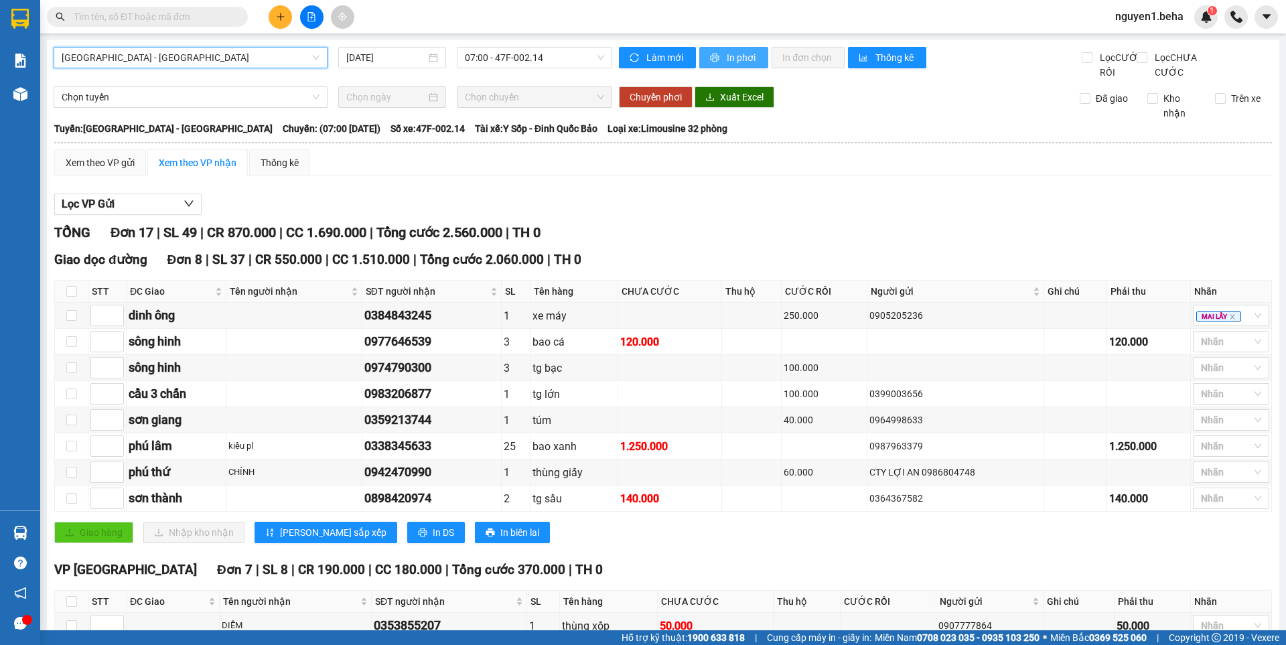
click at [732, 51] on span "In phơi" at bounding box center [742, 57] width 31 height 15
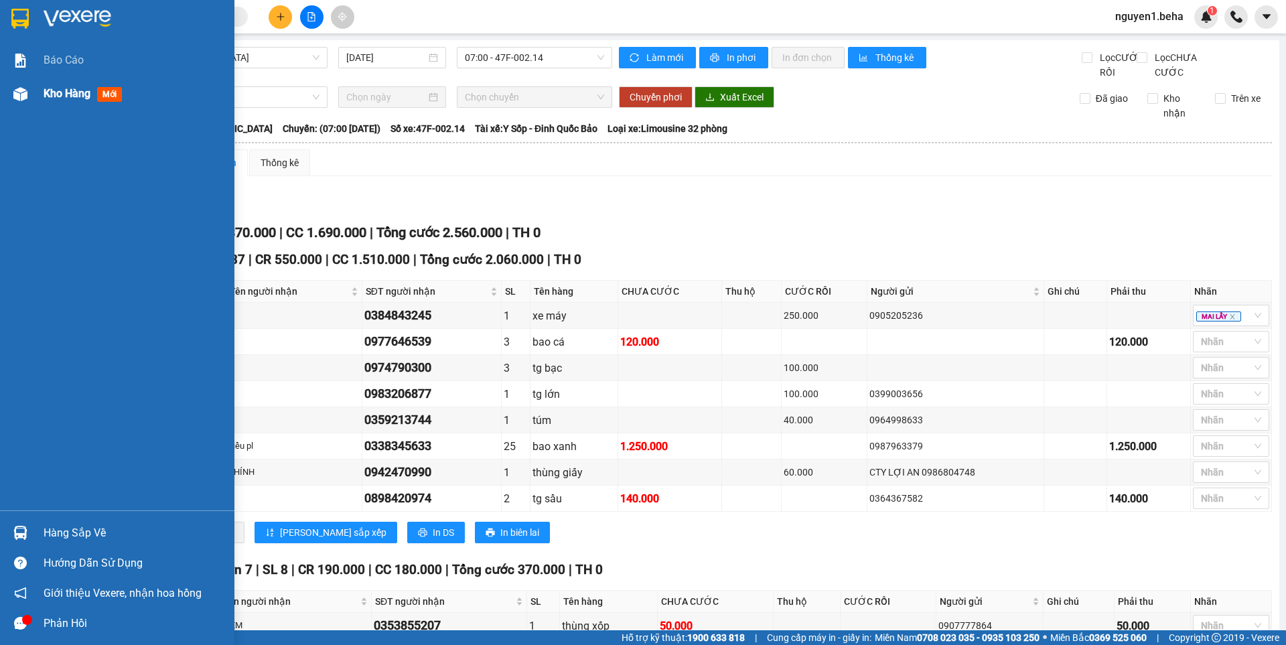
click at [25, 84] on div at bounding box center [20, 93] width 23 height 23
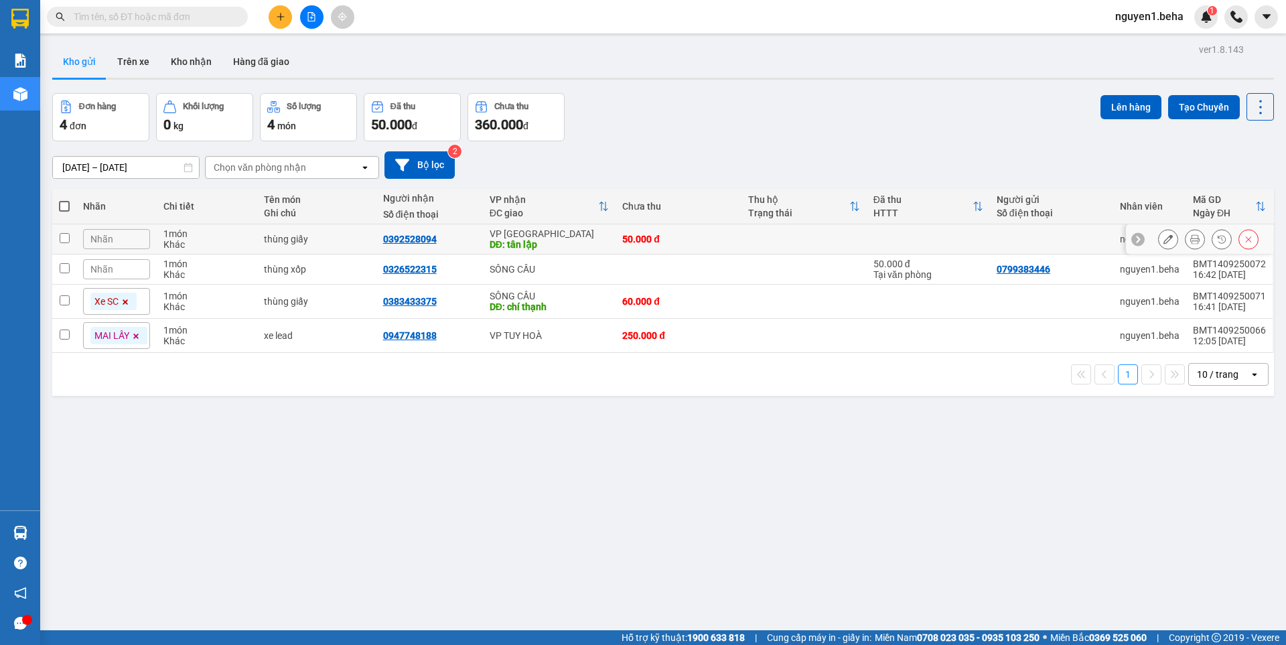
click at [60, 242] on input "checkbox" at bounding box center [65, 238] width 10 height 10
checkbox input "true"
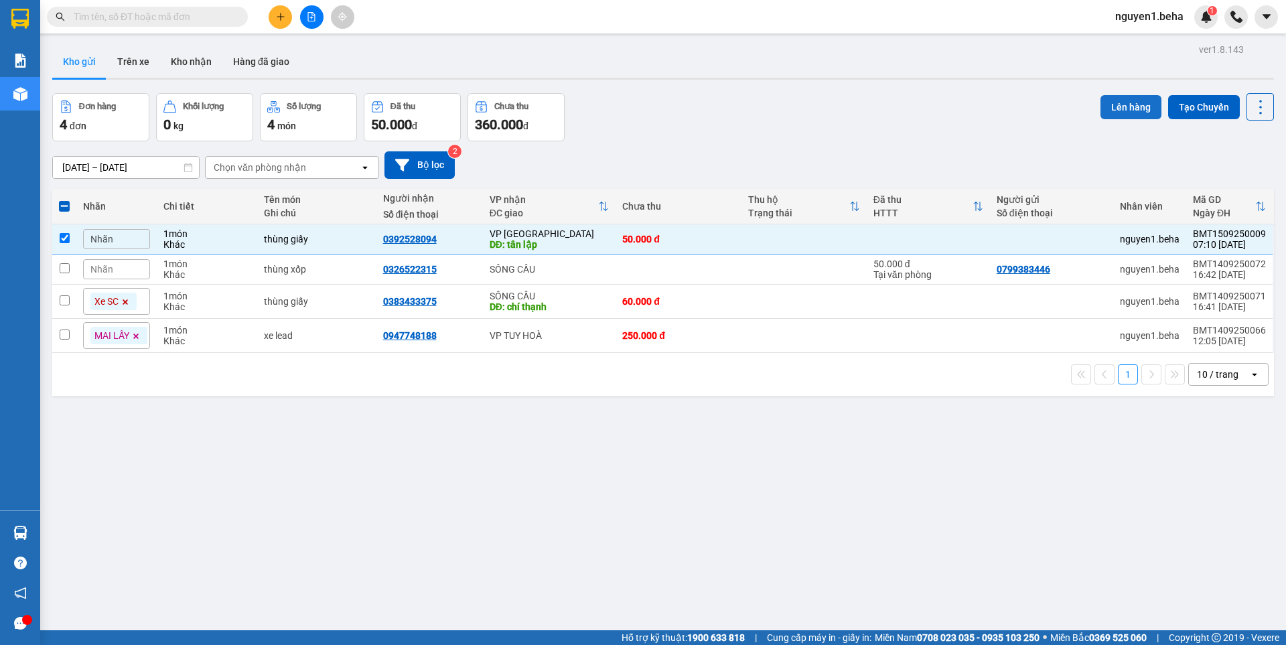
click at [1112, 107] on button "Lên hàng" at bounding box center [1130, 107] width 61 height 24
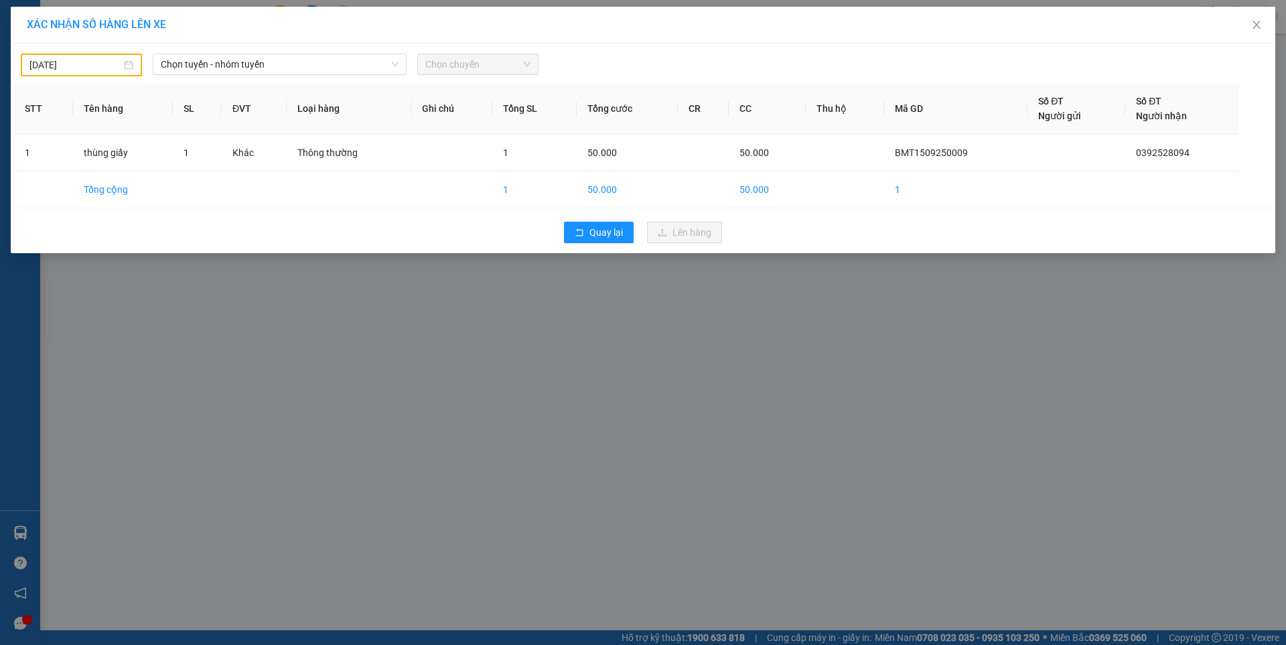
click at [100, 64] on input "[DATE]" at bounding box center [75, 65] width 92 height 15
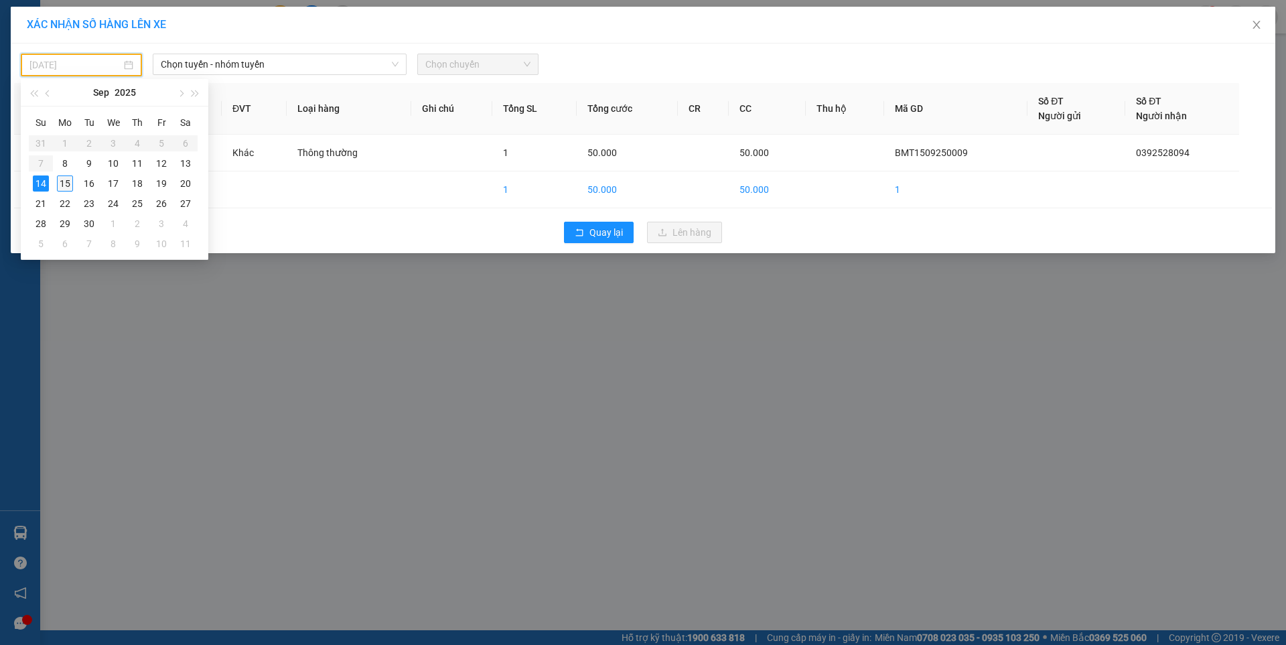
click at [68, 177] on div "15" at bounding box center [65, 183] width 16 height 16
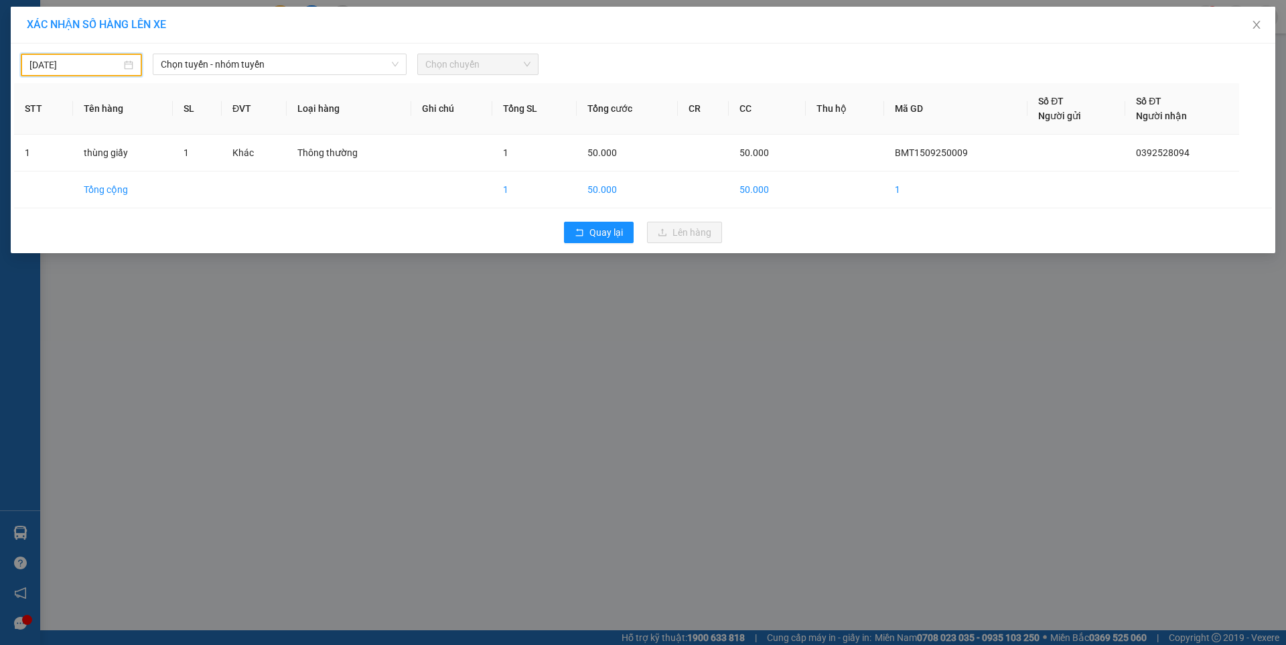
type input "[DATE]"
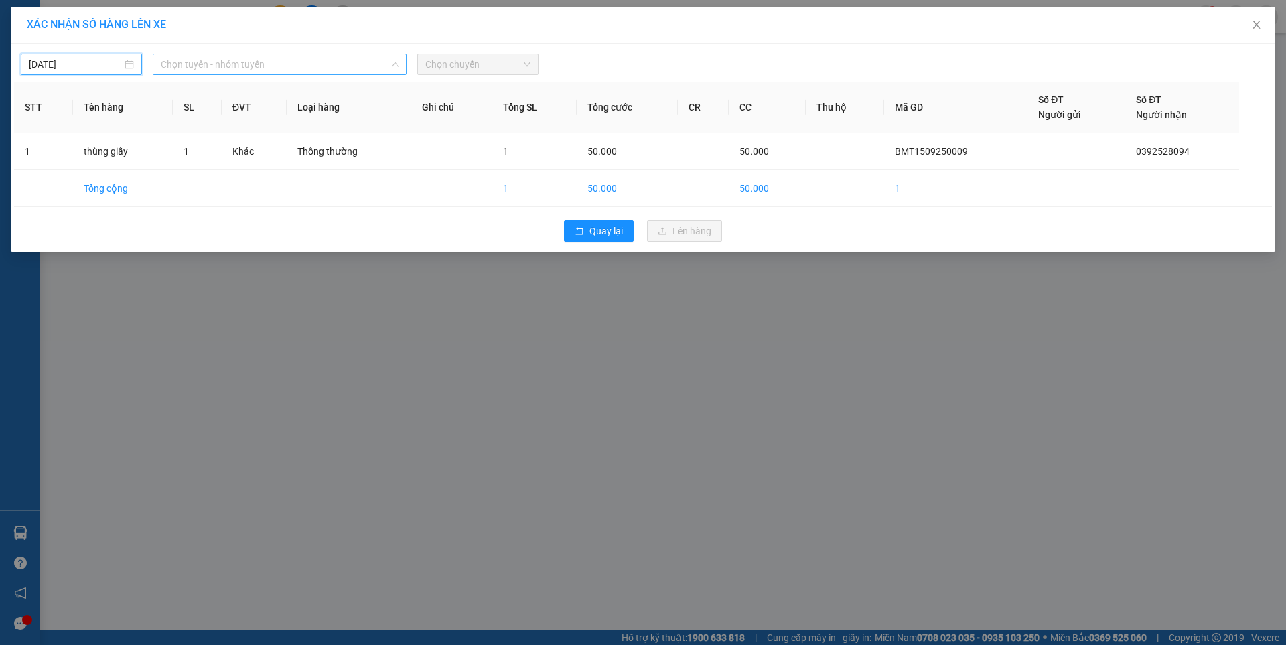
click at [269, 62] on span "Chọn tuyến - nhóm tuyến" at bounding box center [280, 64] width 238 height 20
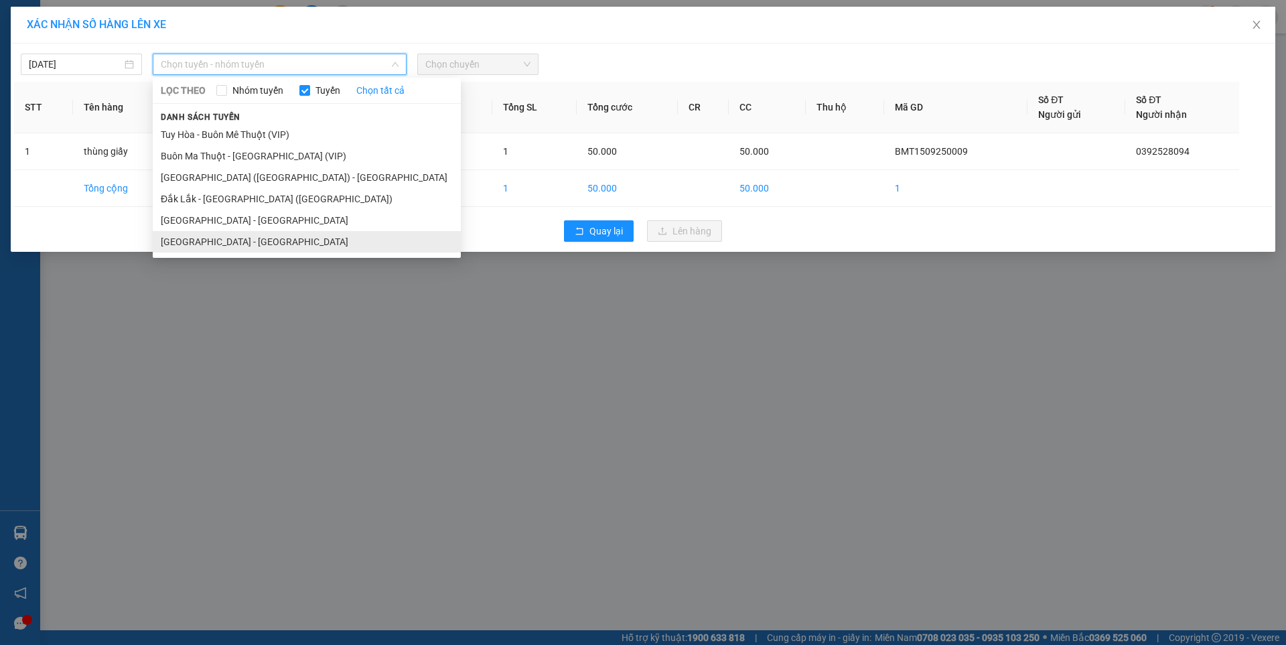
click at [228, 242] on li "[GEOGRAPHIC_DATA] - [GEOGRAPHIC_DATA]" at bounding box center [307, 241] width 308 height 21
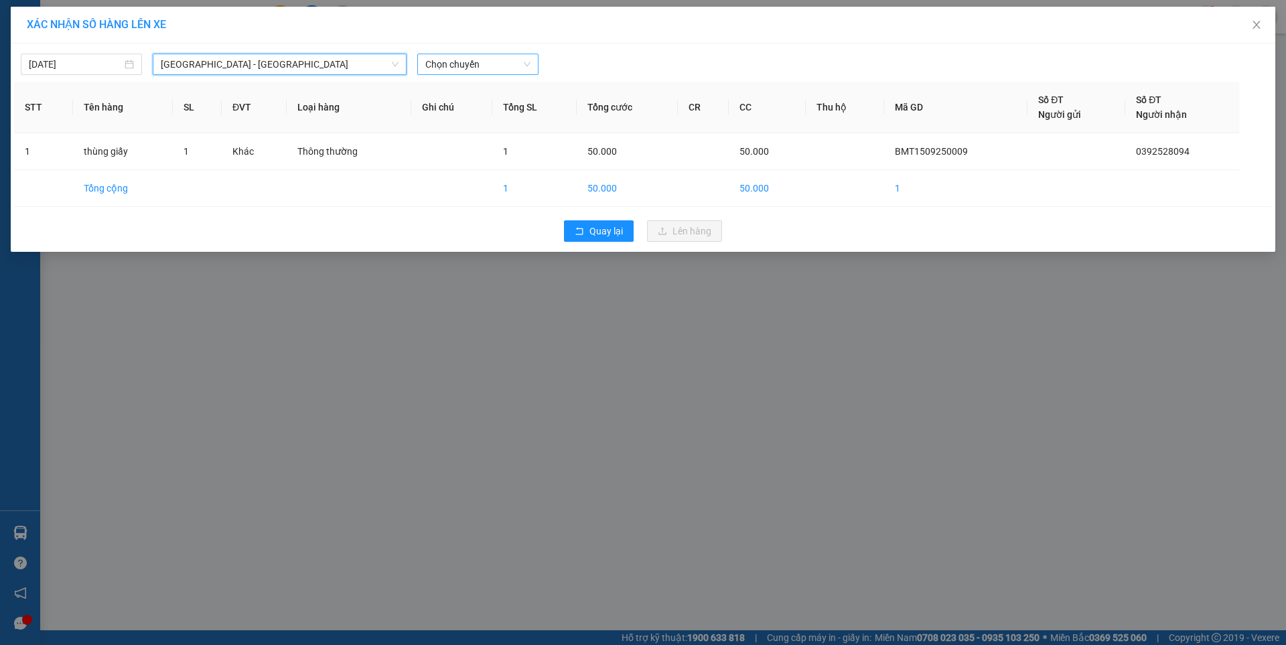
click at [470, 60] on span "Chọn chuyến" at bounding box center [477, 64] width 105 height 20
click at [492, 115] on div "07:00 - 47F-002.14" at bounding box center [477, 112] width 104 height 15
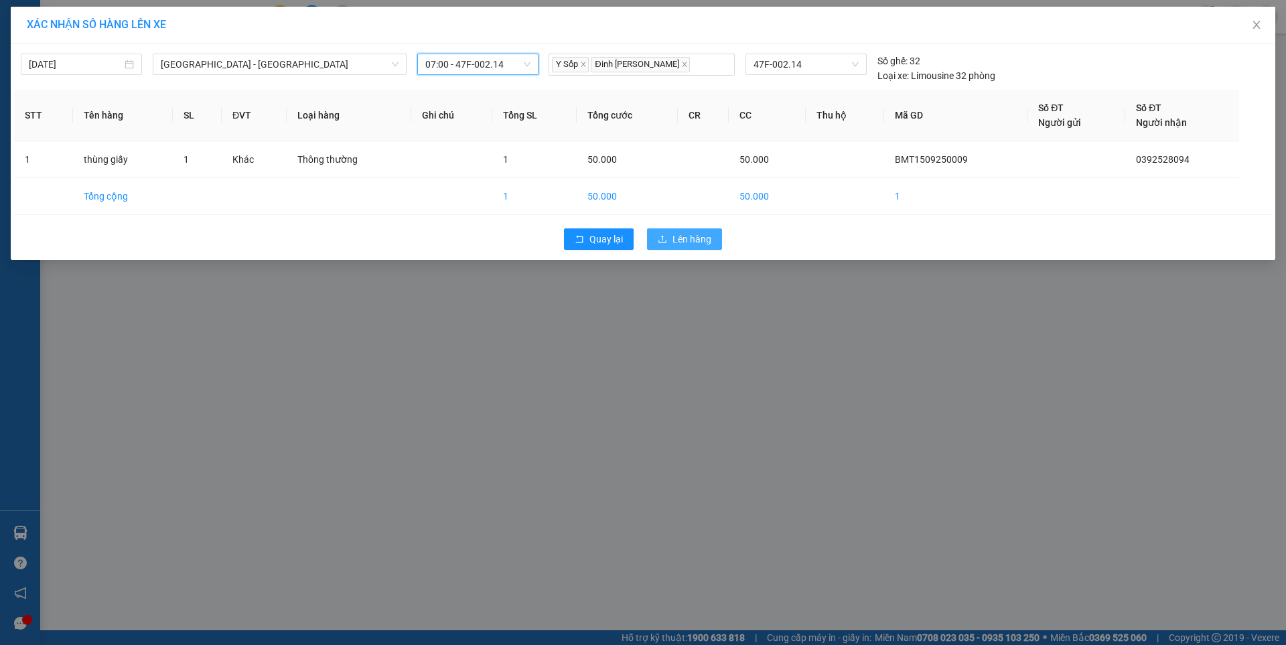
click at [688, 233] on span "Lên hàng" at bounding box center [691, 239] width 39 height 15
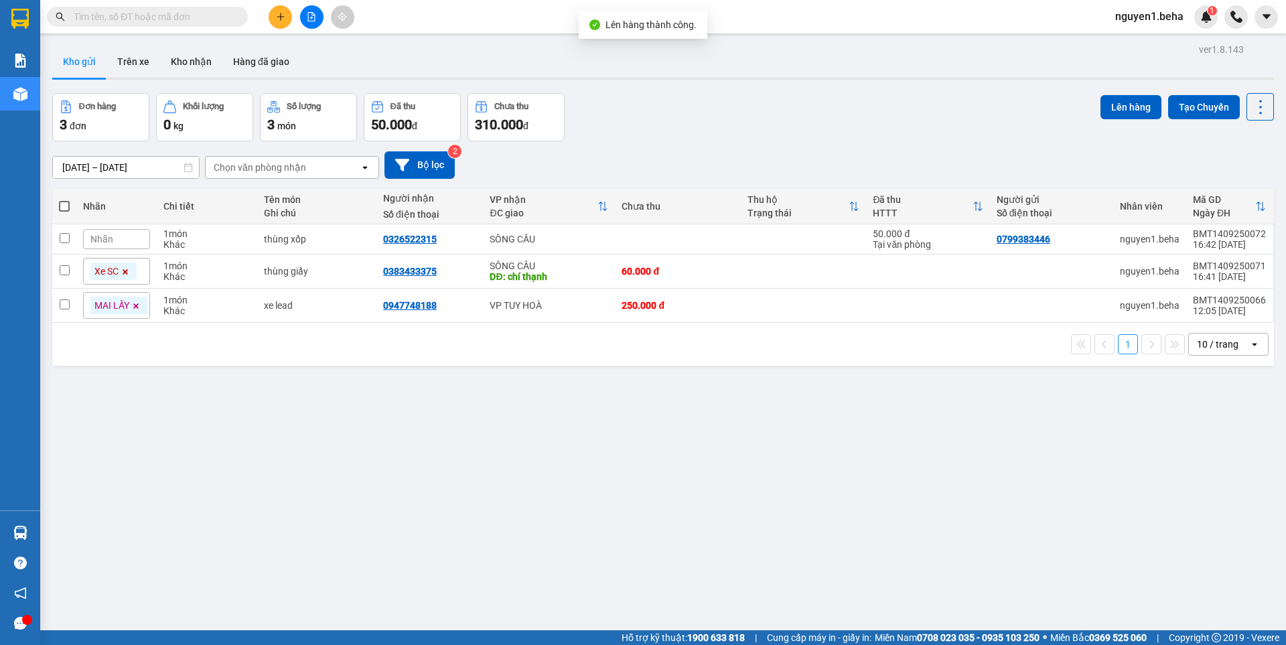
click at [128, 270] on icon at bounding box center [125, 272] width 8 height 8
